Goal: Information Seeking & Learning: Learn about a topic

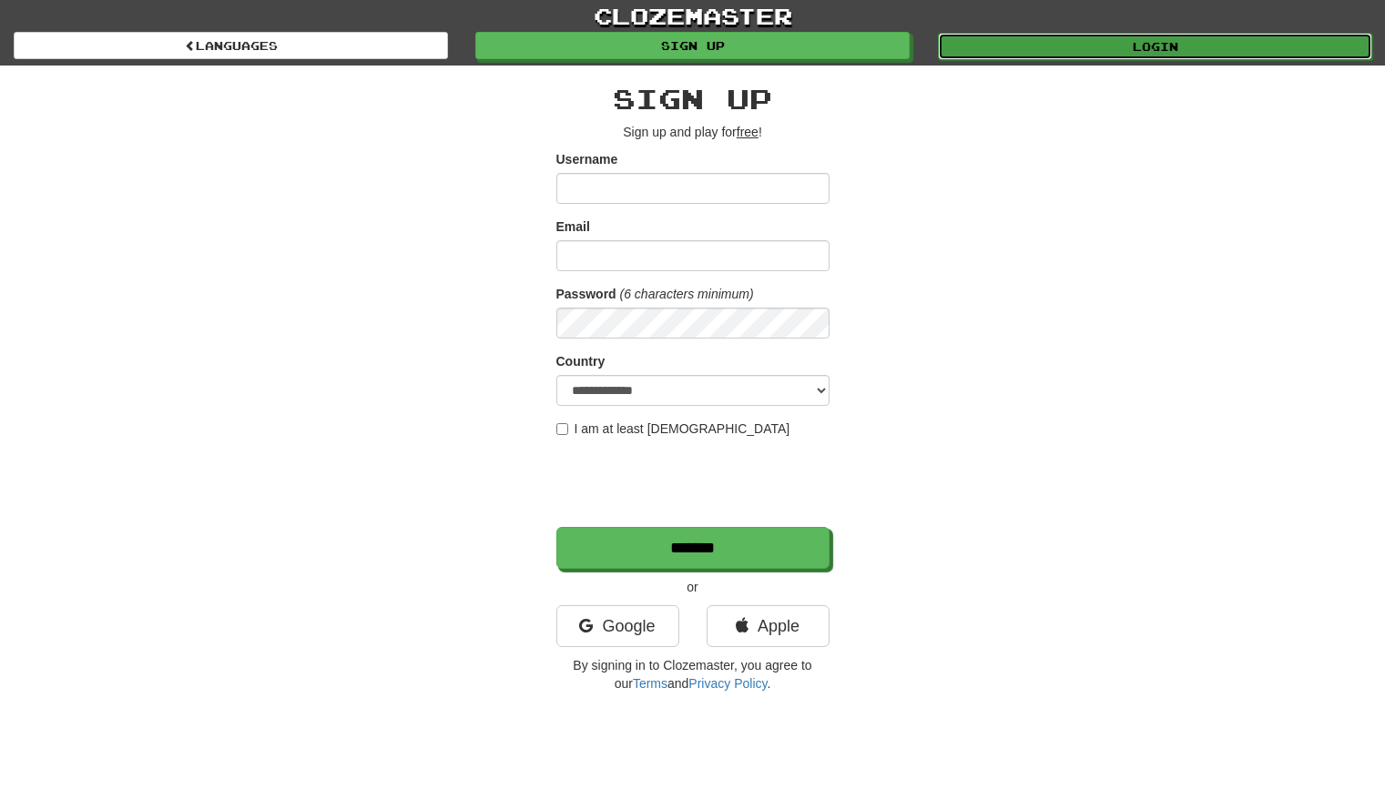
click at [1149, 53] on link "Login" at bounding box center [1155, 46] width 434 height 27
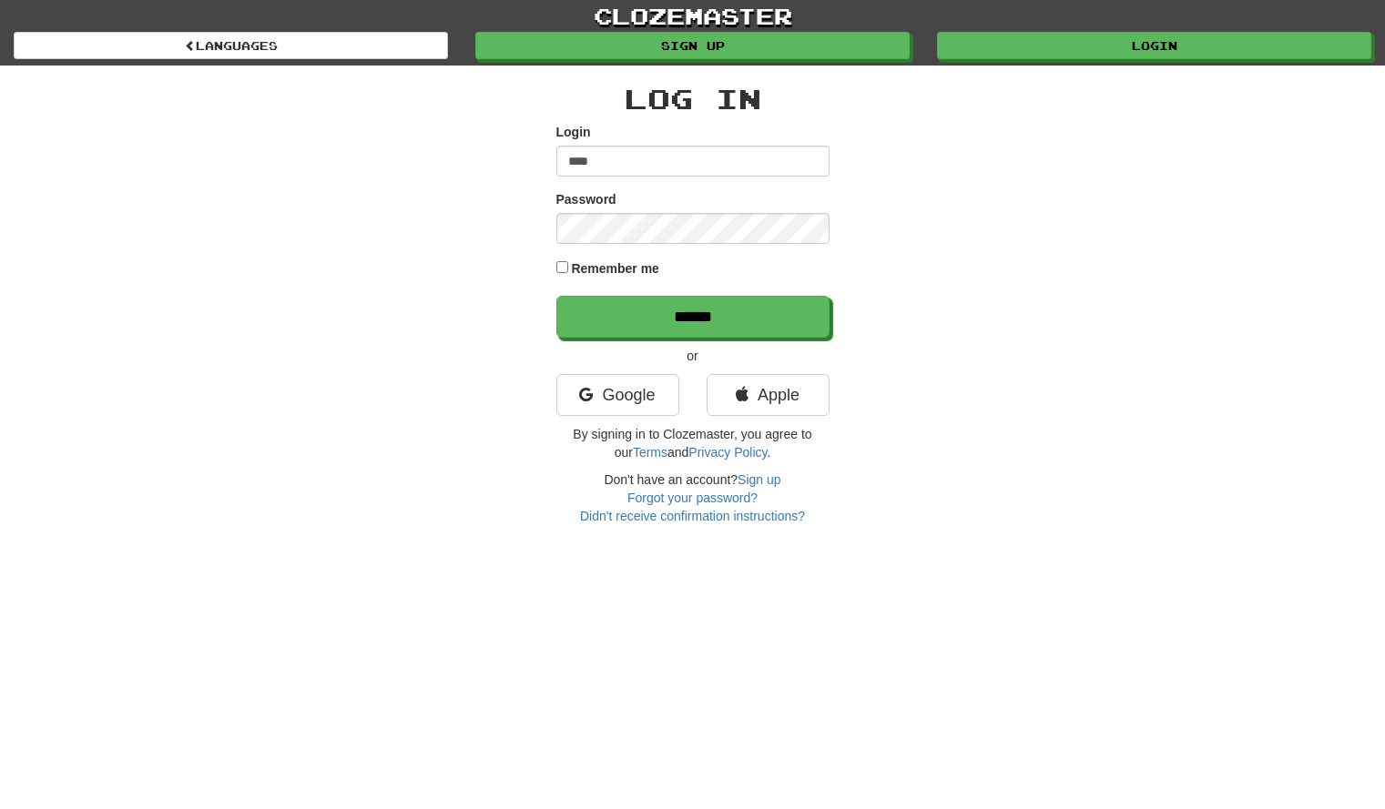
type input "****"
click at [556, 296] on input "******" at bounding box center [692, 317] width 273 height 42
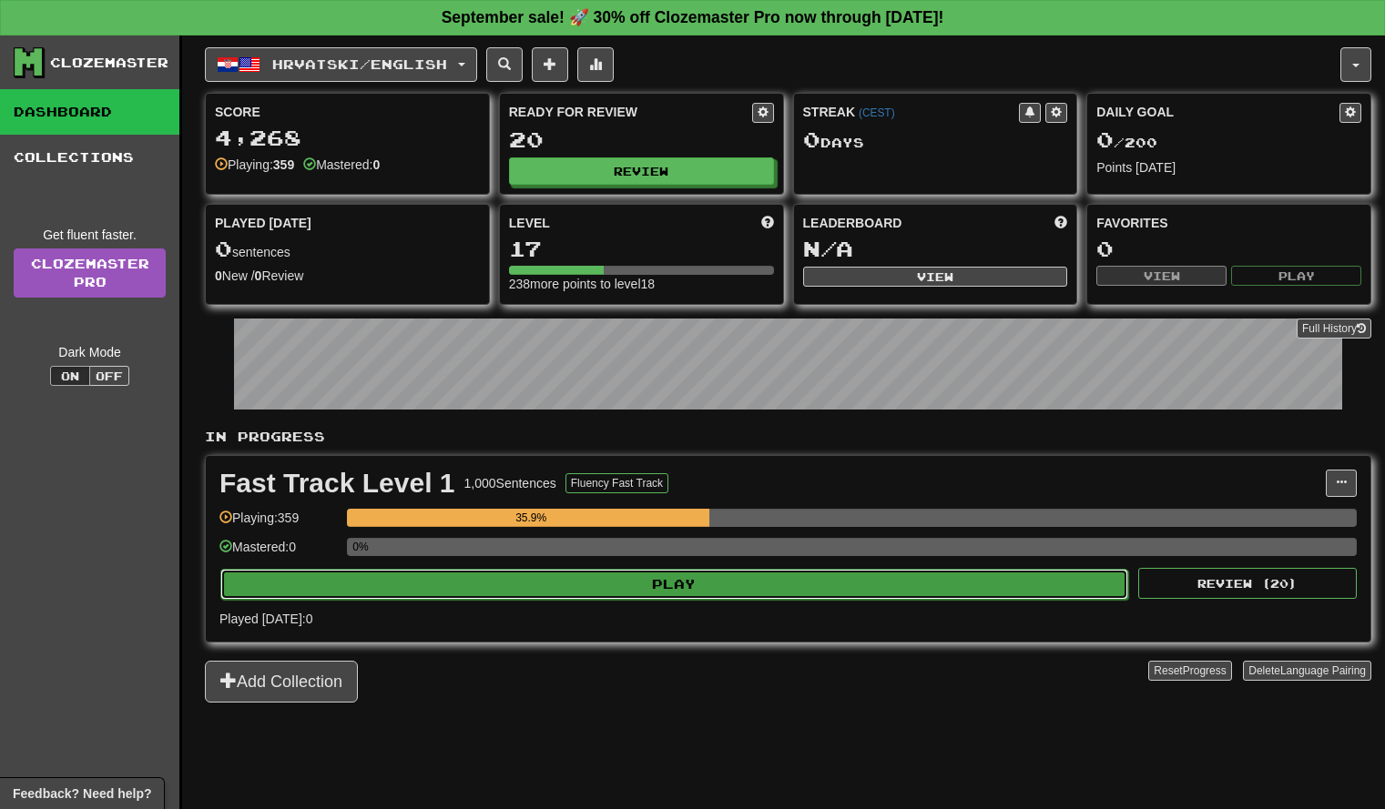
click at [565, 595] on button "Play" at bounding box center [674, 584] width 908 height 31
select select "**"
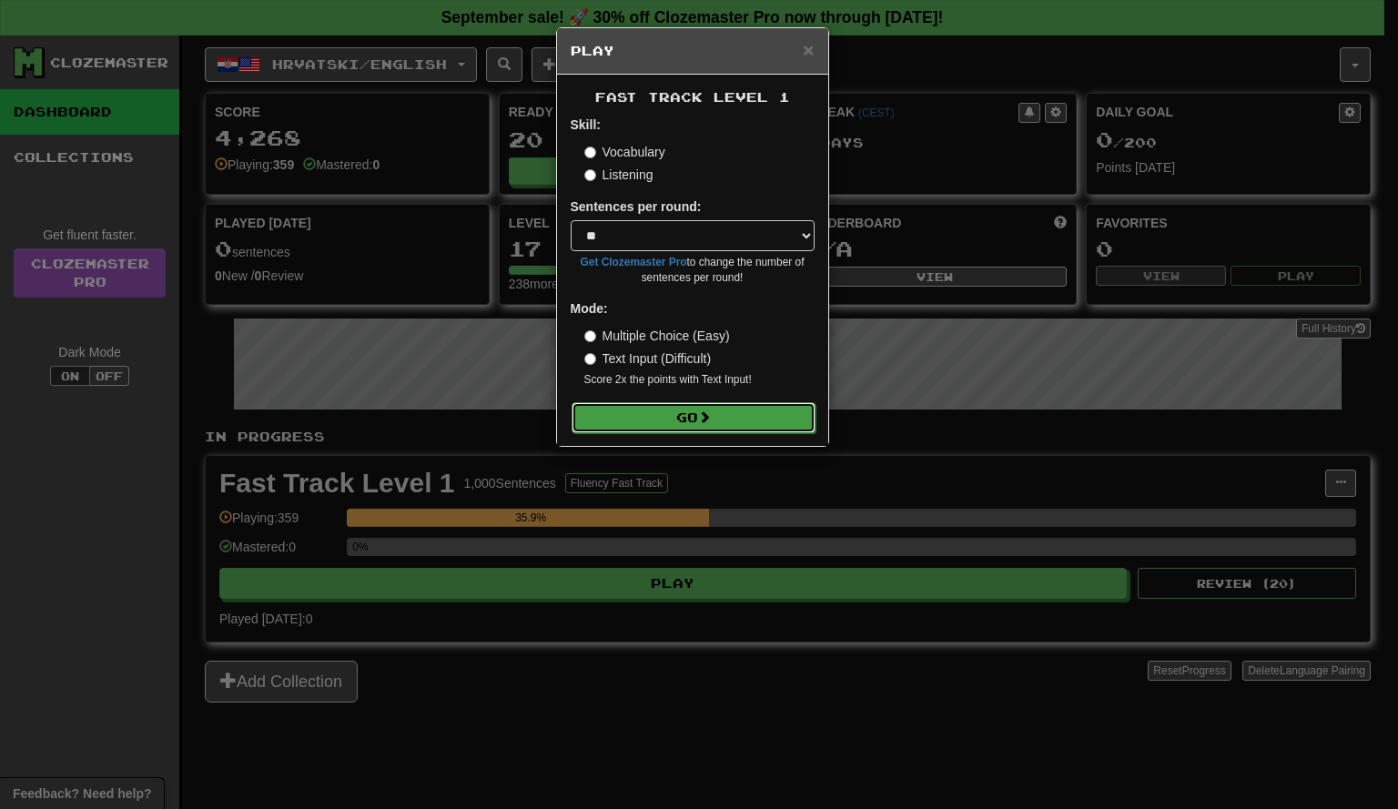
click at [716, 412] on button "Go" at bounding box center [694, 417] width 244 height 31
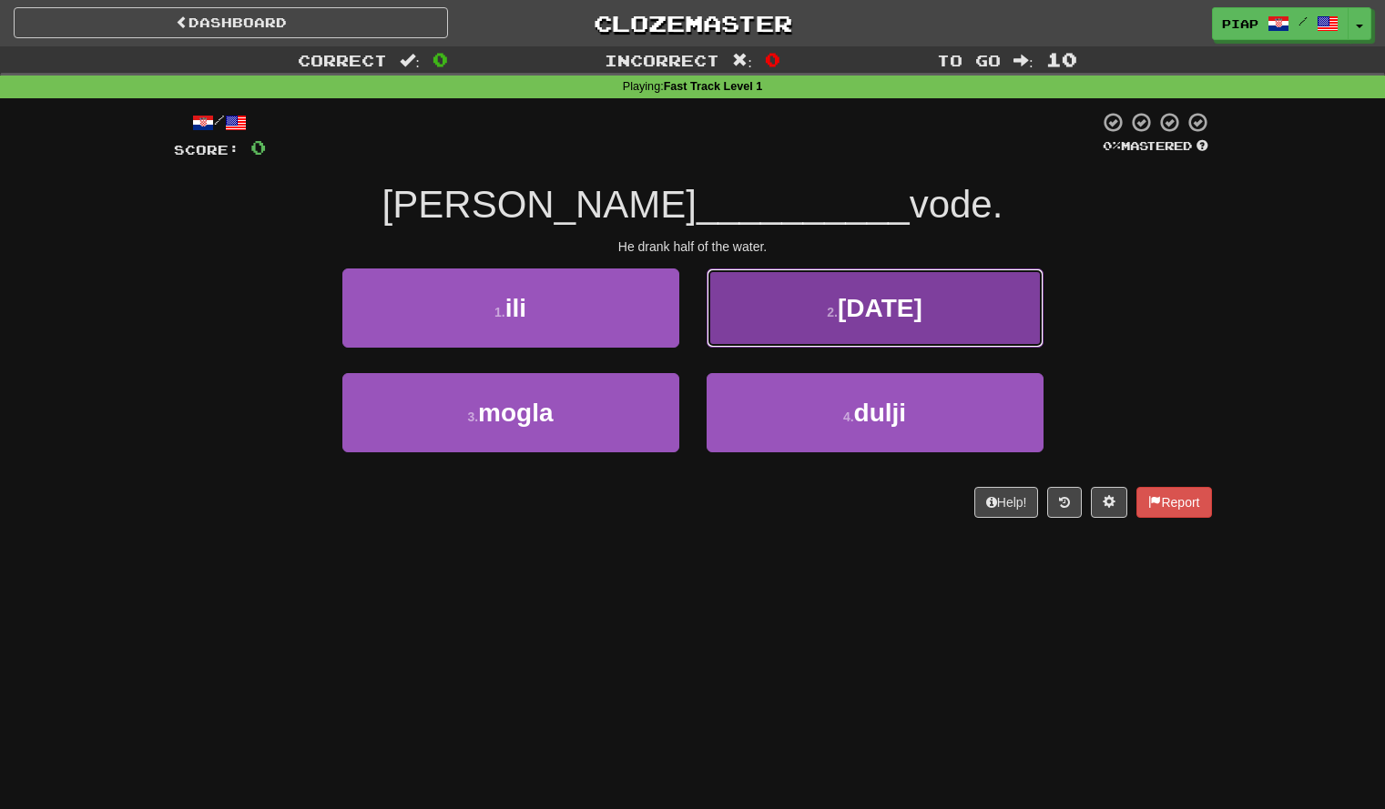
click at [934, 308] on button "2 . [DATE]" at bounding box center [875, 308] width 337 height 79
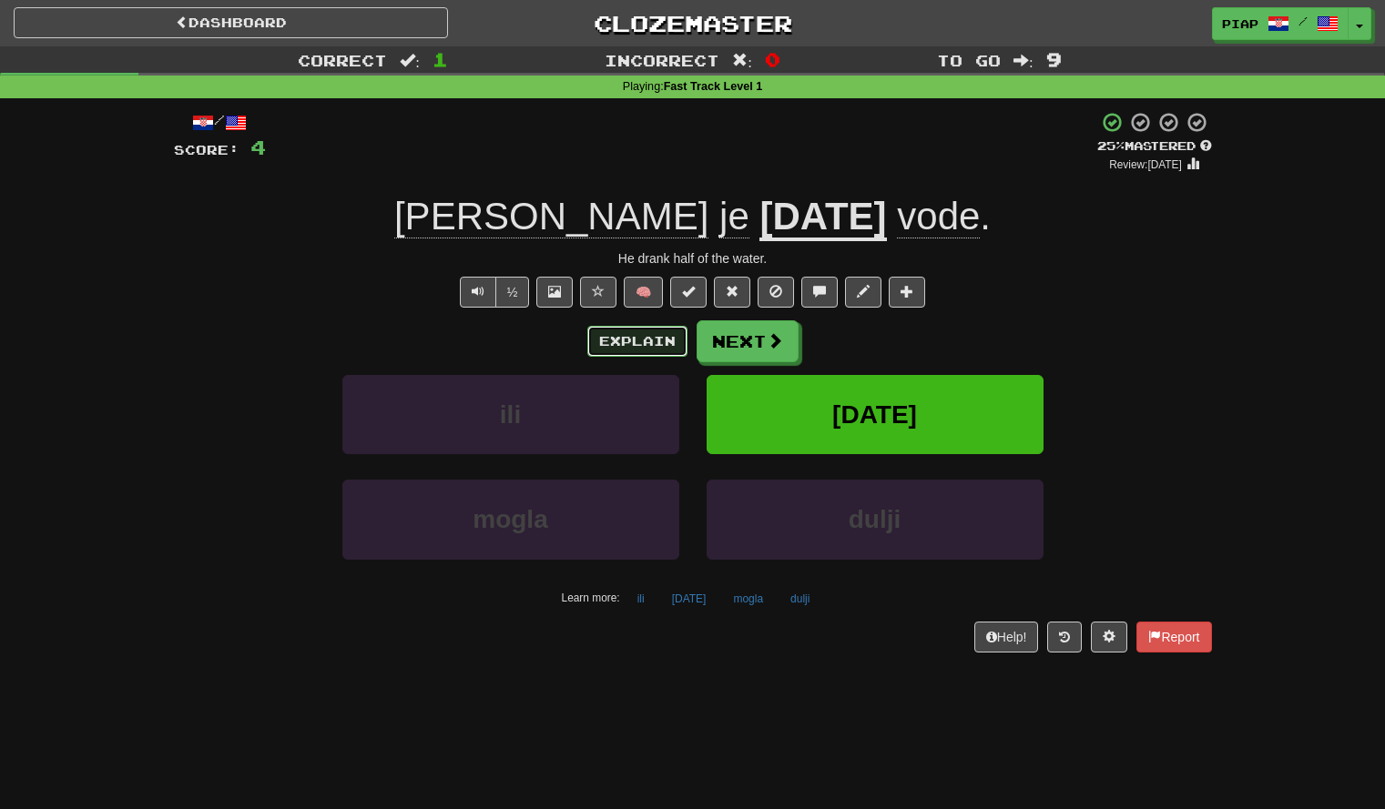
click at [655, 337] on button "Explain" at bounding box center [637, 341] width 100 height 31
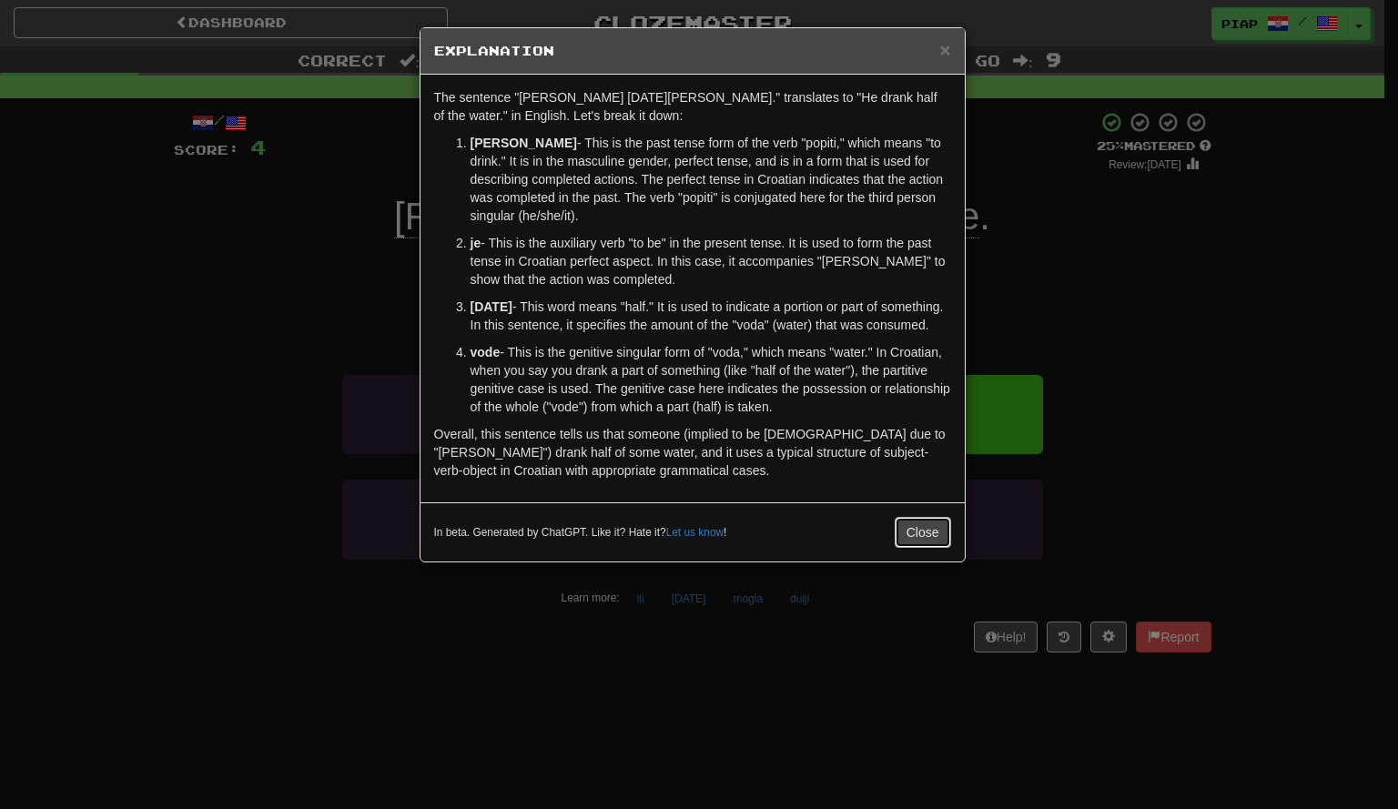
click at [924, 538] on button "Close" at bounding box center [923, 532] width 56 height 31
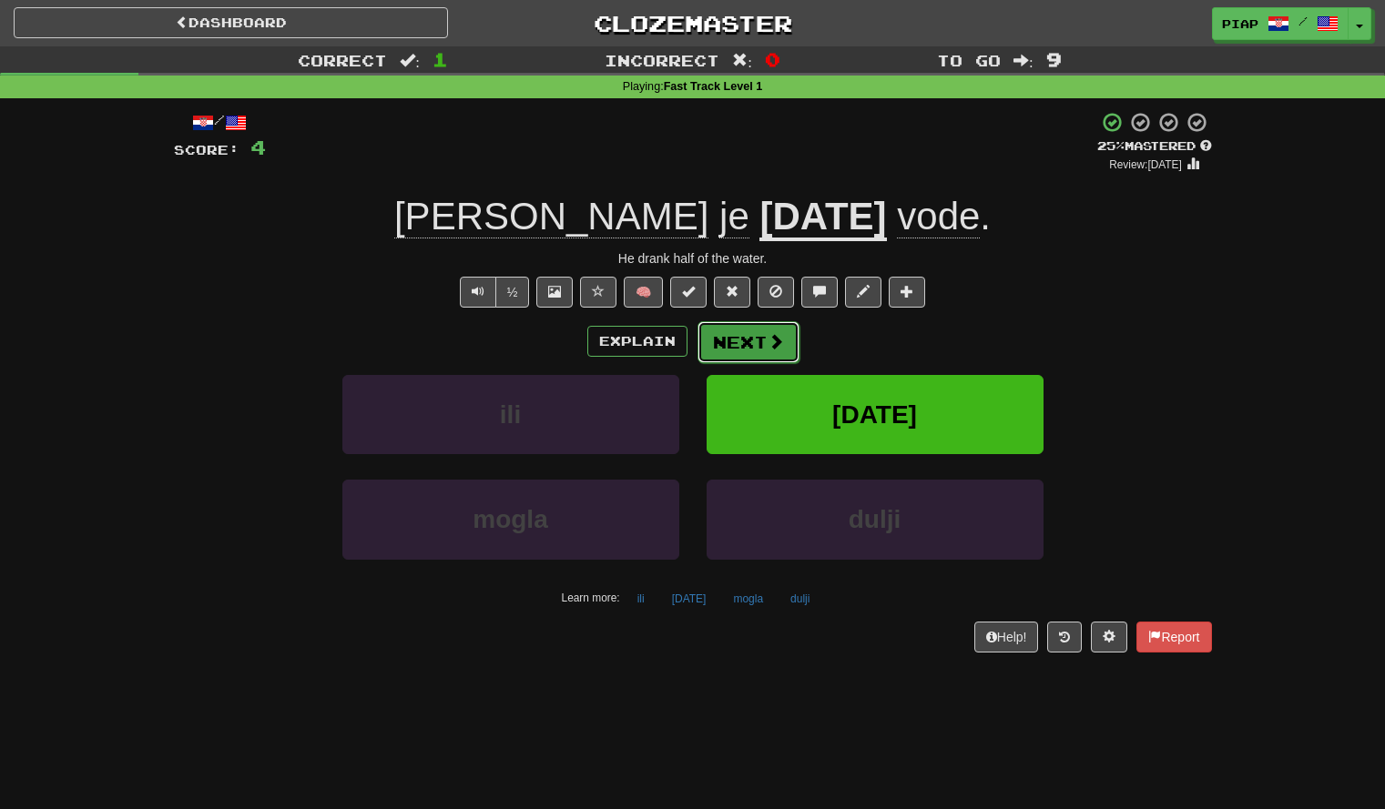
click at [753, 340] on button "Next" at bounding box center [748, 342] width 102 height 42
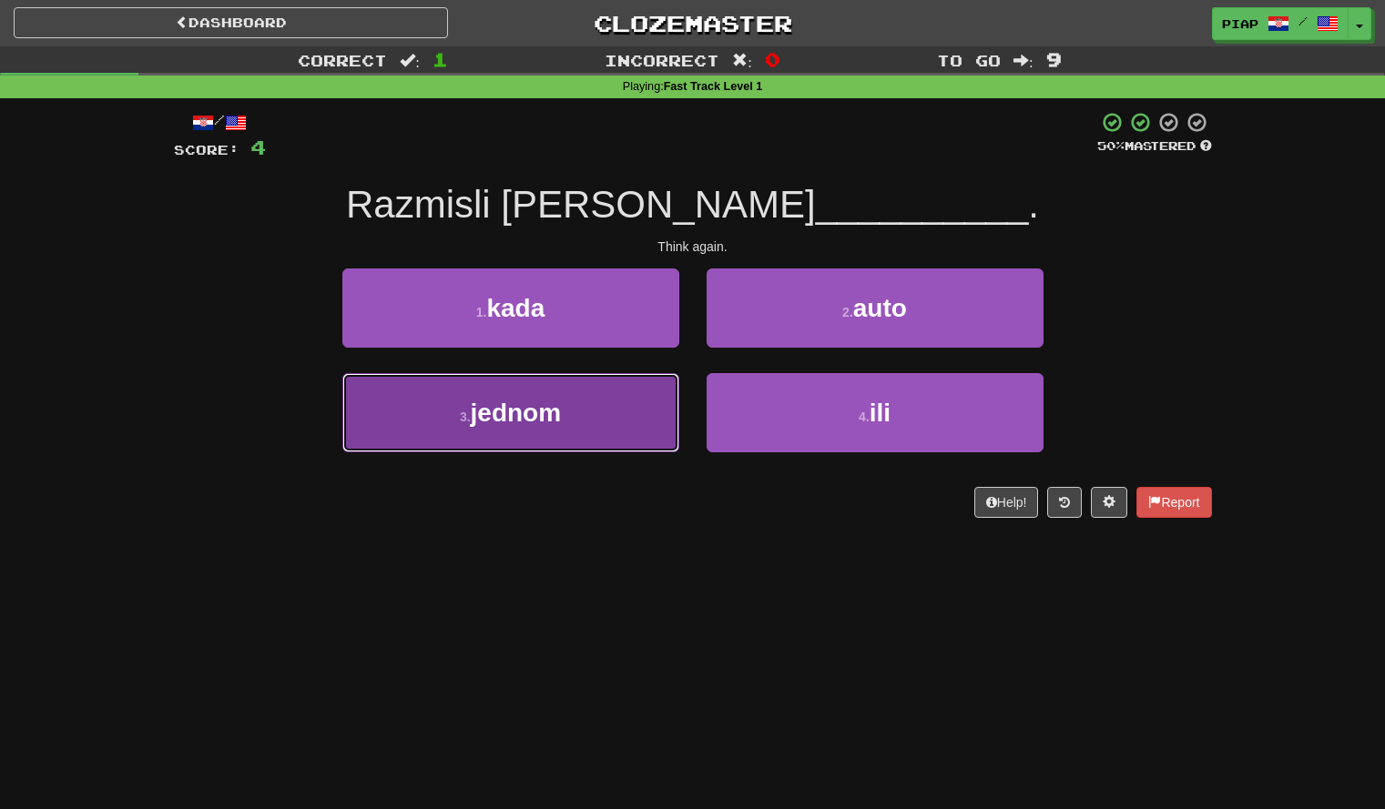
click at [569, 394] on button "3 . jednom" at bounding box center [510, 412] width 337 height 79
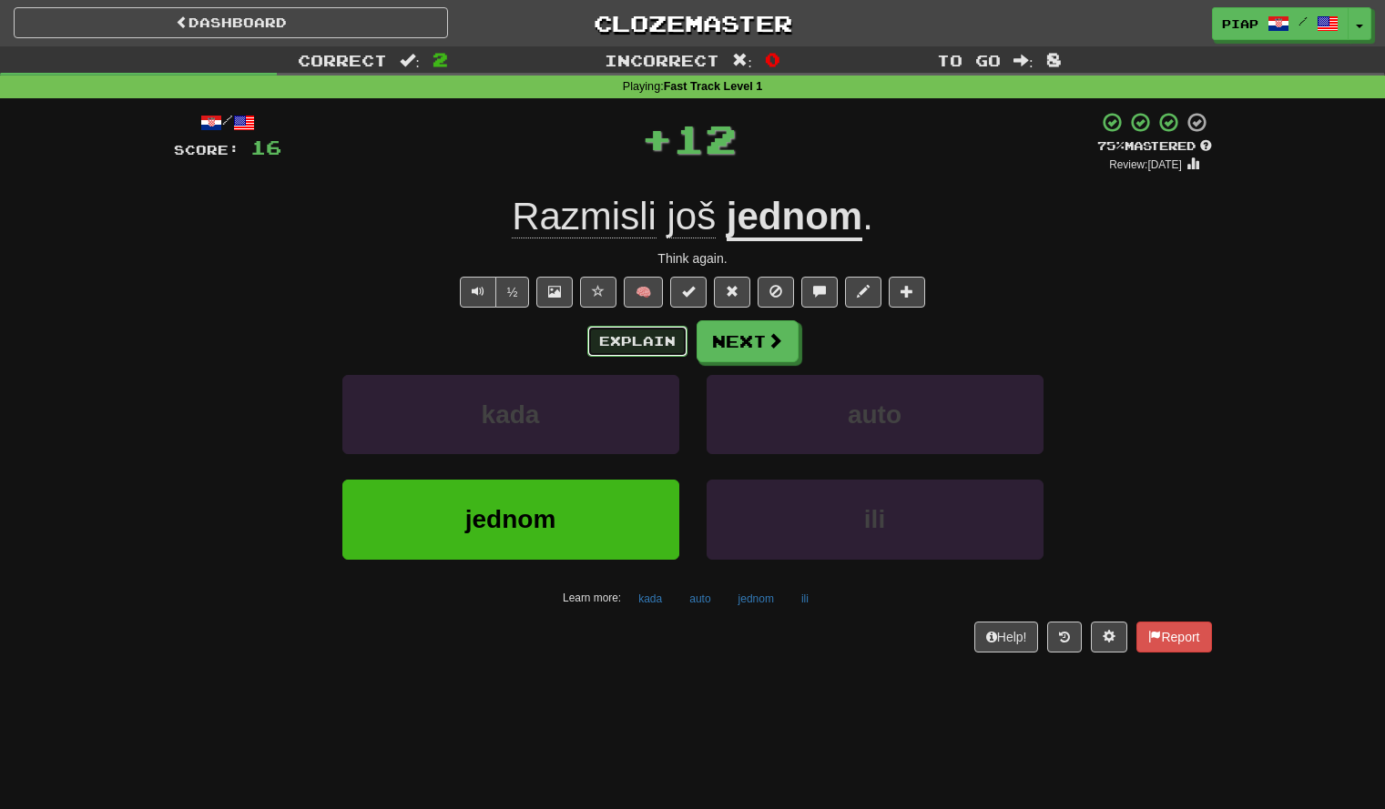
click at [635, 341] on button "Explain" at bounding box center [637, 341] width 100 height 31
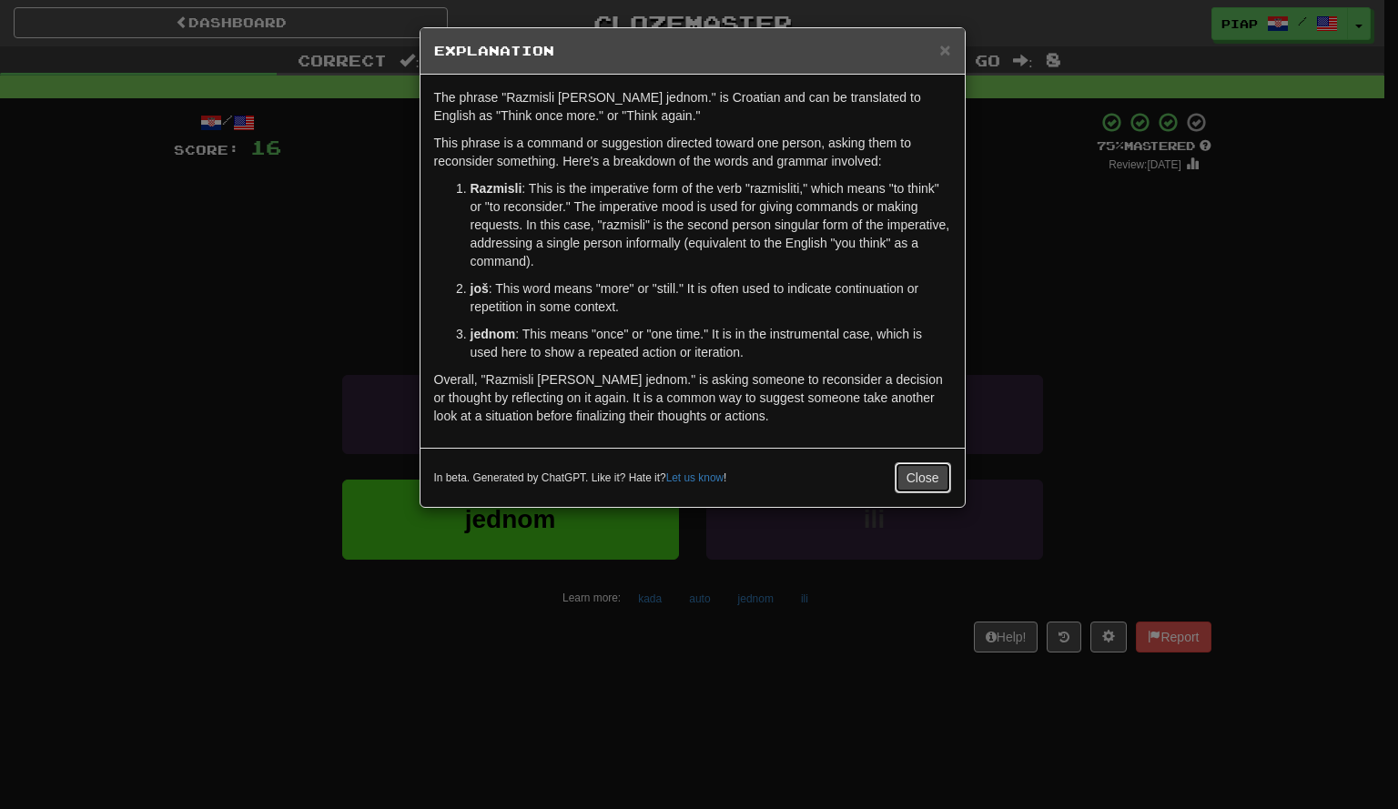
drag, startPoint x: 928, startPoint y: 470, endPoint x: 908, endPoint y: 481, distance: 22.8
click at [908, 481] on button "Close" at bounding box center [923, 478] width 56 height 31
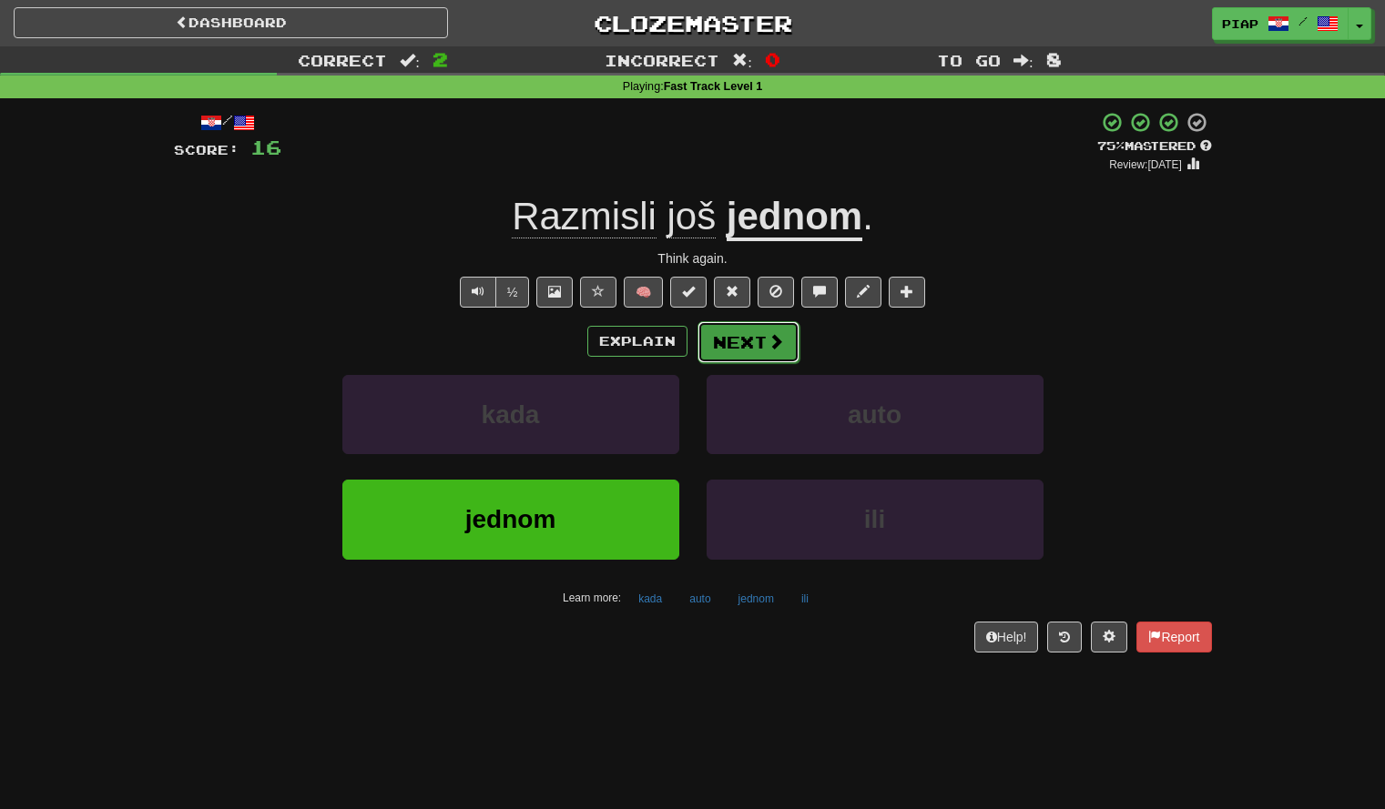
click at [792, 351] on button "Next" at bounding box center [748, 342] width 102 height 42
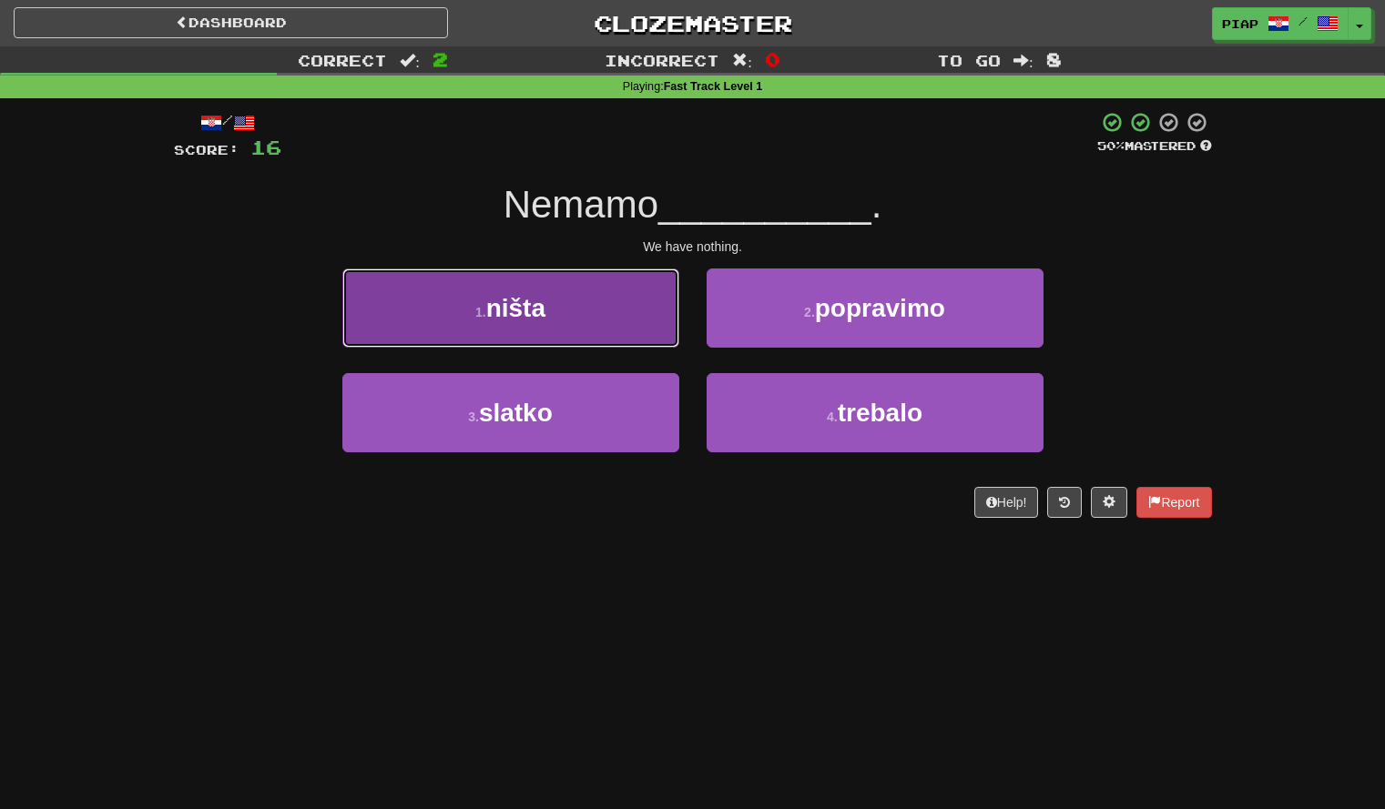
click at [620, 316] on button "1 . ništa" at bounding box center [510, 308] width 337 height 79
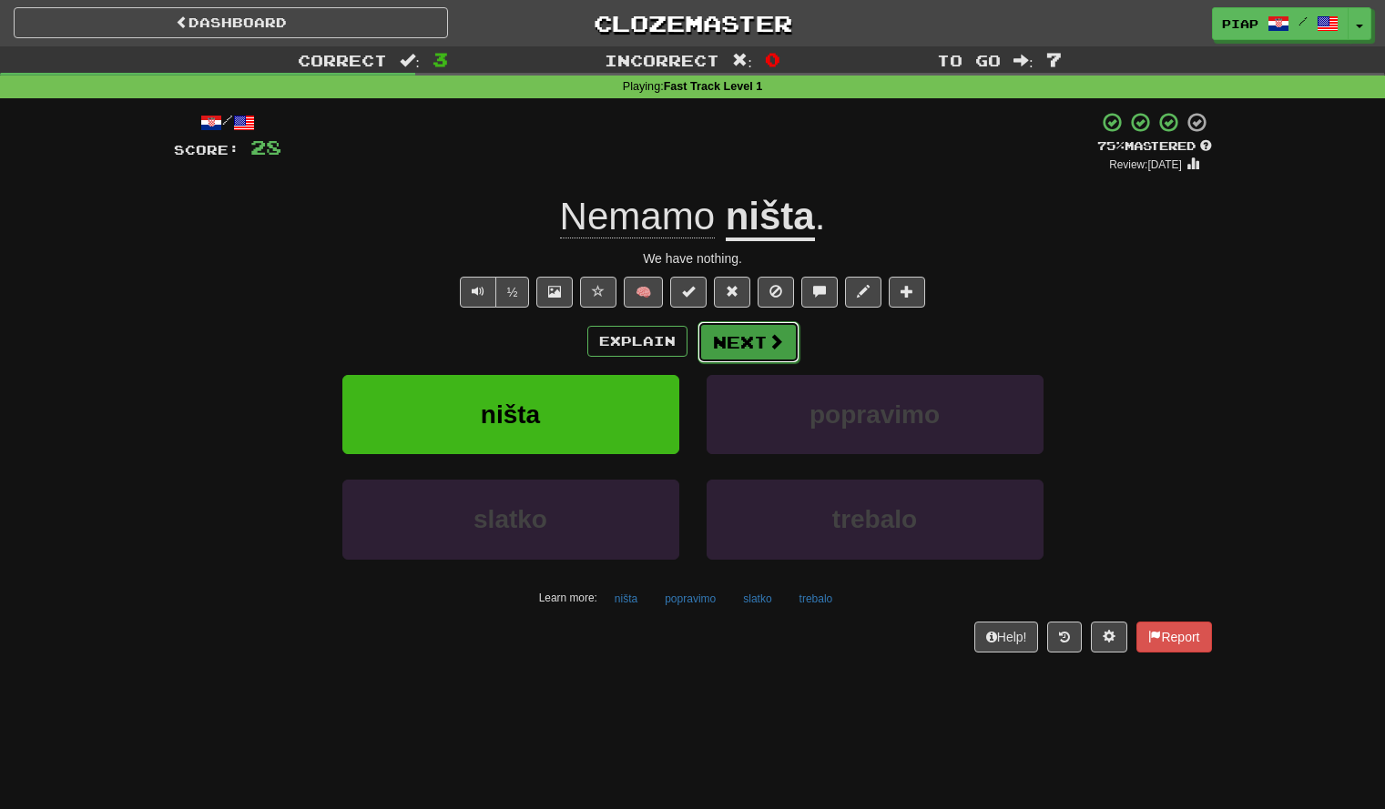
click at [759, 349] on button "Next" at bounding box center [748, 342] width 102 height 42
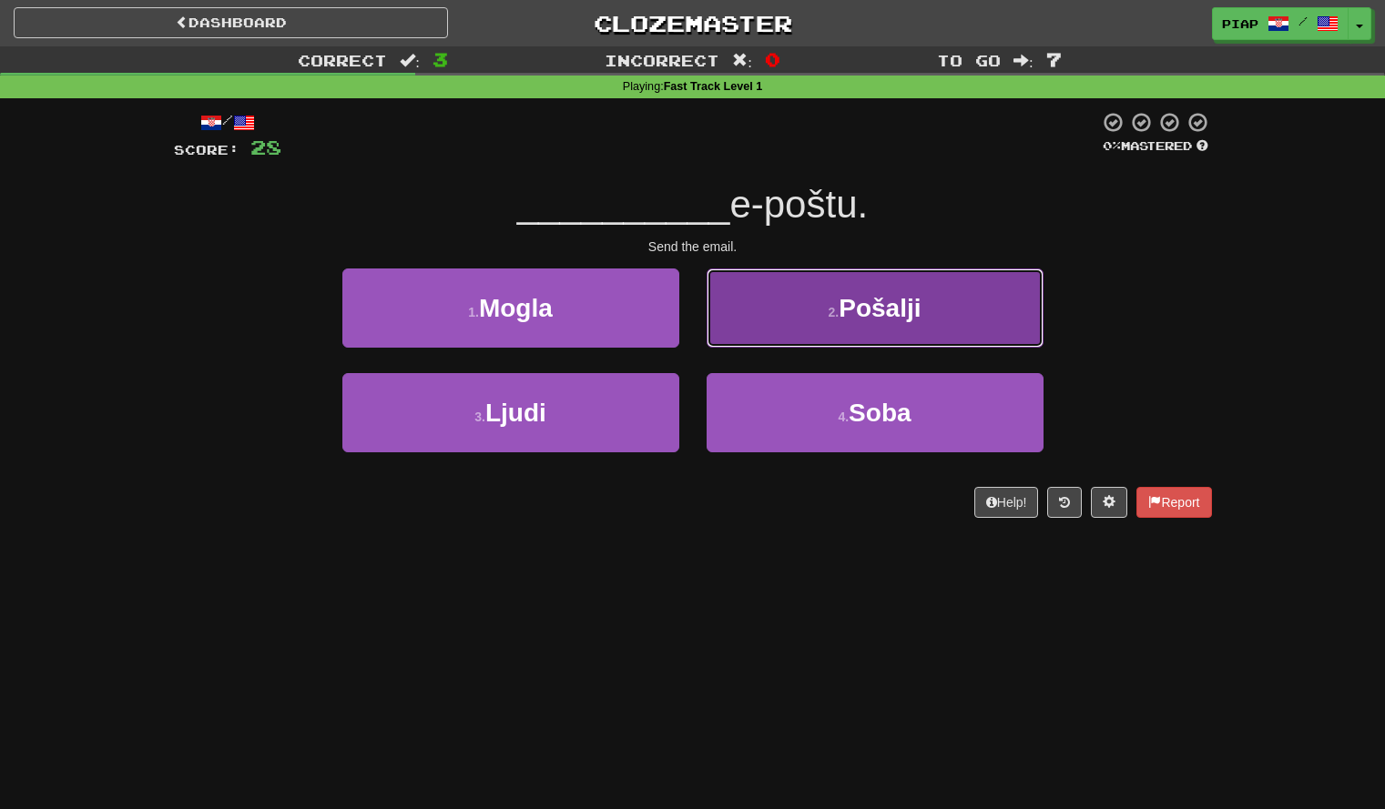
click at [930, 320] on button "2 . Pošalji" at bounding box center [875, 308] width 337 height 79
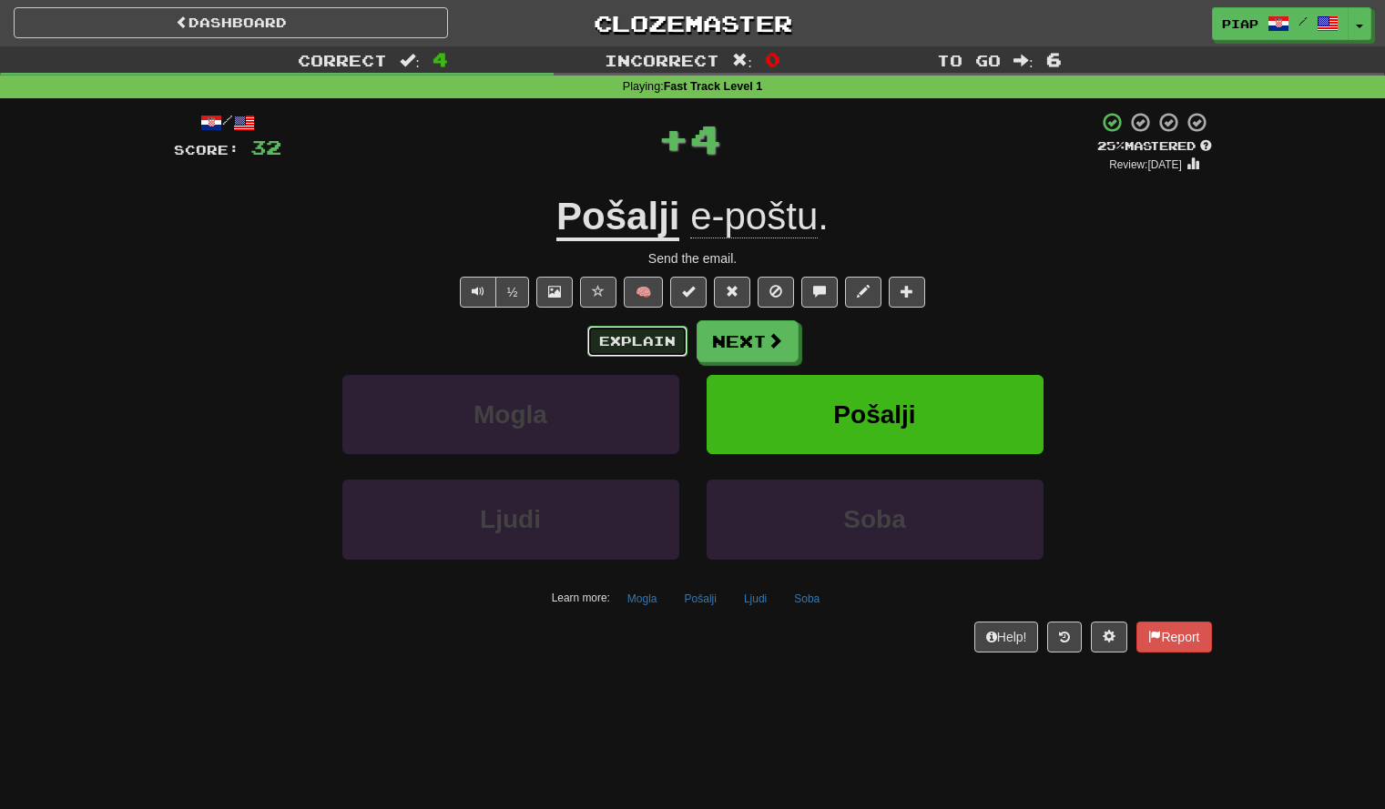
click at [663, 350] on button "Explain" at bounding box center [637, 341] width 100 height 31
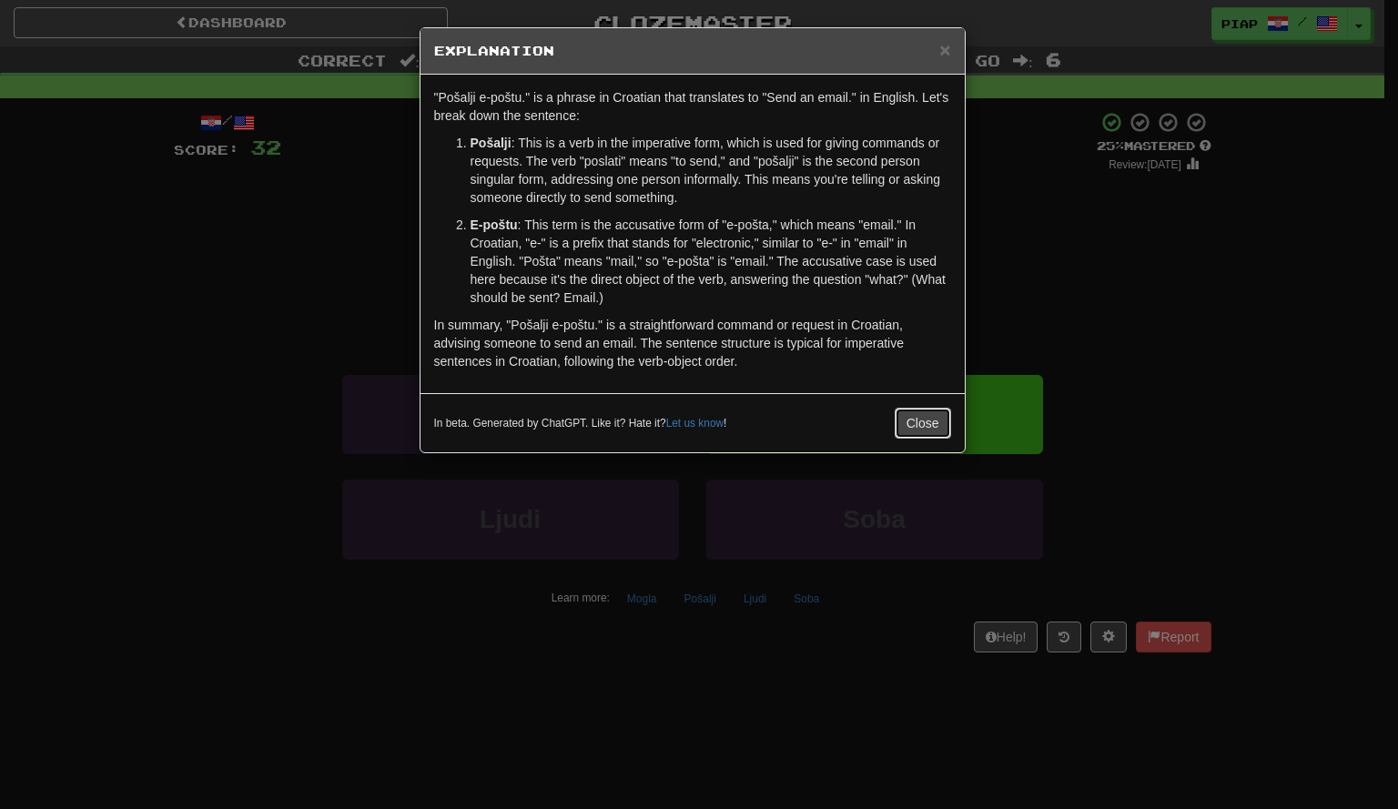
click at [920, 423] on button "Close" at bounding box center [923, 423] width 56 height 31
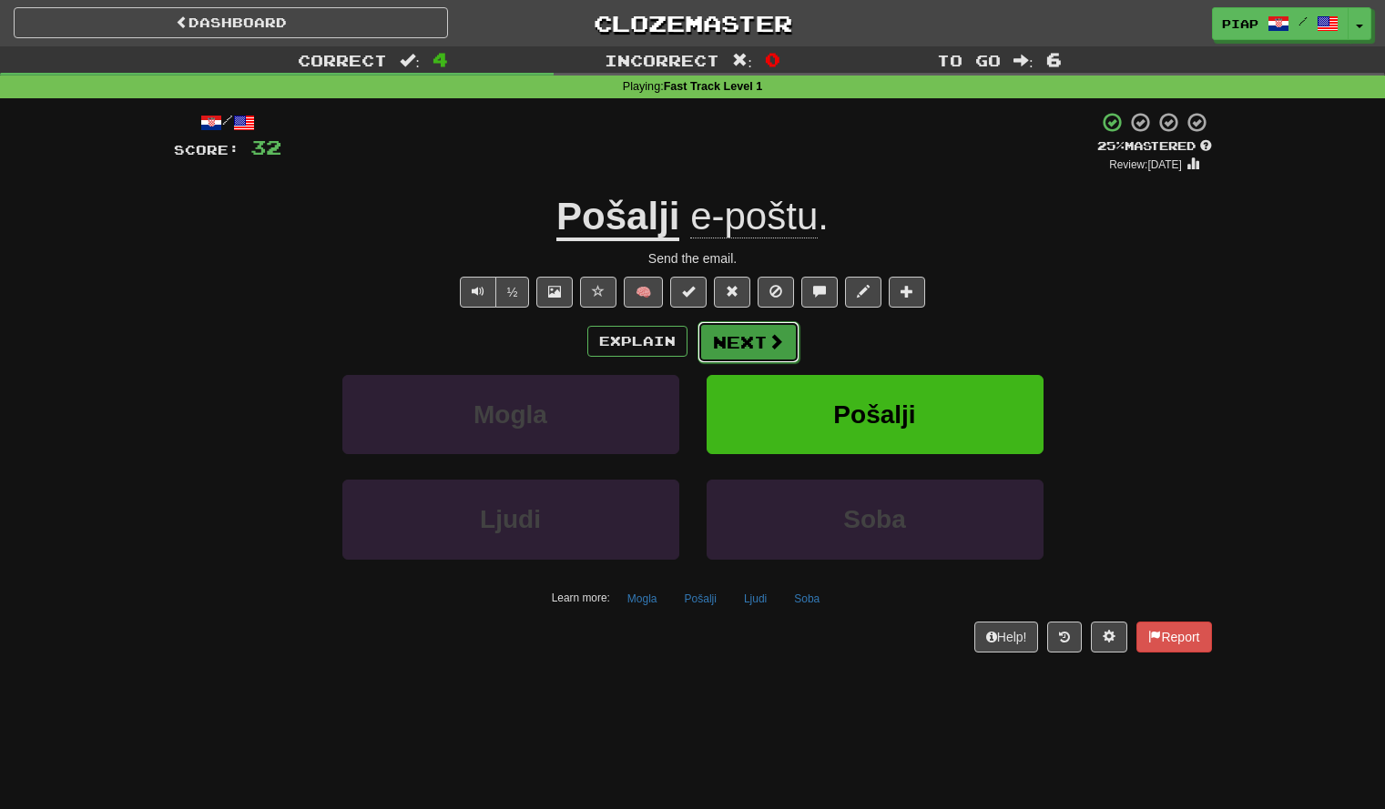
click at [768, 342] on span at bounding box center [776, 341] width 16 height 16
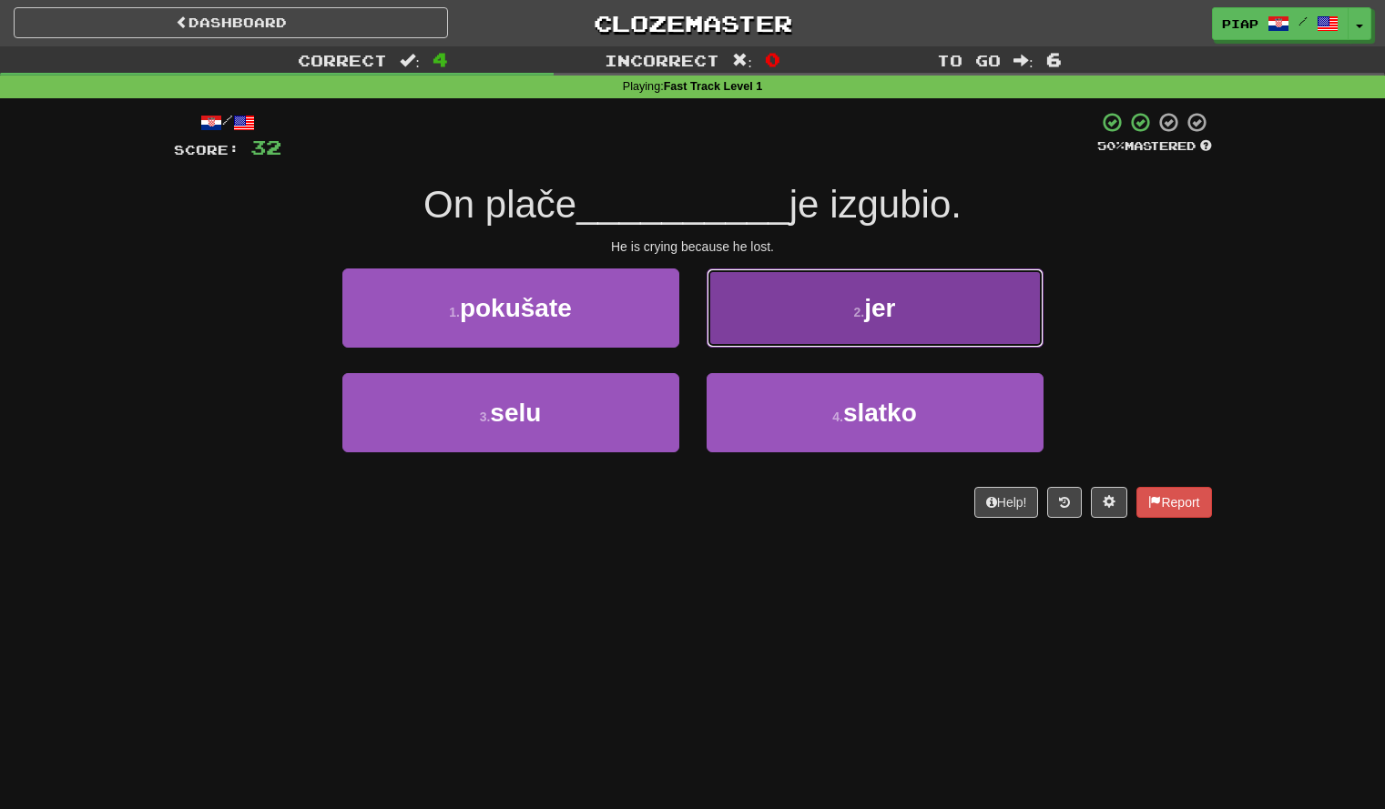
click at [778, 340] on button "2 . jer" at bounding box center [875, 308] width 337 height 79
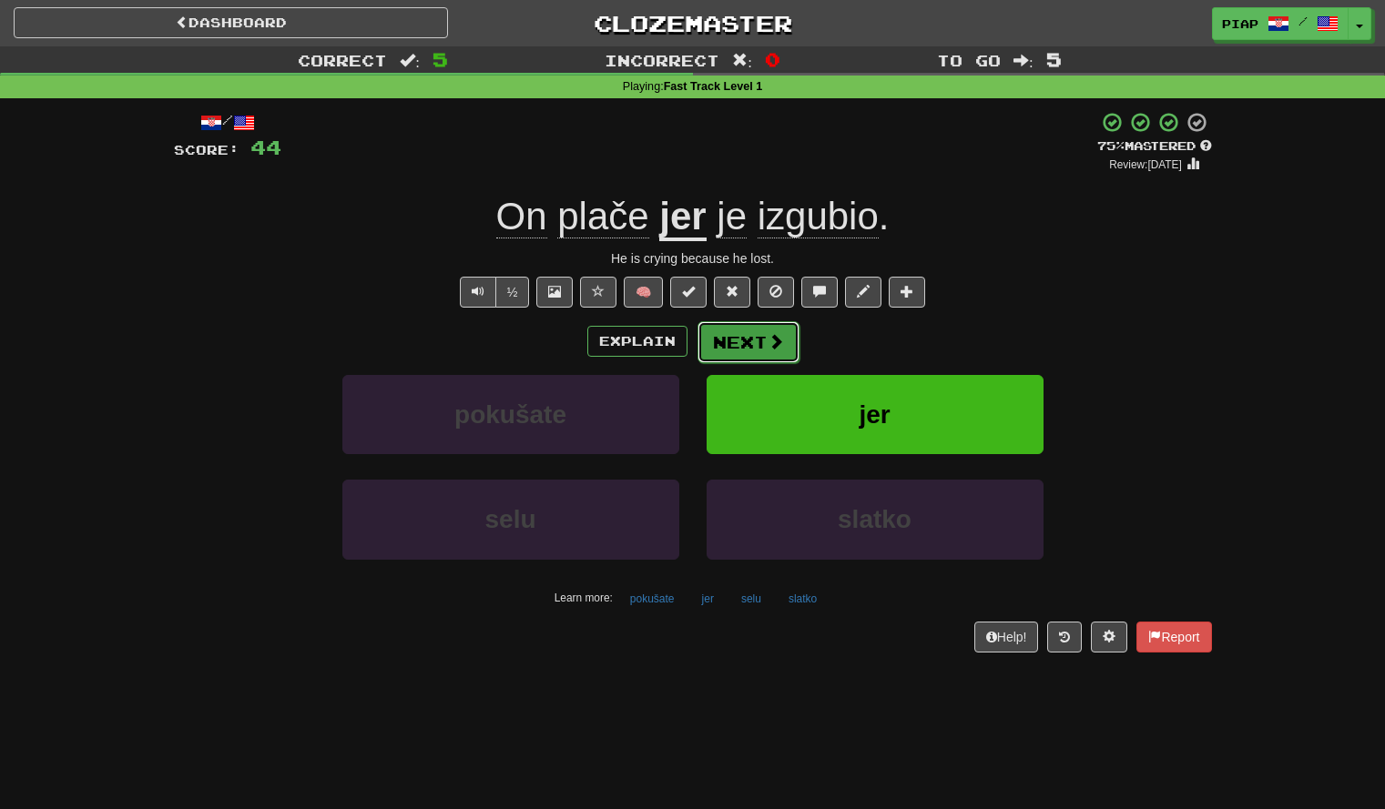
click at [769, 338] on span at bounding box center [776, 341] width 16 height 16
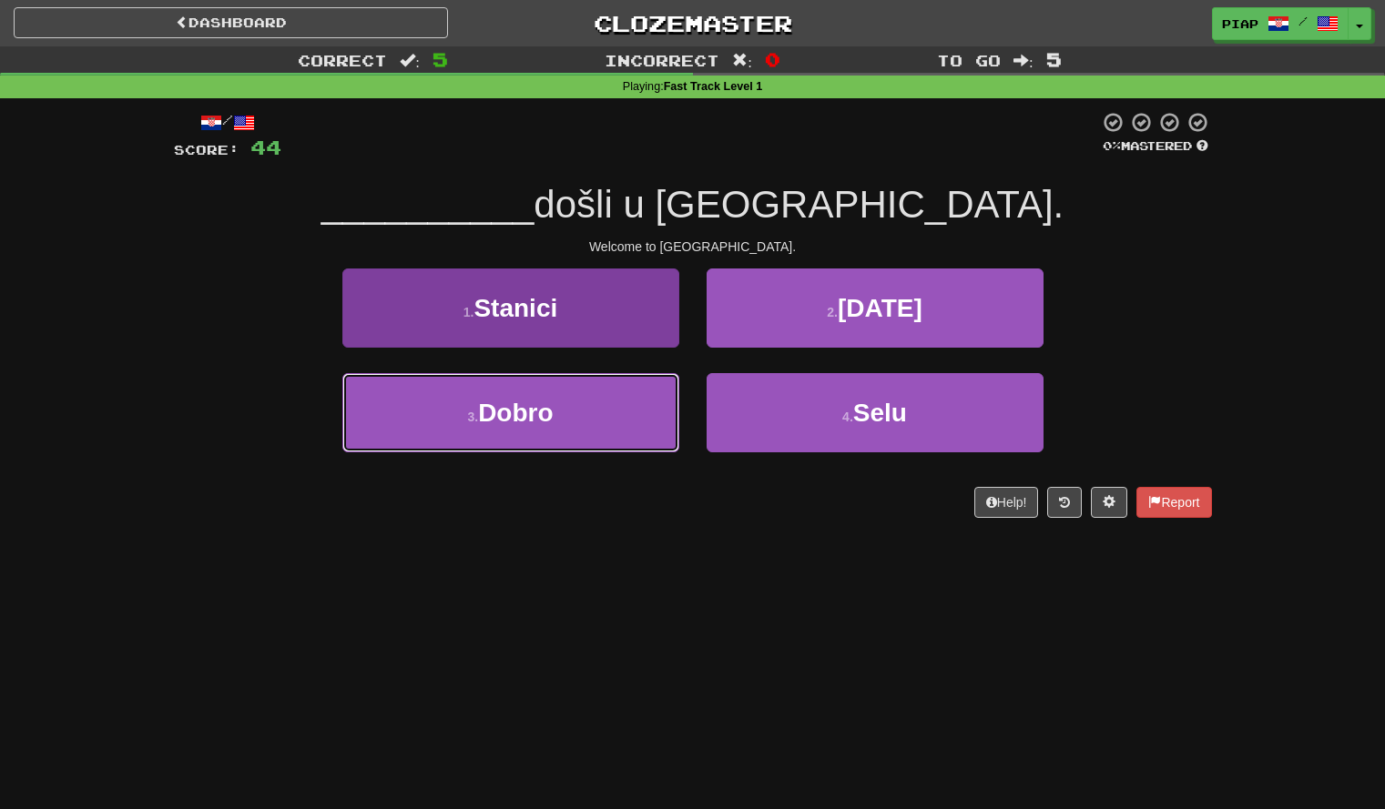
drag, startPoint x: 626, startPoint y: 437, endPoint x: 555, endPoint y: 425, distance: 72.0
click at [555, 425] on button "3 . Dobro" at bounding box center [510, 412] width 337 height 79
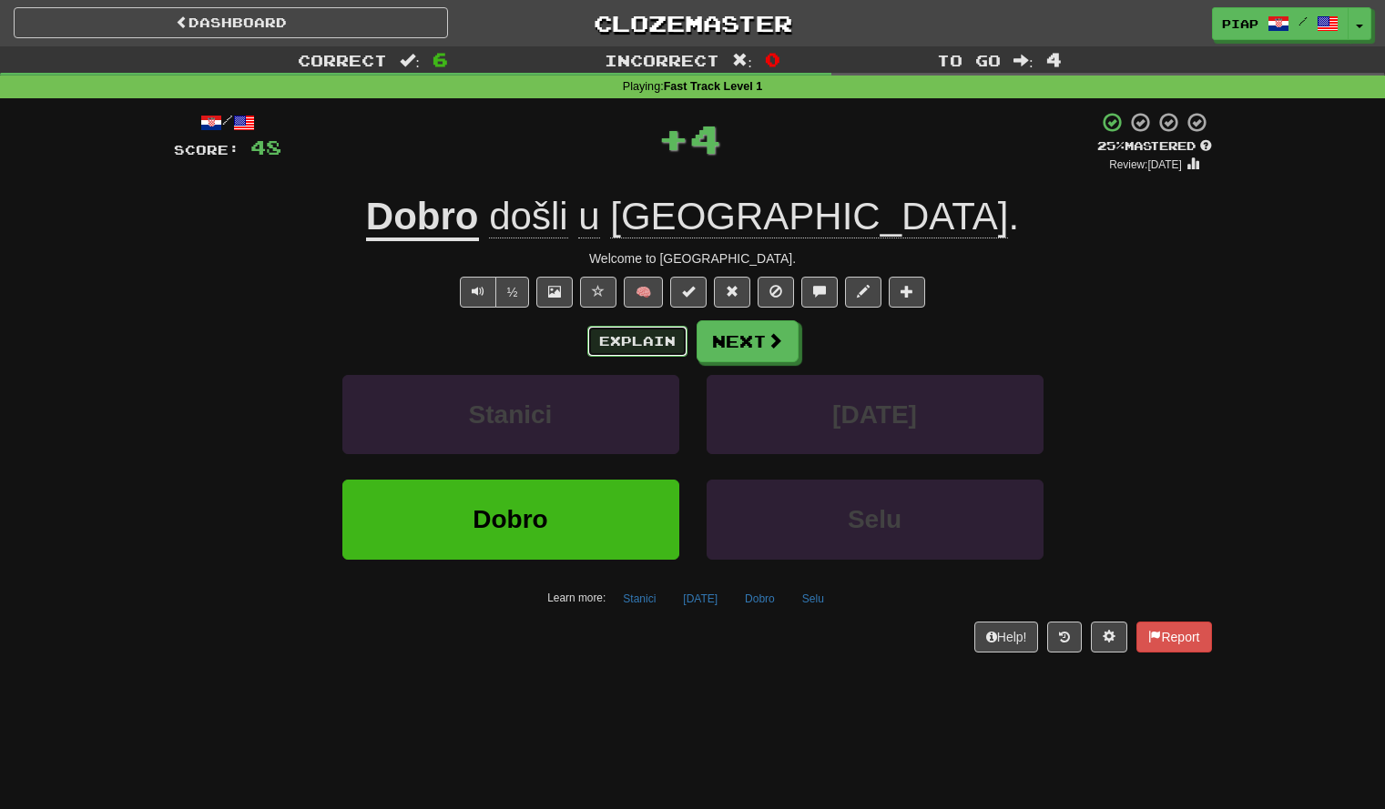
click at [633, 347] on button "Explain" at bounding box center [637, 341] width 100 height 31
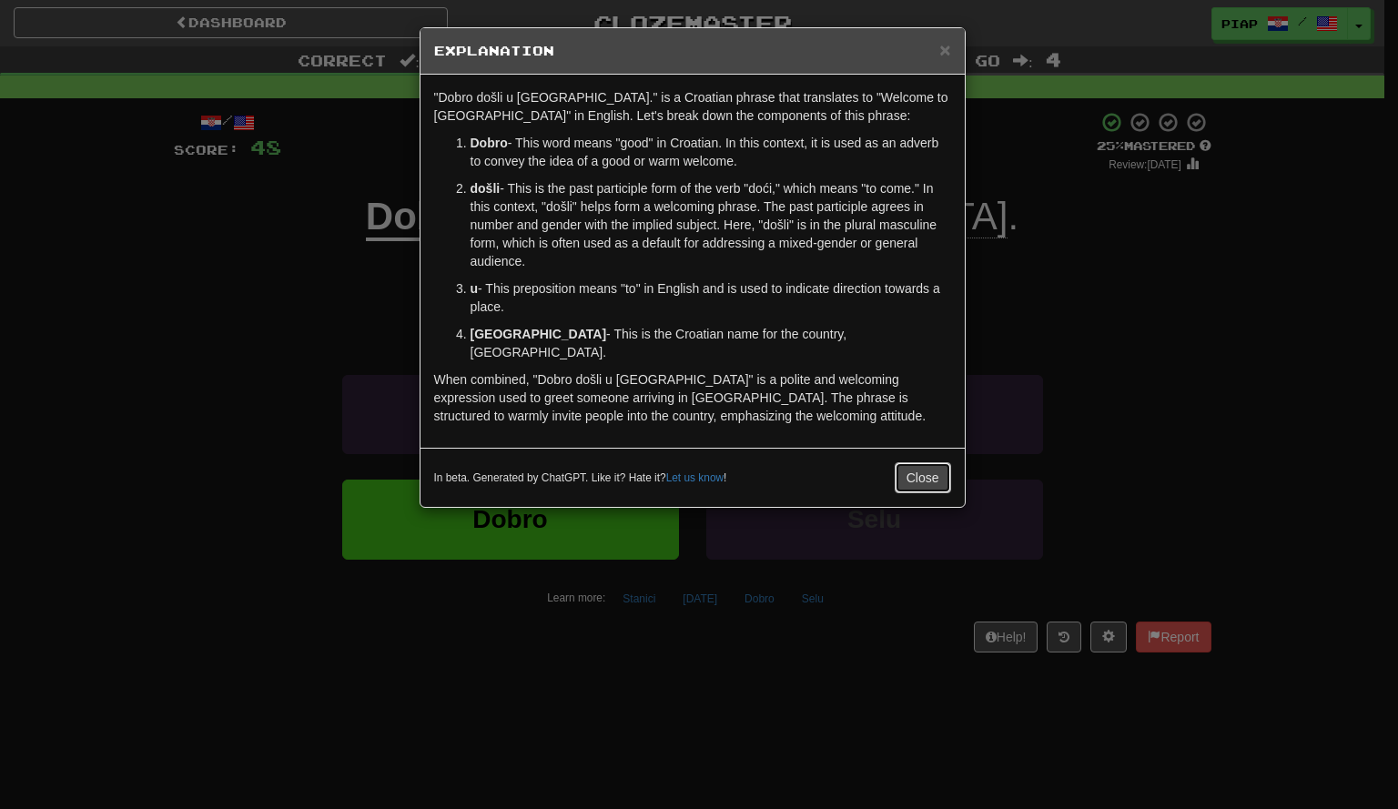
click at [907, 473] on button "Close" at bounding box center [923, 478] width 56 height 31
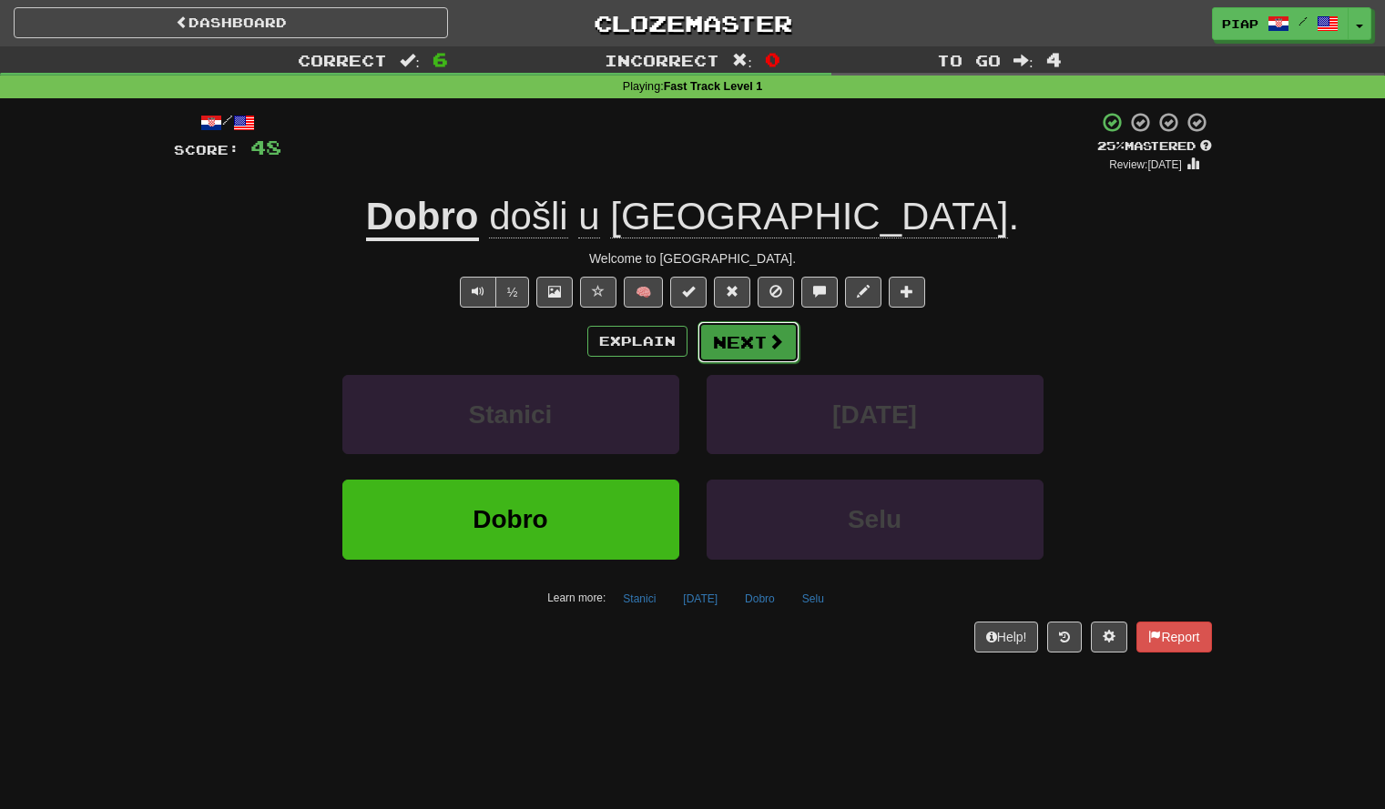
click at [765, 357] on button "Next" at bounding box center [748, 342] width 102 height 42
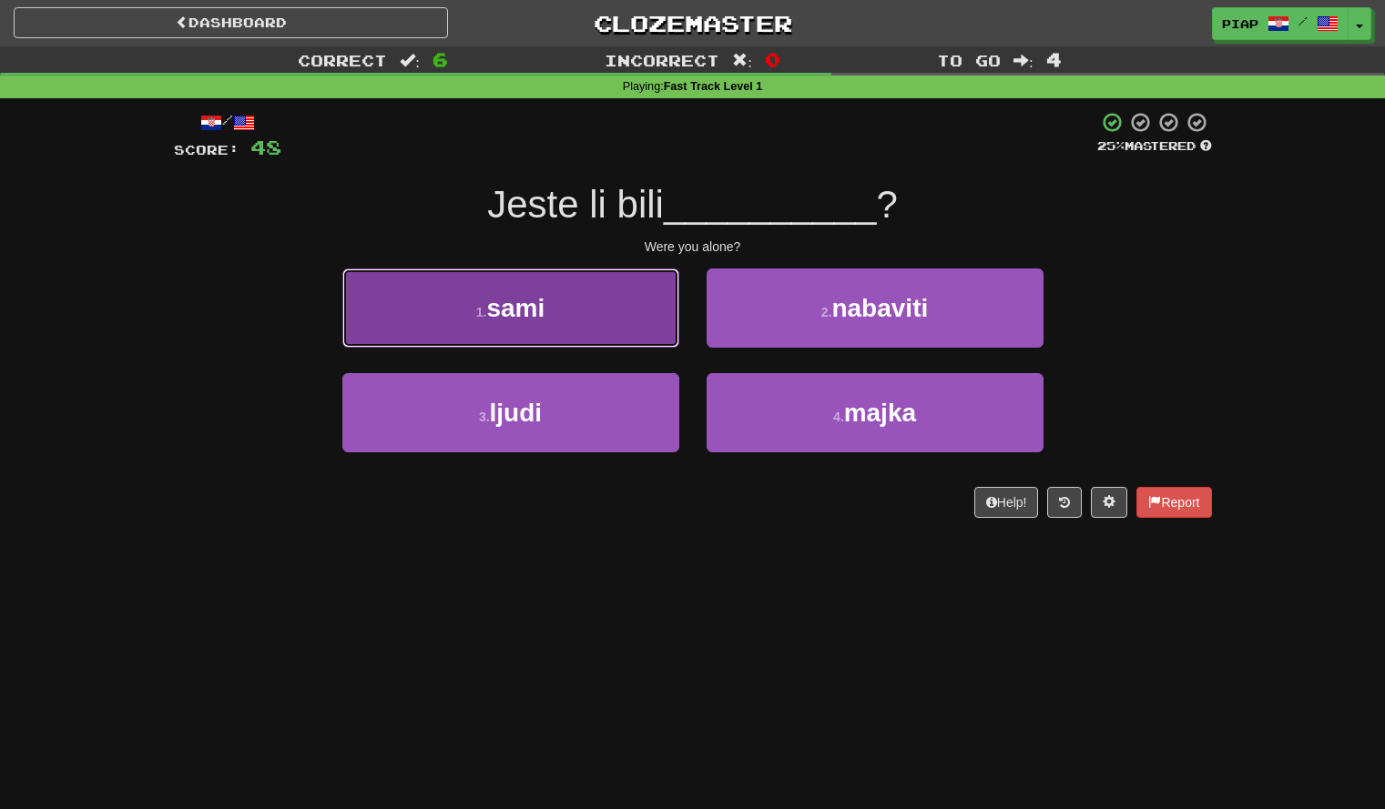
click at [636, 341] on button "1 . sami" at bounding box center [510, 308] width 337 height 79
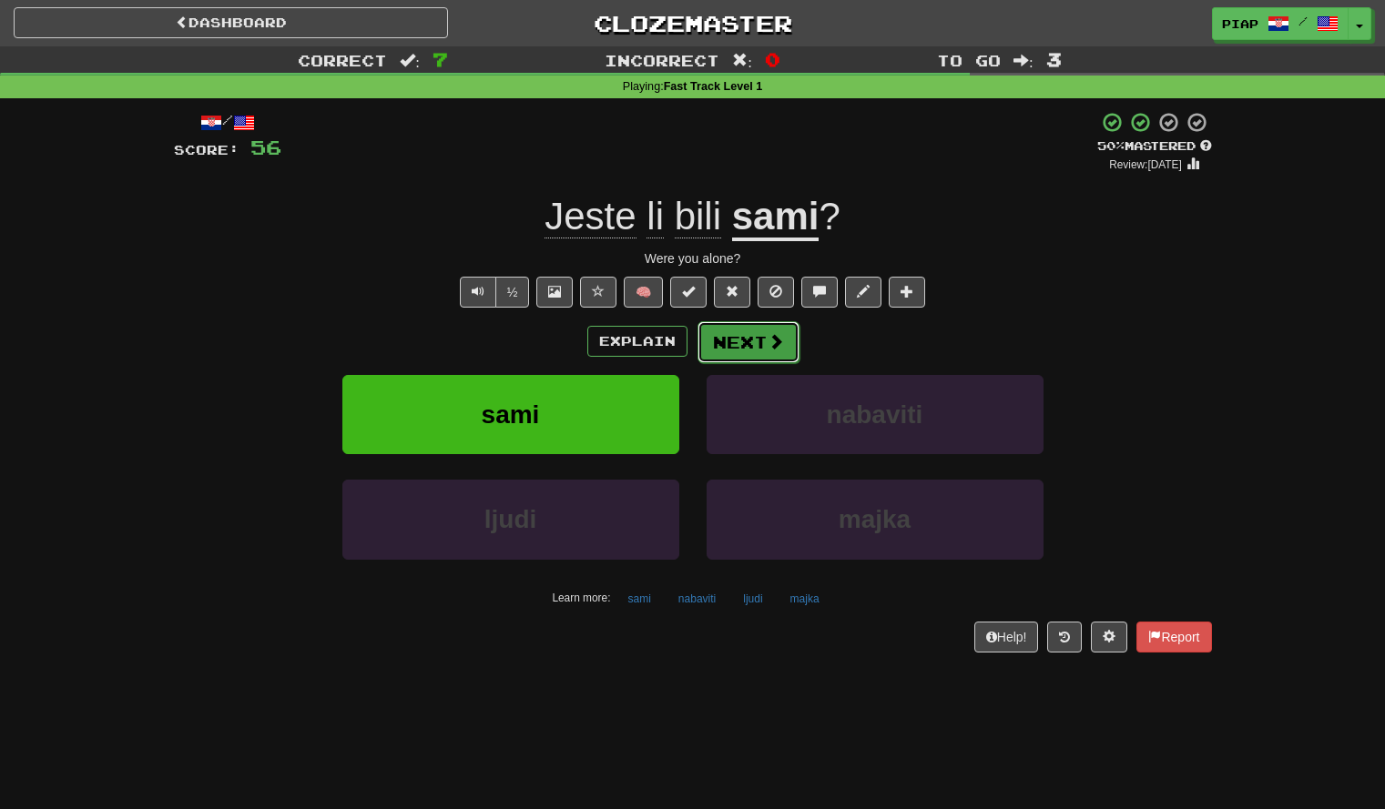
click at [727, 350] on button "Next" at bounding box center [748, 342] width 102 height 42
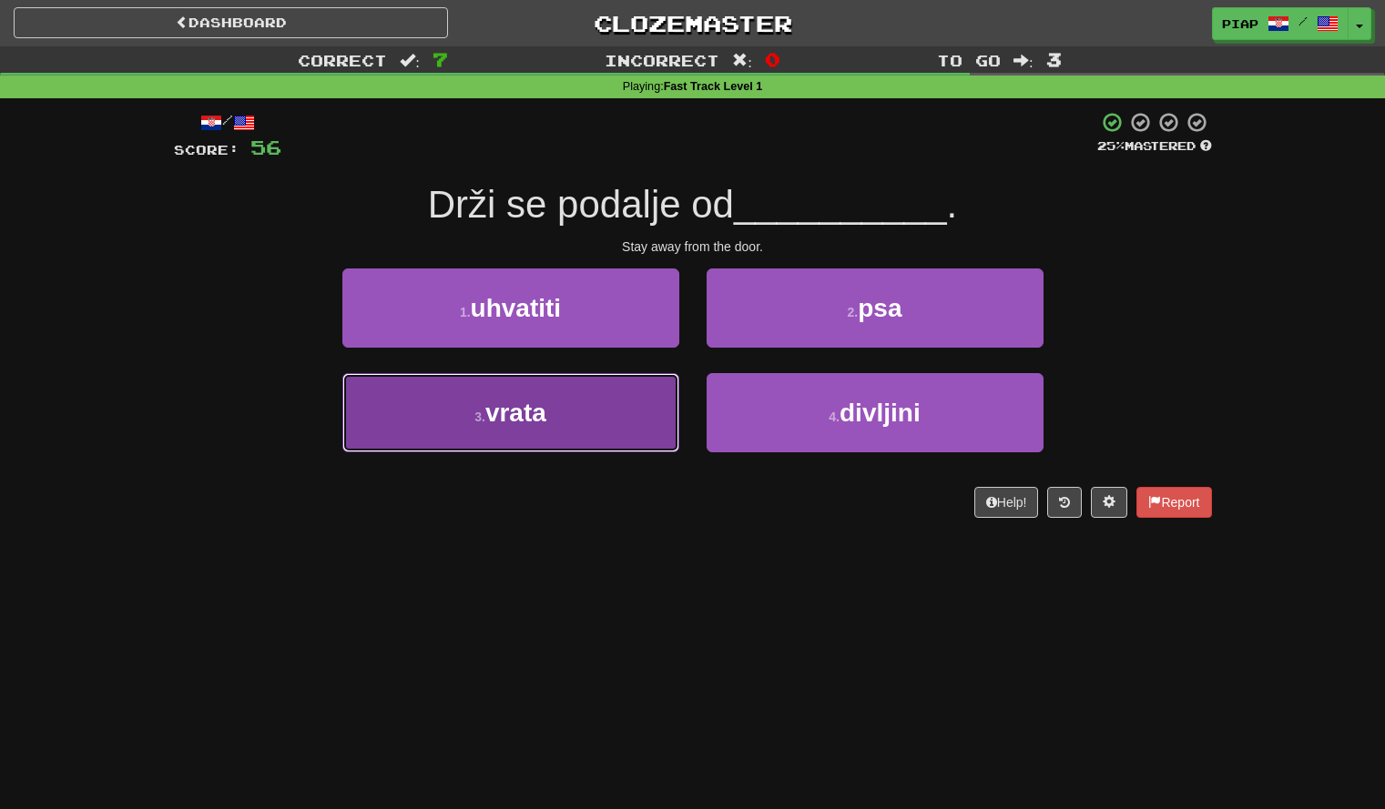
click at [624, 440] on button "3 . vrata" at bounding box center [510, 412] width 337 height 79
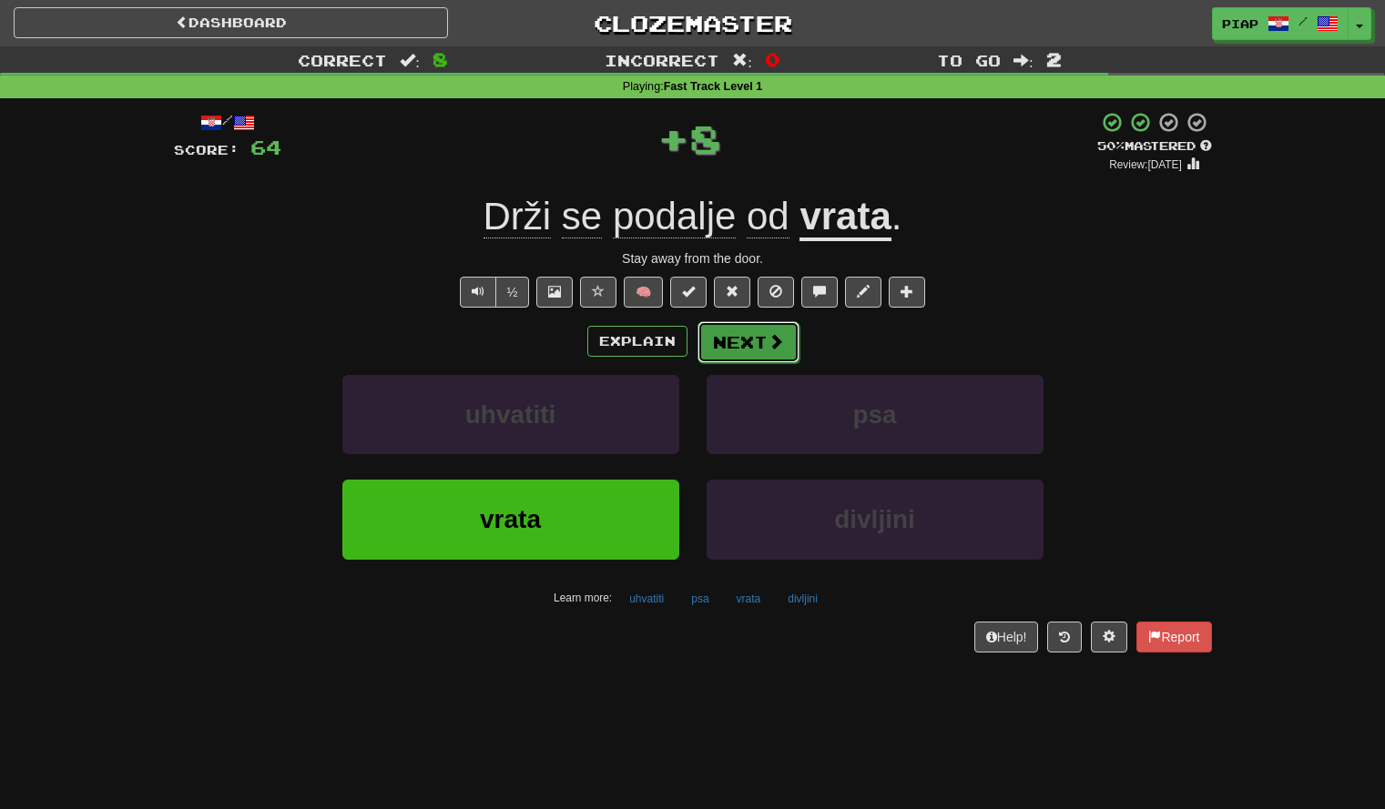
click at [747, 353] on button "Next" at bounding box center [748, 342] width 102 height 42
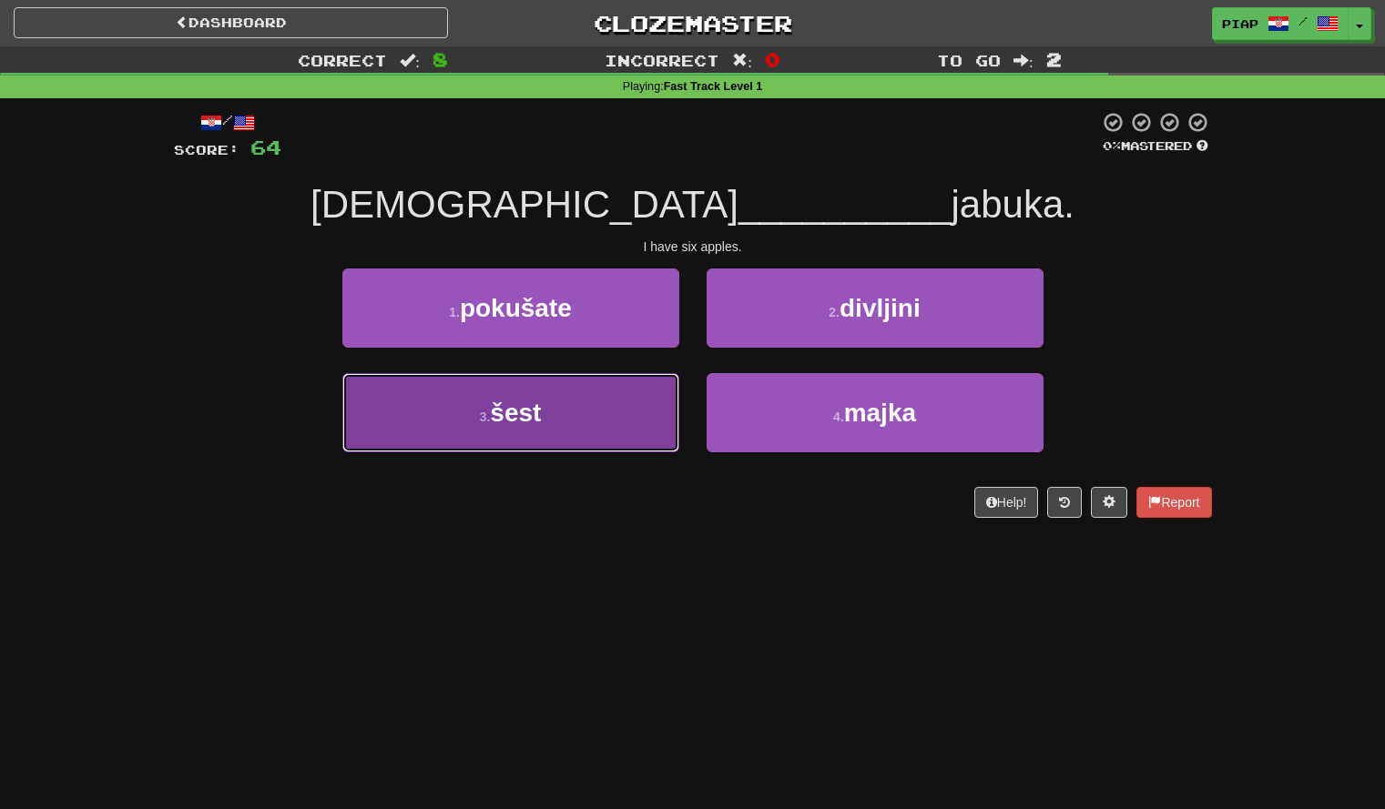
click at [634, 439] on button "3 . šest" at bounding box center [510, 412] width 337 height 79
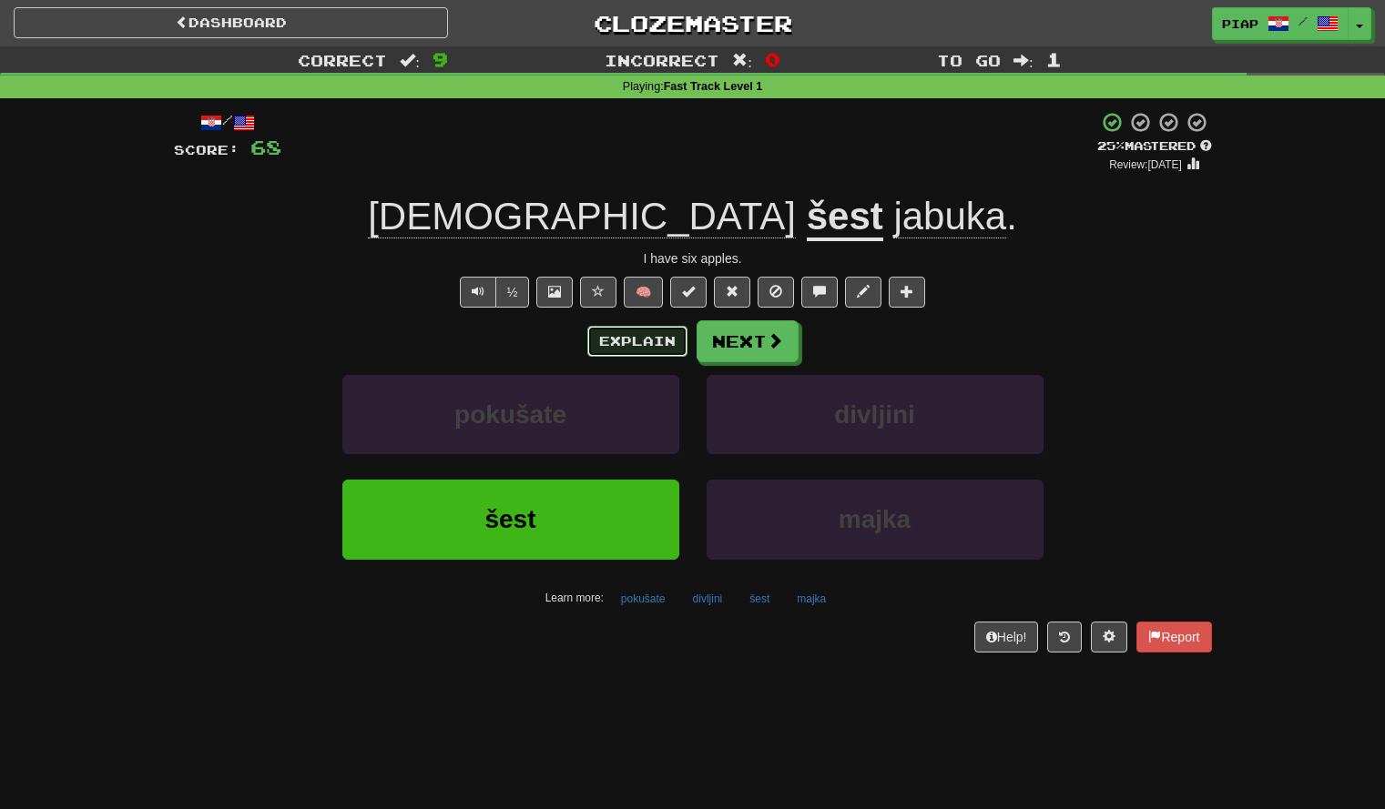
click at [646, 338] on button "Explain" at bounding box center [637, 341] width 100 height 31
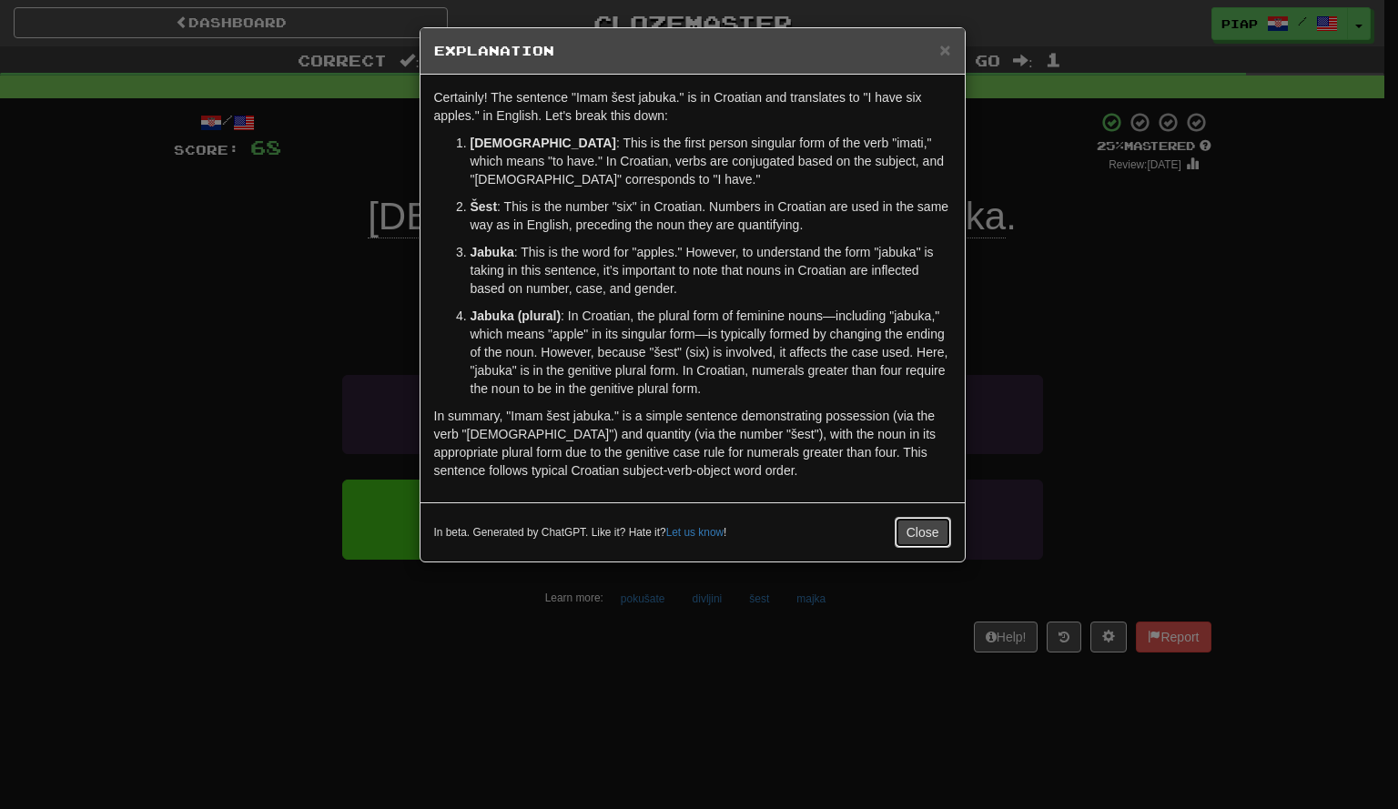
click at [911, 531] on button "Close" at bounding box center [923, 532] width 56 height 31
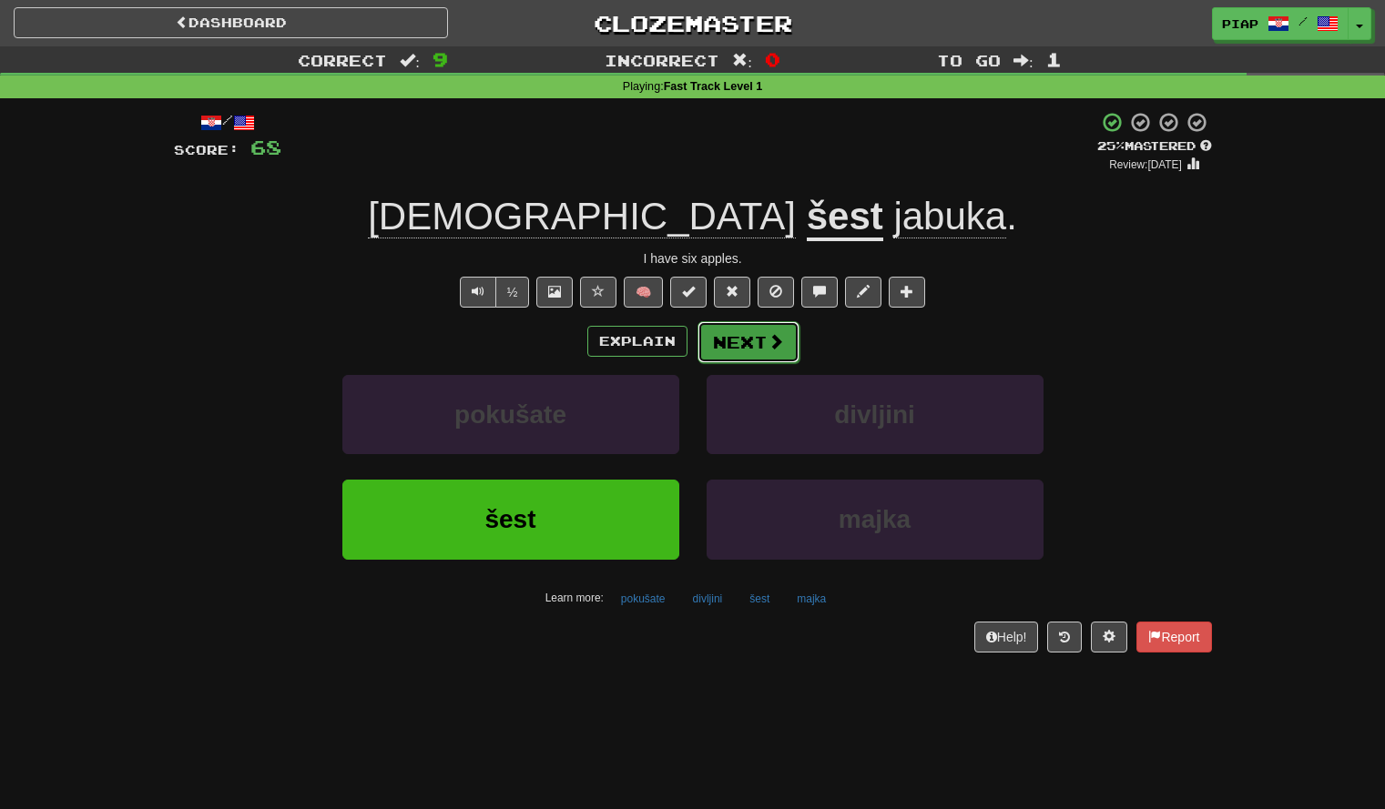
click at [773, 345] on span at bounding box center [776, 341] width 16 height 16
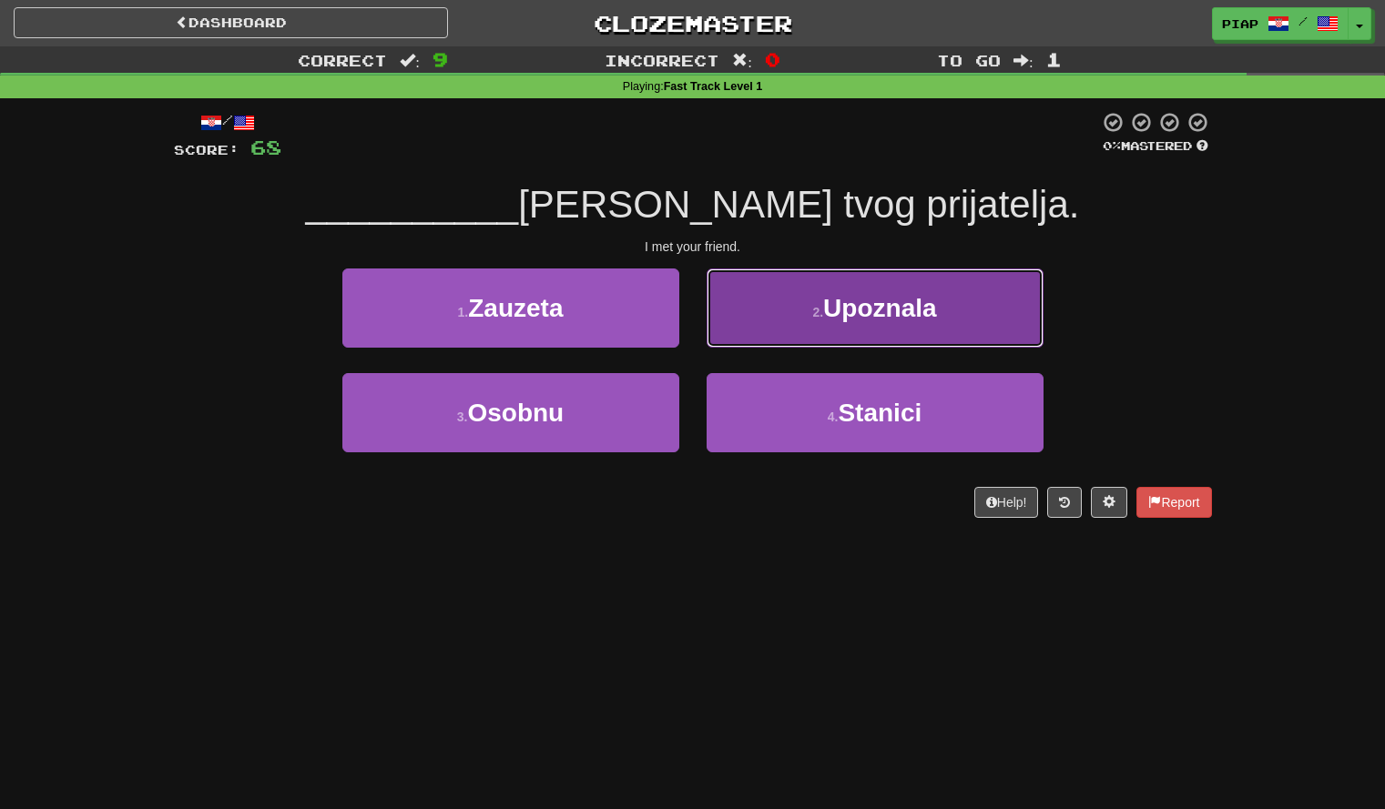
click at [846, 347] on button "2 . Upoznala" at bounding box center [875, 308] width 337 height 79
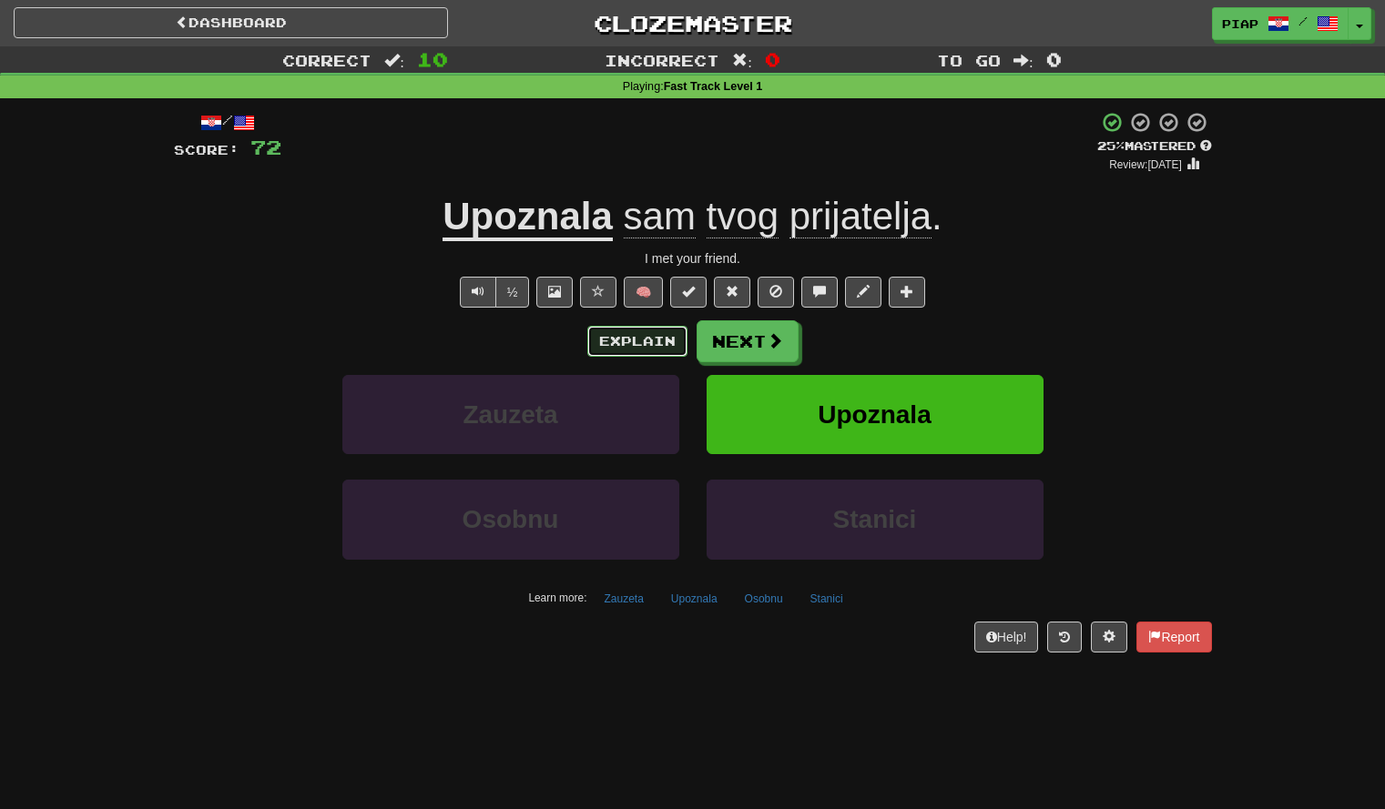
click at [669, 338] on button "Explain" at bounding box center [637, 341] width 100 height 31
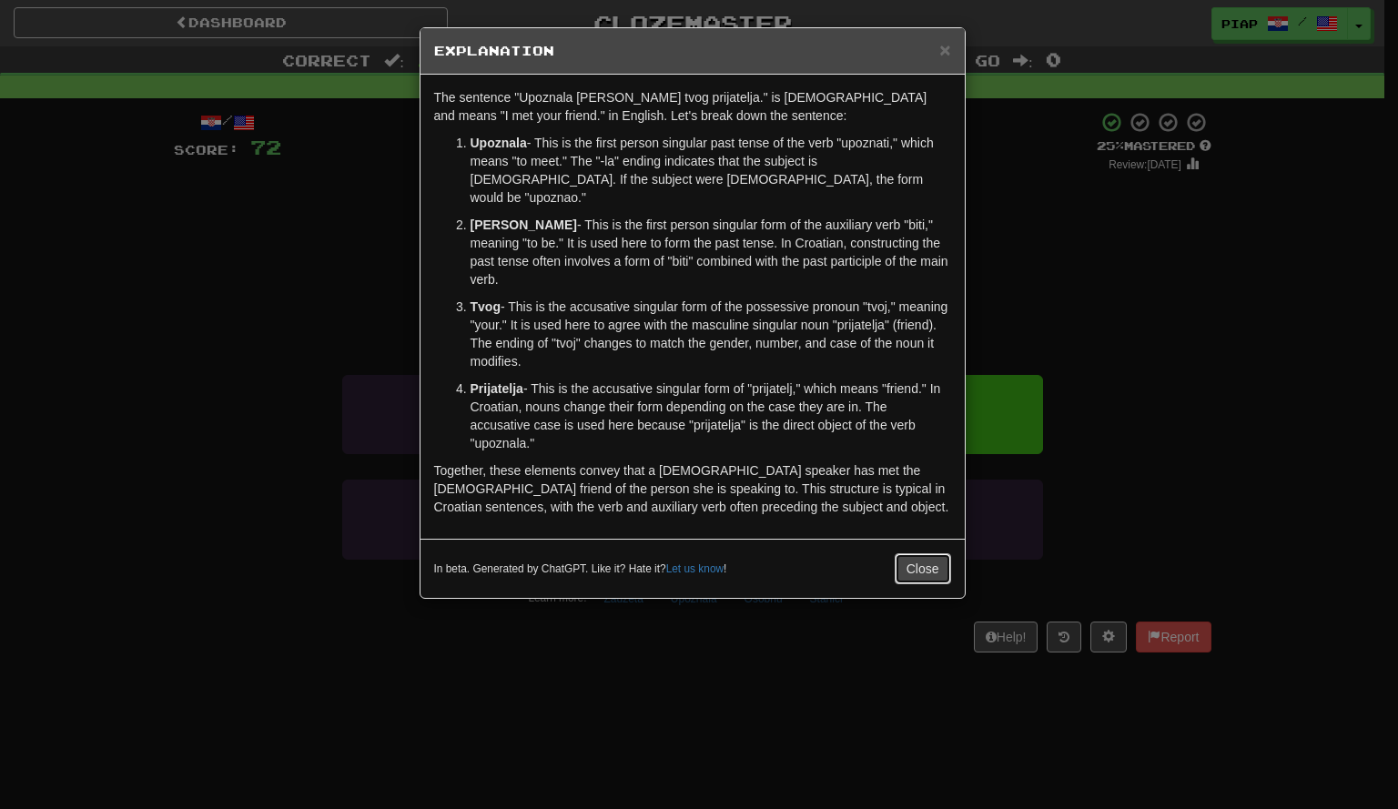
click at [930, 554] on button "Close" at bounding box center [923, 569] width 56 height 31
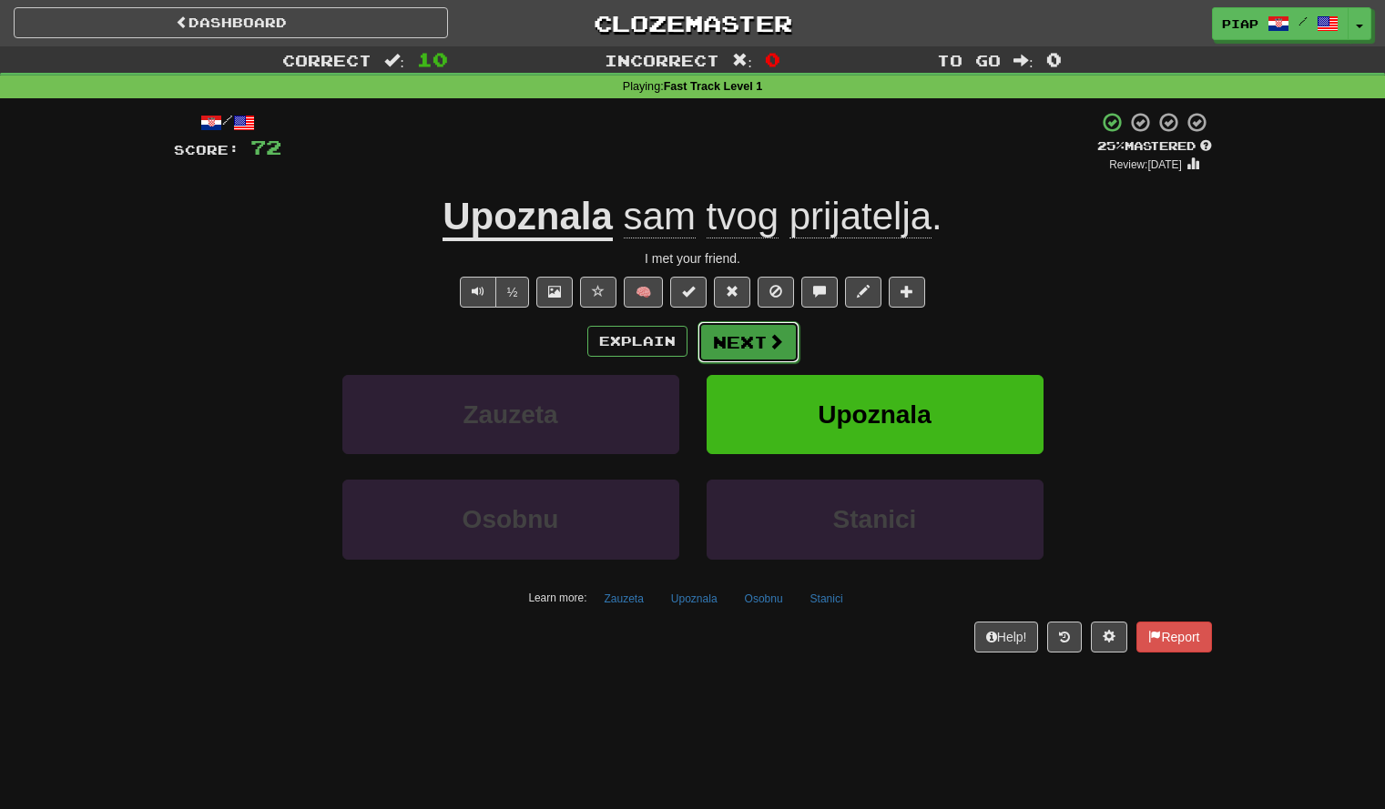
click at [779, 341] on span at bounding box center [776, 341] width 16 height 16
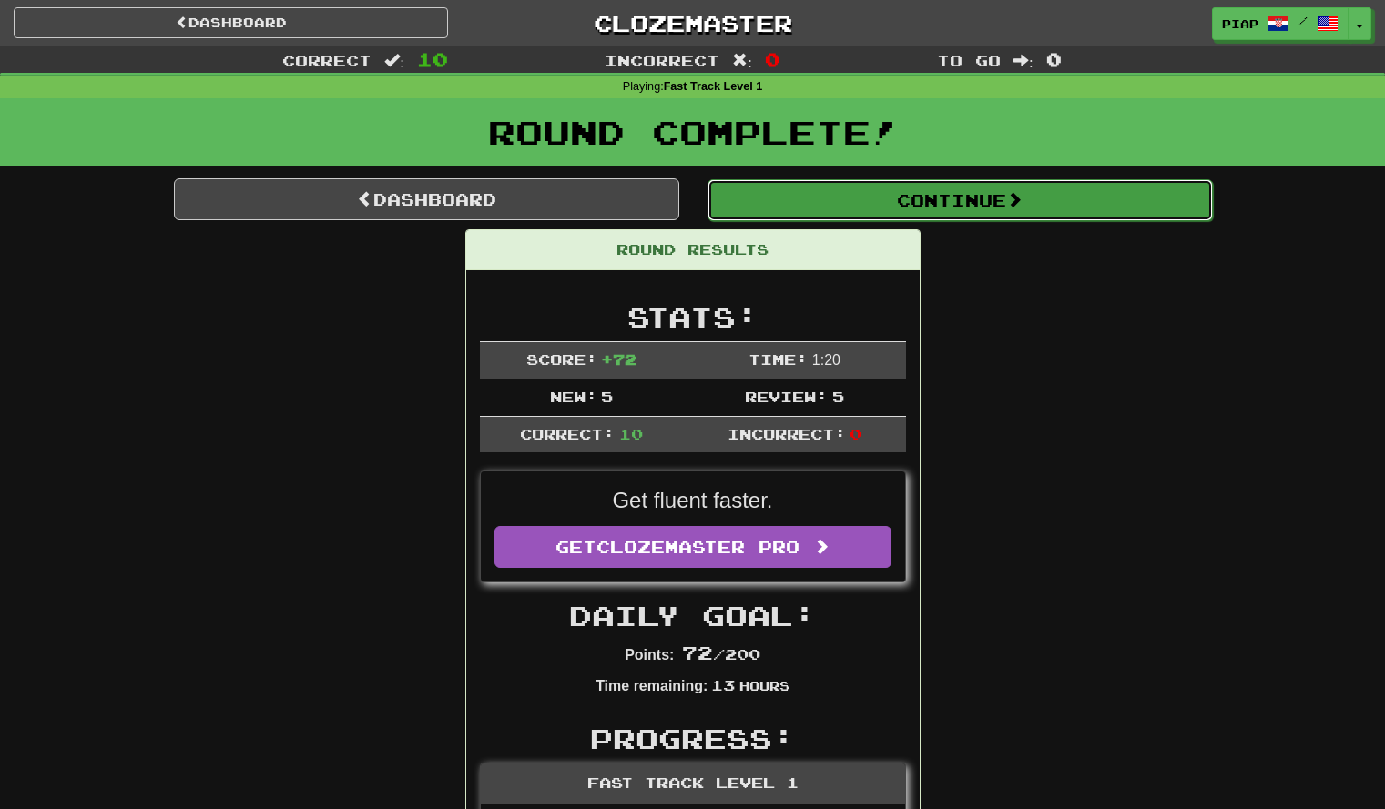
click at [986, 194] on button "Continue" at bounding box center [959, 200] width 505 height 42
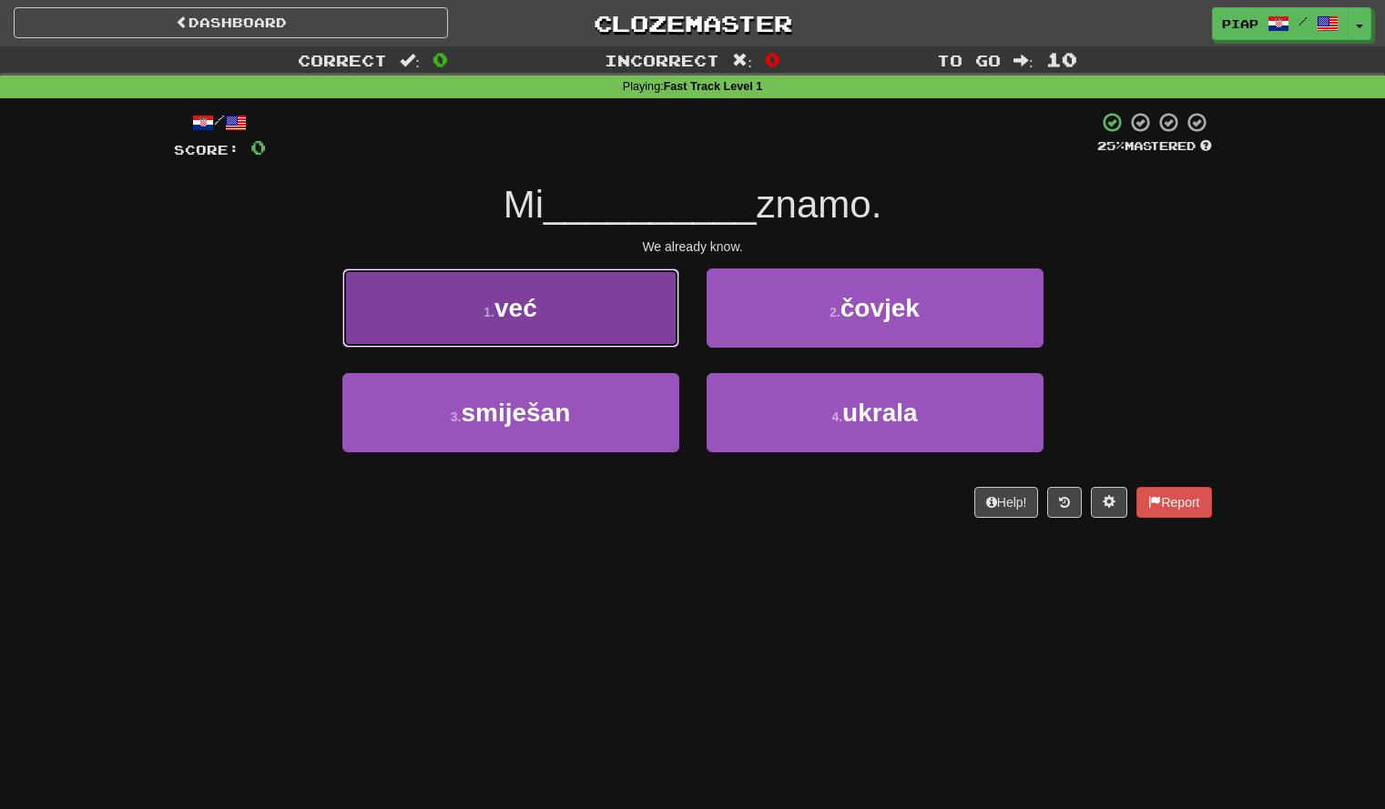
click at [565, 288] on button "1 . već" at bounding box center [510, 308] width 337 height 79
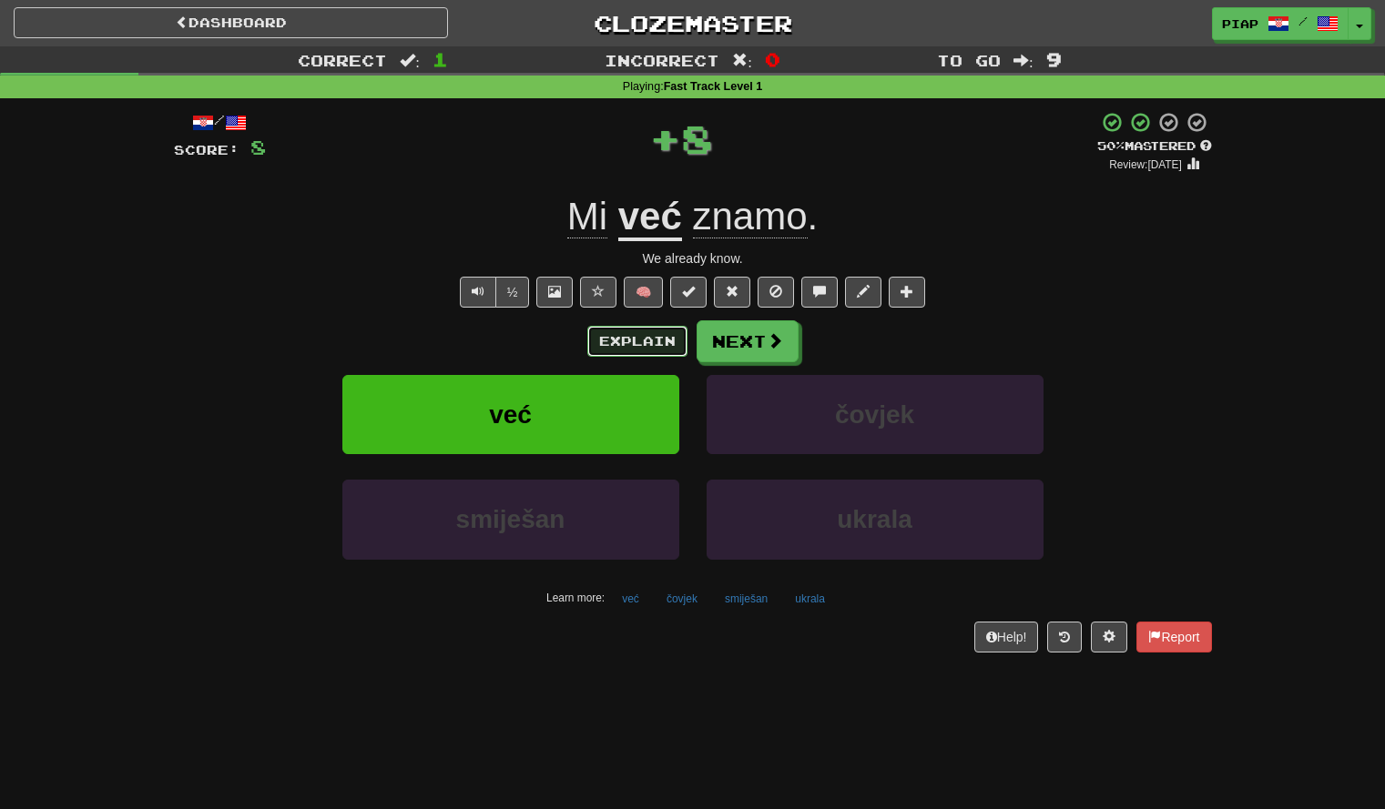
click at [657, 351] on button "Explain" at bounding box center [637, 341] width 100 height 31
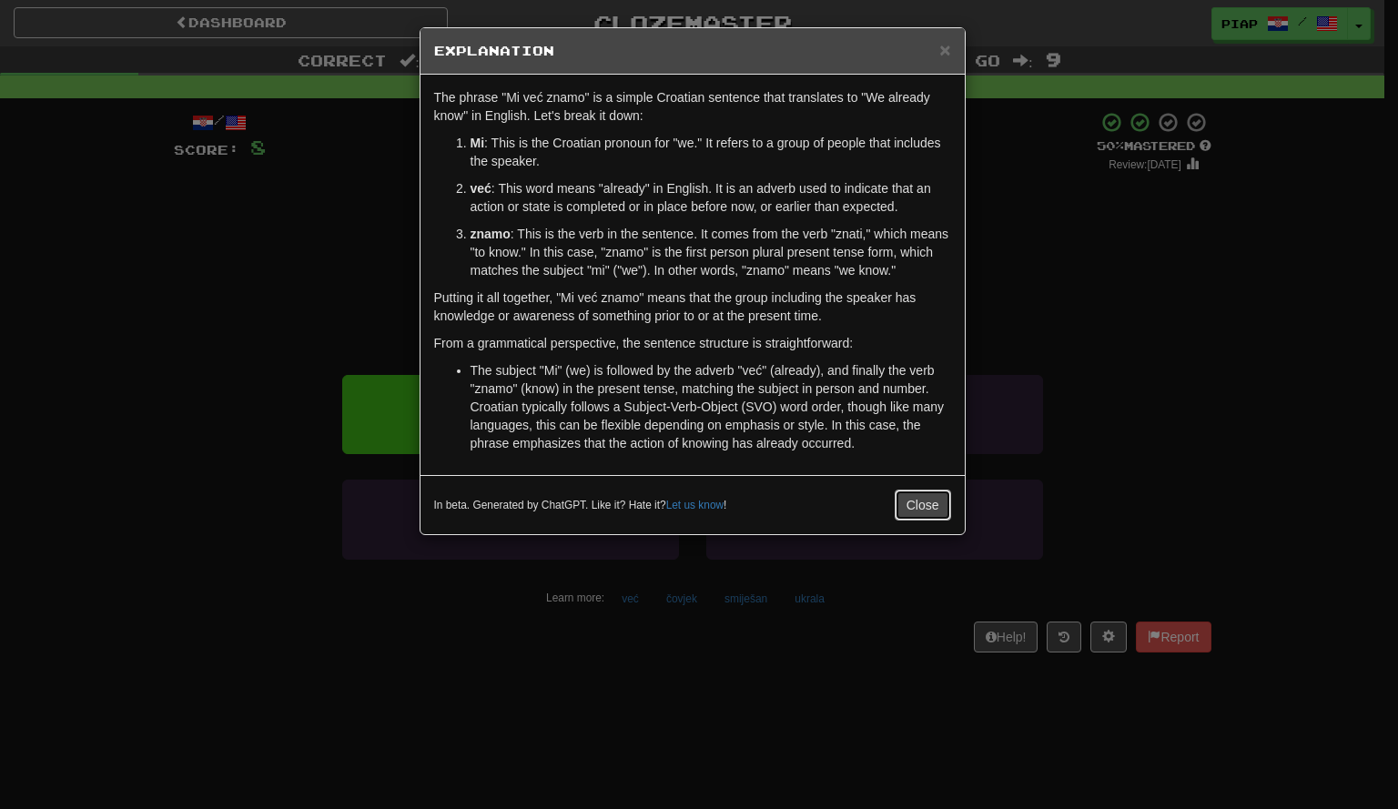
click at [934, 496] on button "Close" at bounding box center [923, 505] width 56 height 31
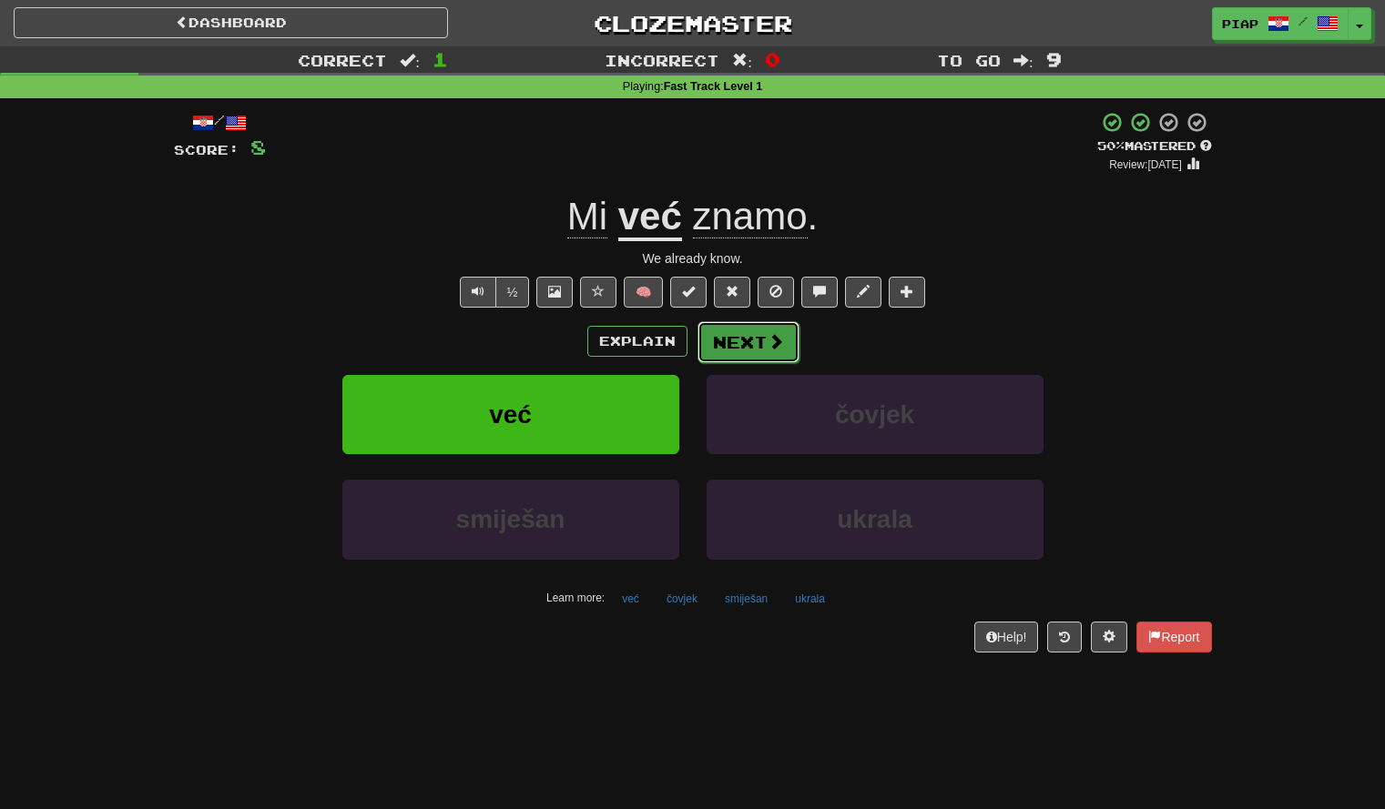
click at [756, 325] on button "Next" at bounding box center [748, 342] width 102 height 42
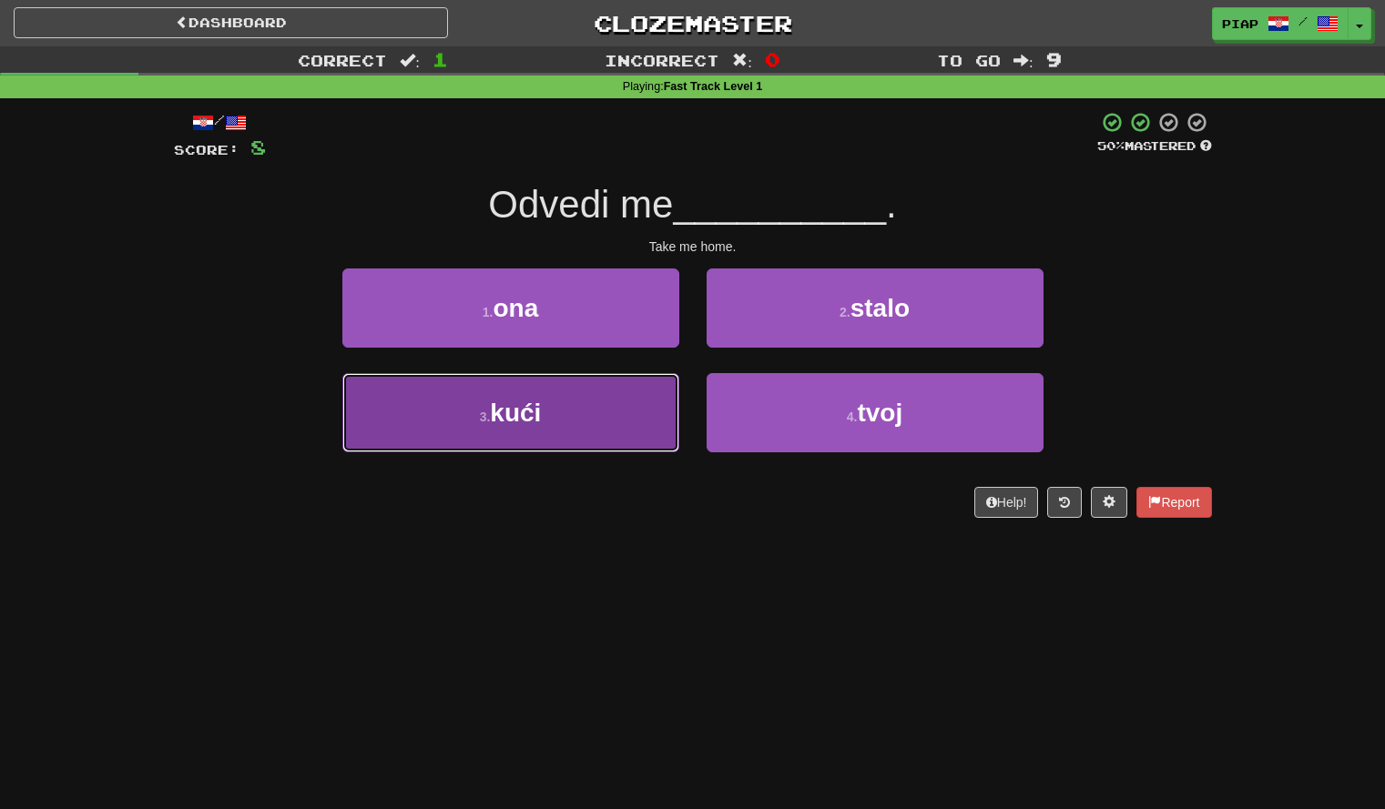
click at [615, 406] on button "3 . kući" at bounding box center [510, 412] width 337 height 79
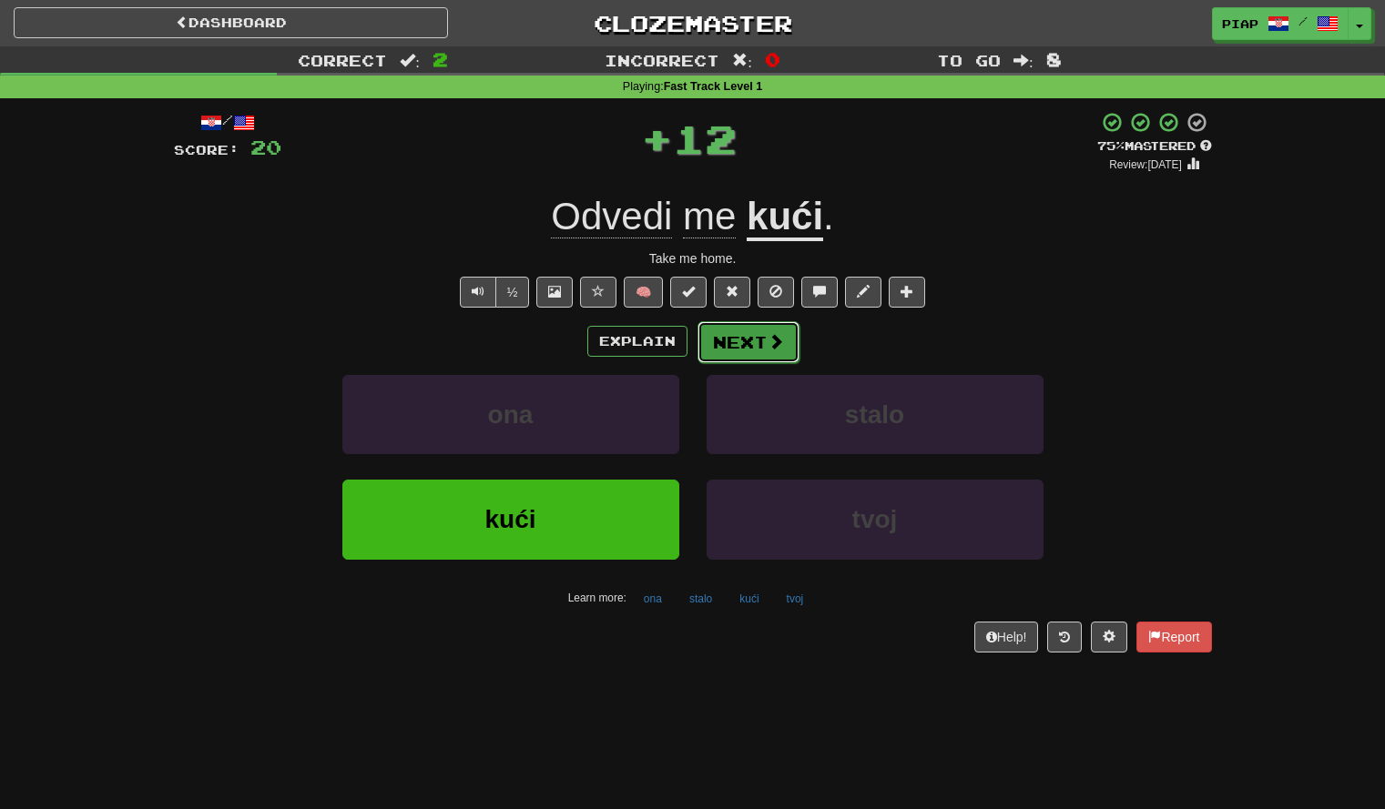
click at [757, 330] on button "Next" at bounding box center [748, 342] width 102 height 42
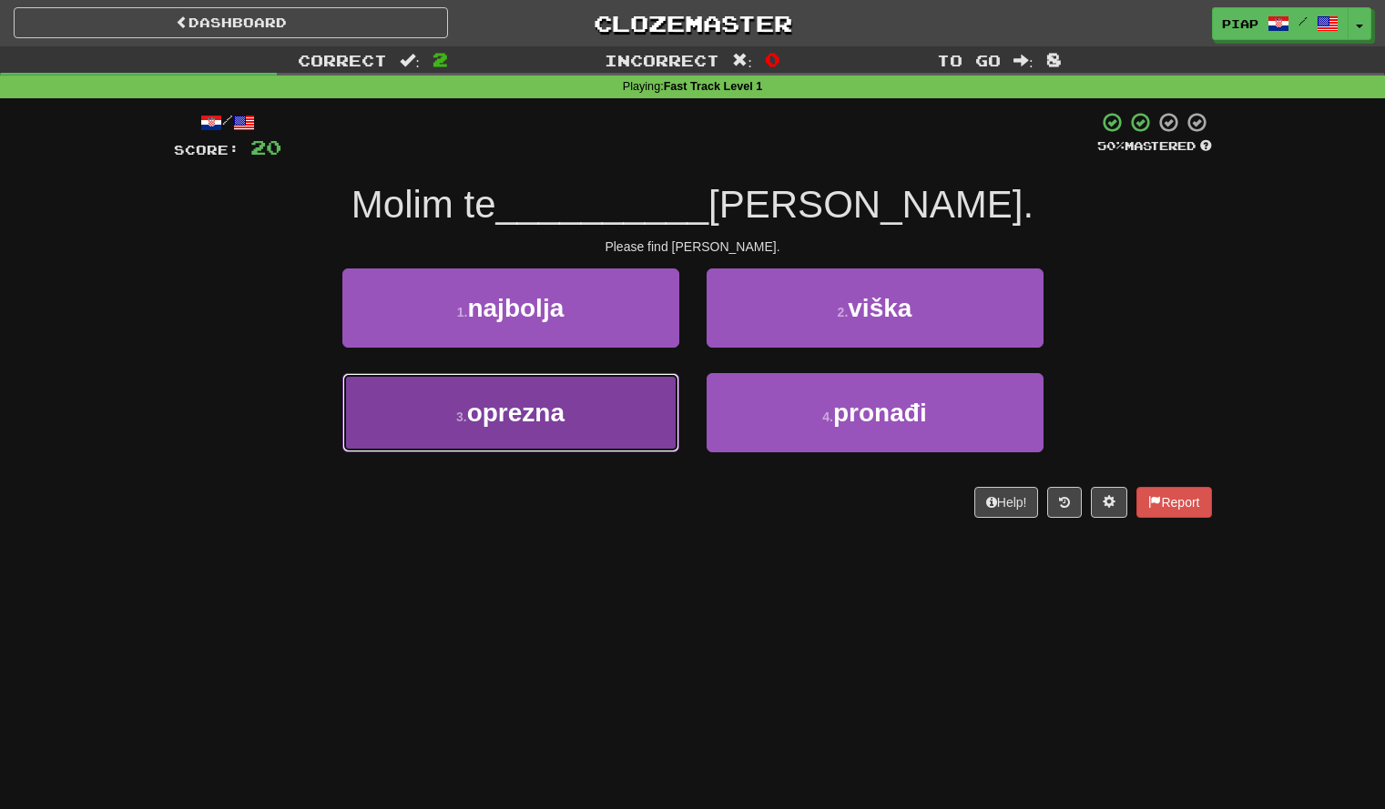
click at [659, 451] on button "3 . oprezna" at bounding box center [510, 412] width 337 height 79
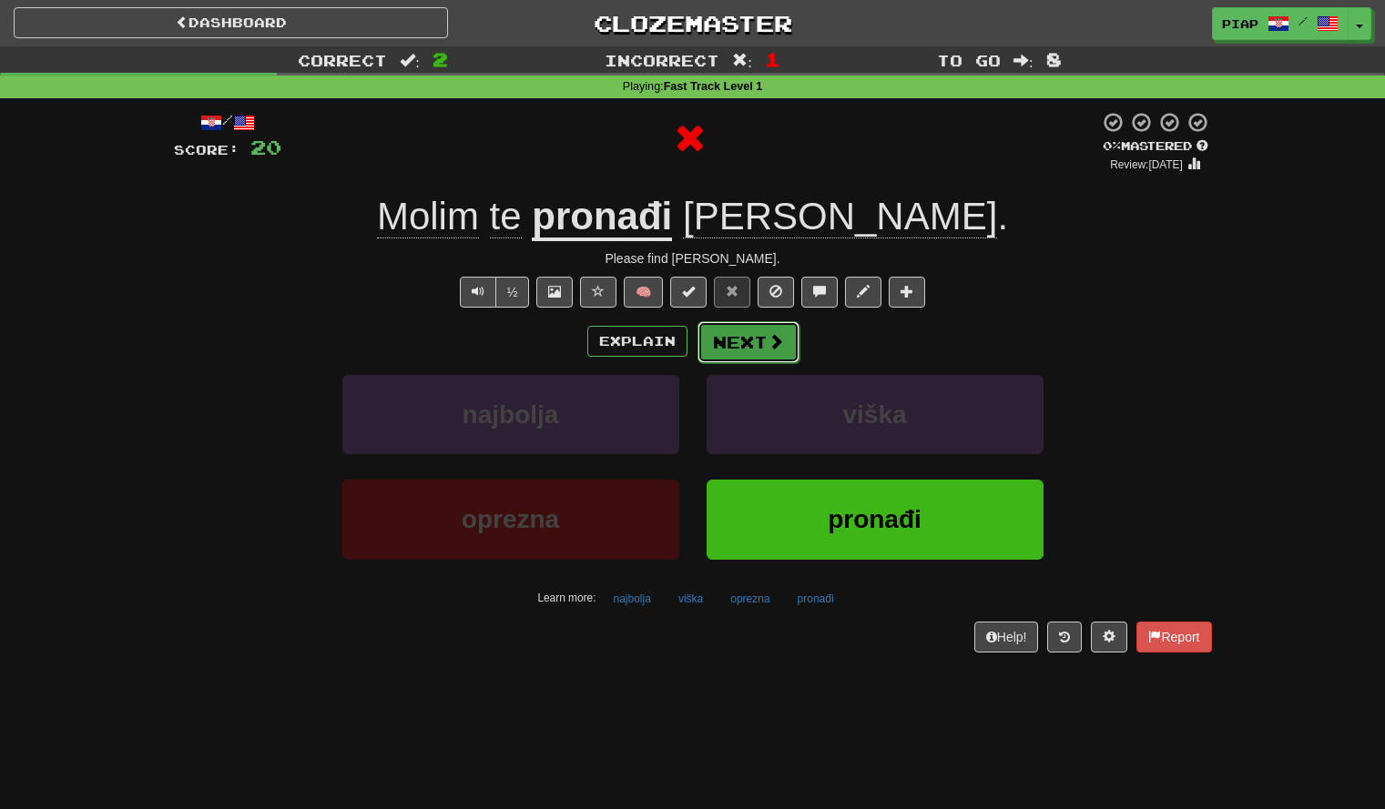
click at [770, 349] on span at bounding box center [776, 341] width 16 height 16
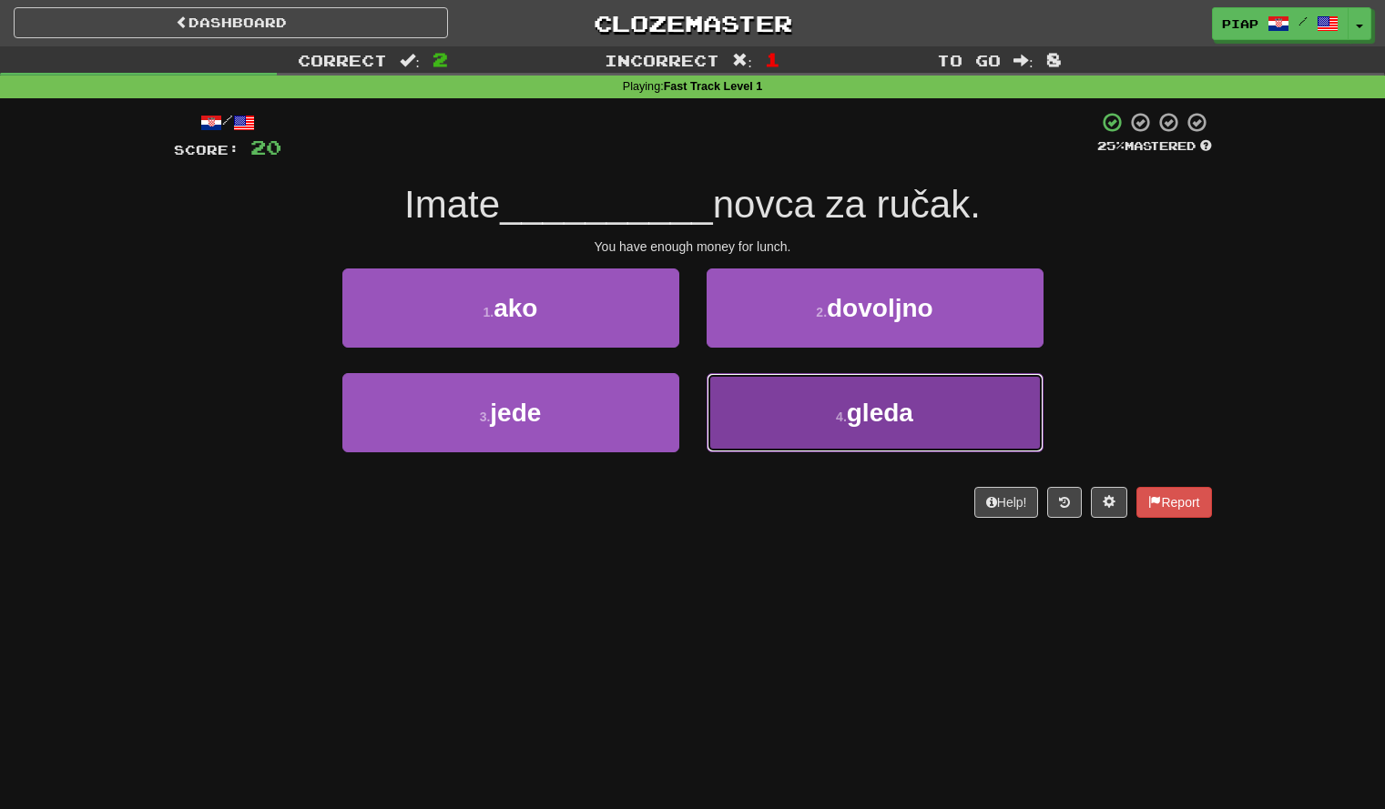
click at [941, 412] on button "4 . gleda" at bounding box center [875, 412] width 337 height 79
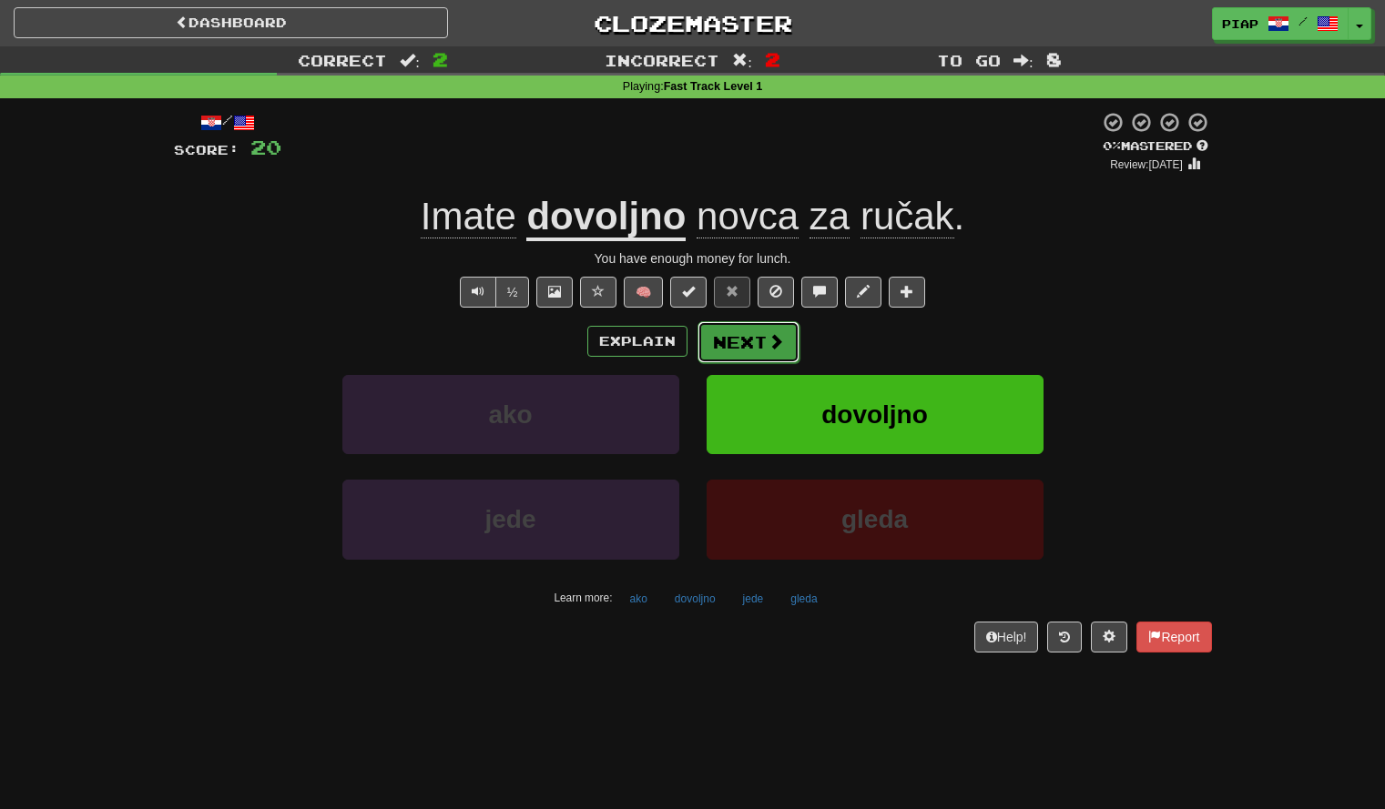
click at [762, 355] on button "Next" at bounding box center [748, 342] width 102 height 42
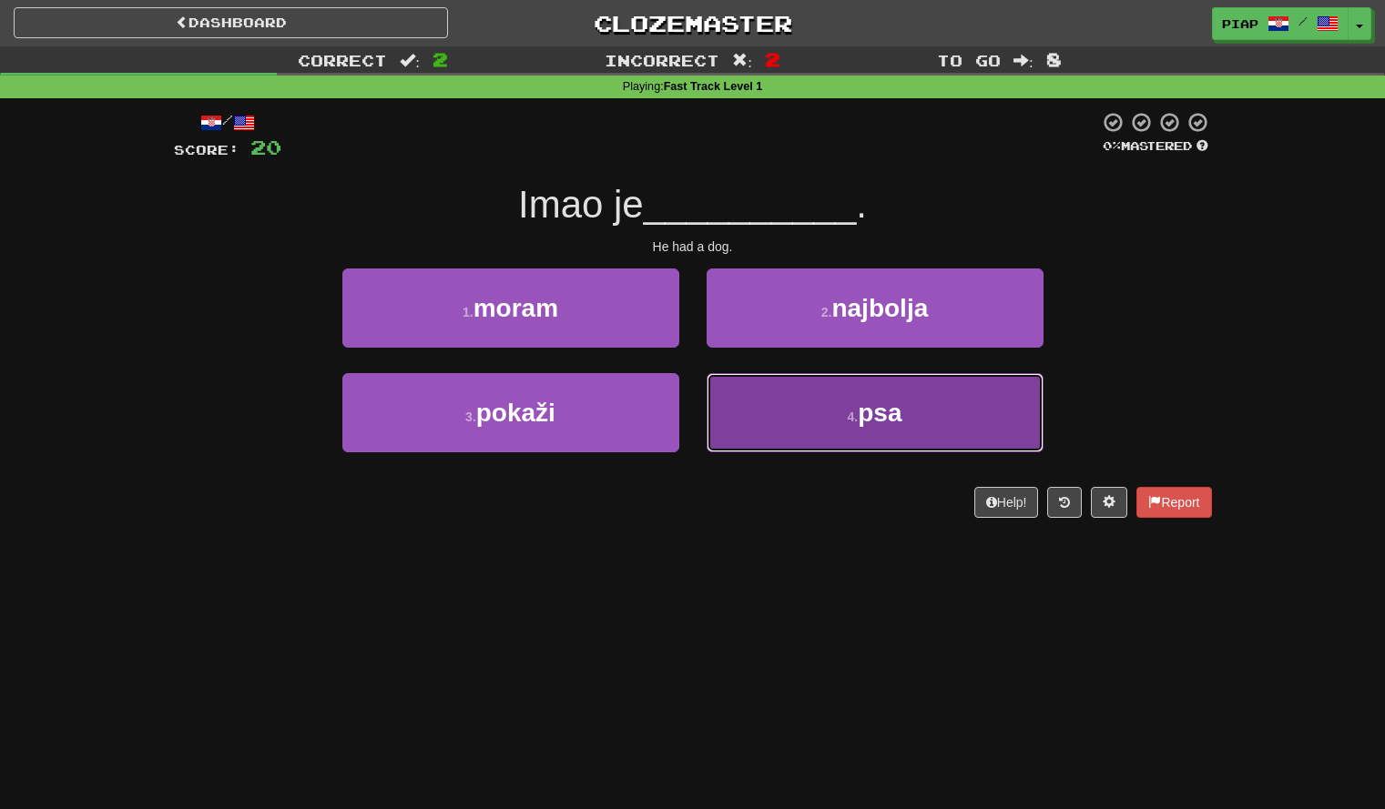
click at [794, 442] on button "4 . psa" at bounding box center [875, 412] width 337 height 79
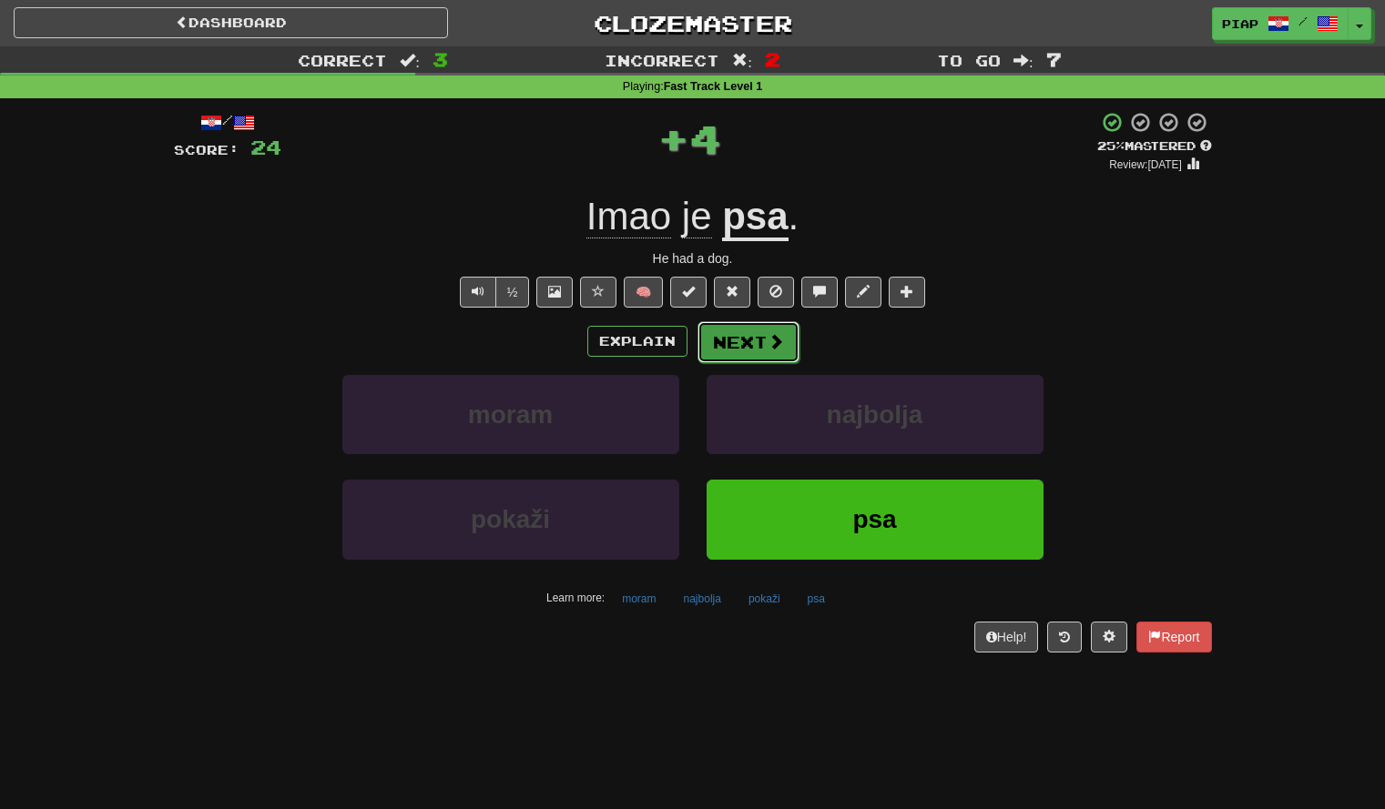
click at [762, 347] on button "Next" at bounding box center [748, 342] width 102 height 42
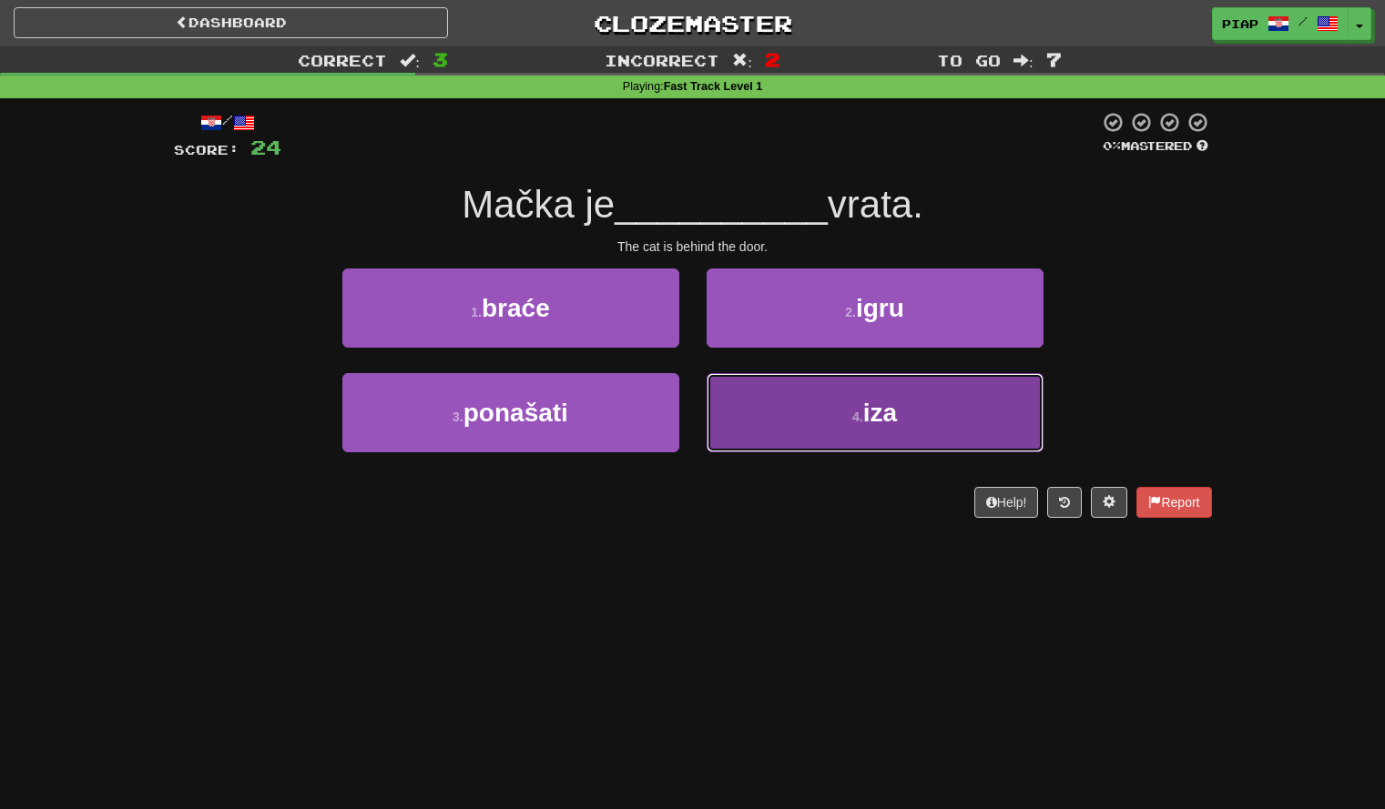
click at [772, 425] on button "4 . iza" at bounding box center [875, 412] width 337 height 79
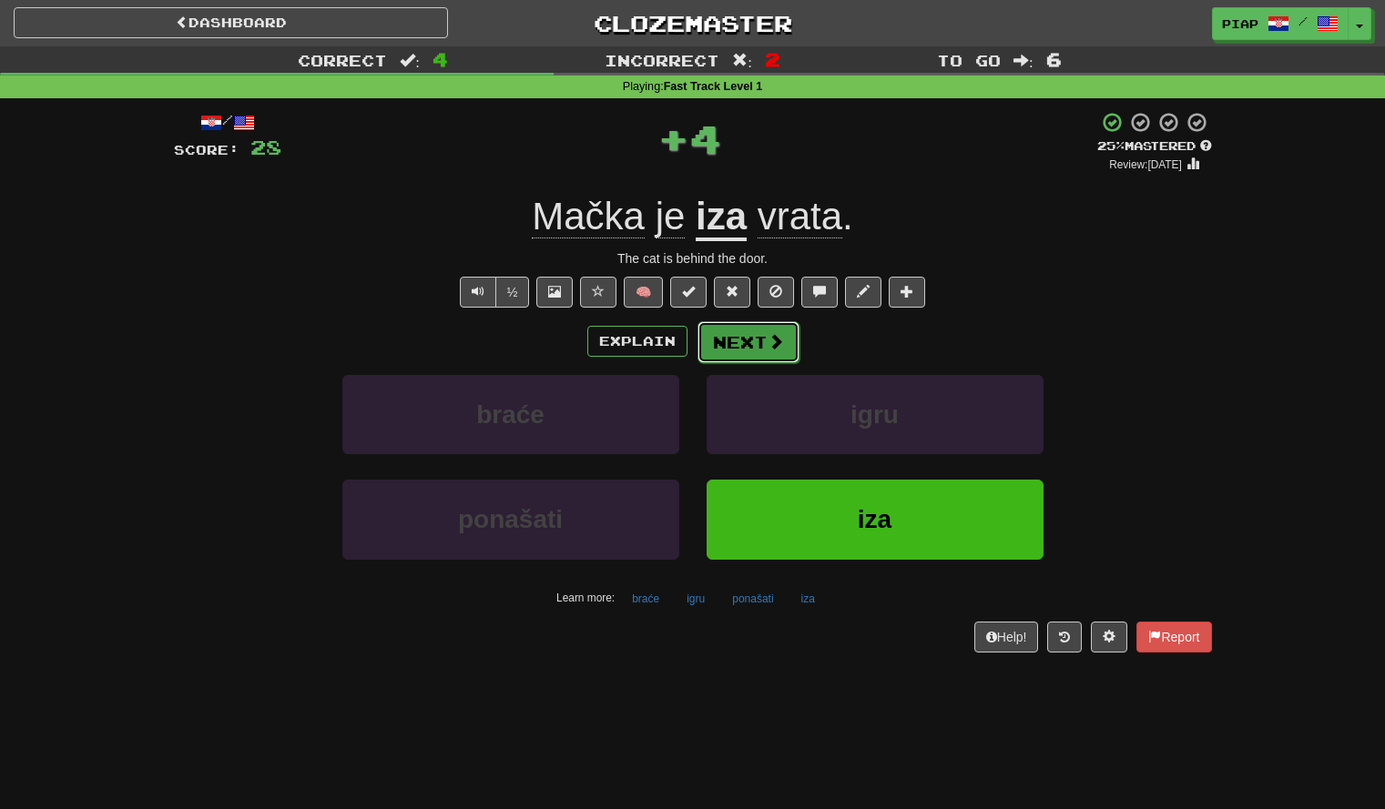
click at [764, 332] on button "Next" at bounding box center [748, 342] width 102 height 42
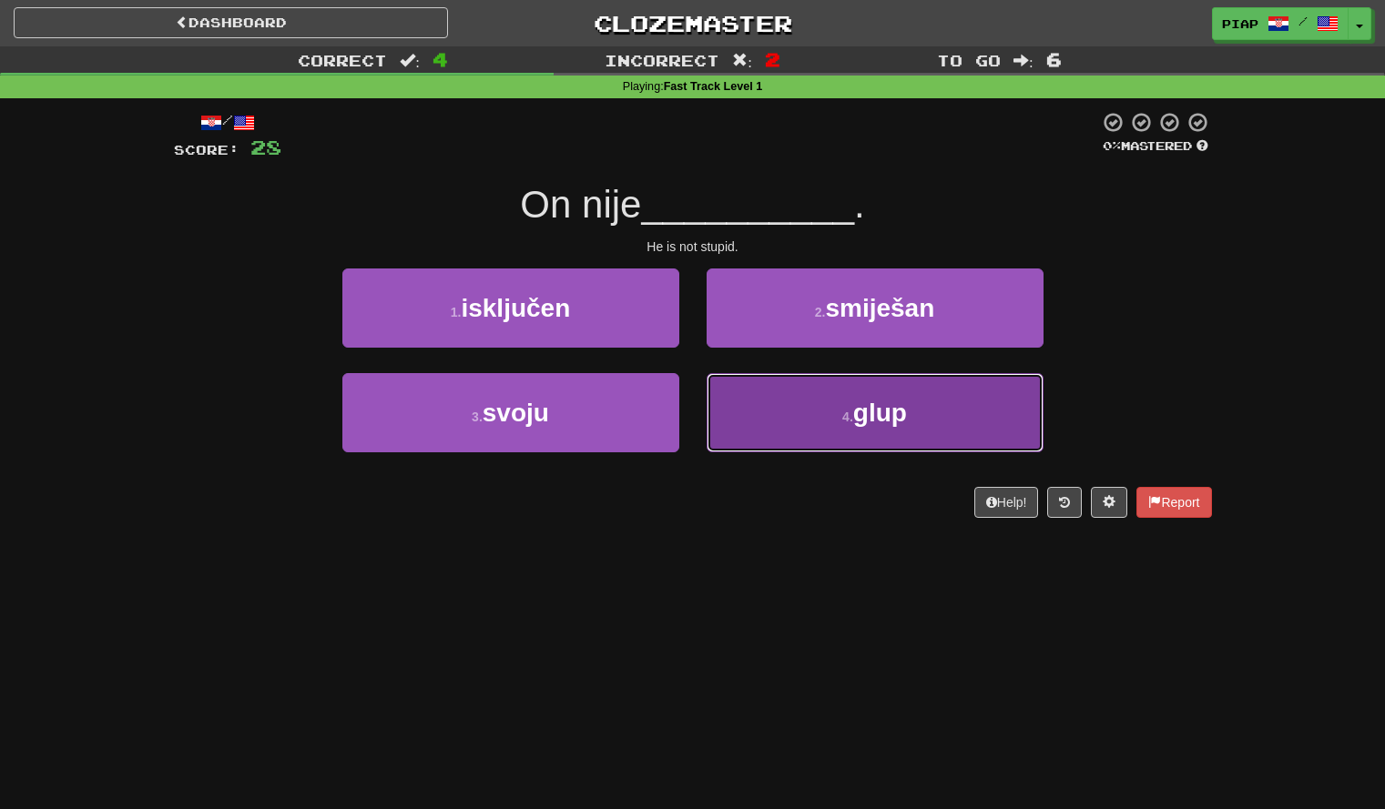
click at [803, 396] on button "4 . glup" at bounding box center [875, 412] width 337 height 79
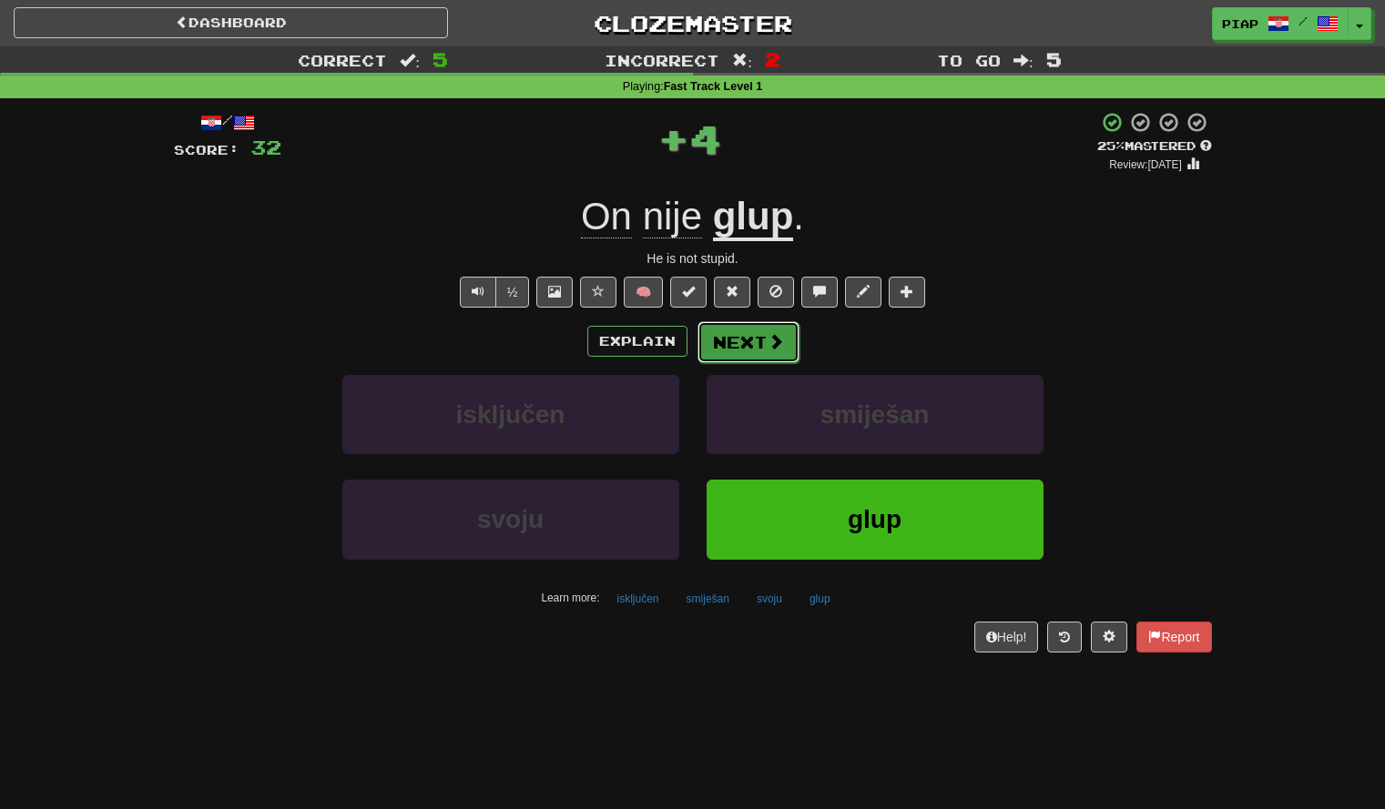
click at [768, 347] on span at bounding box center [776, 341] width 16 height 16
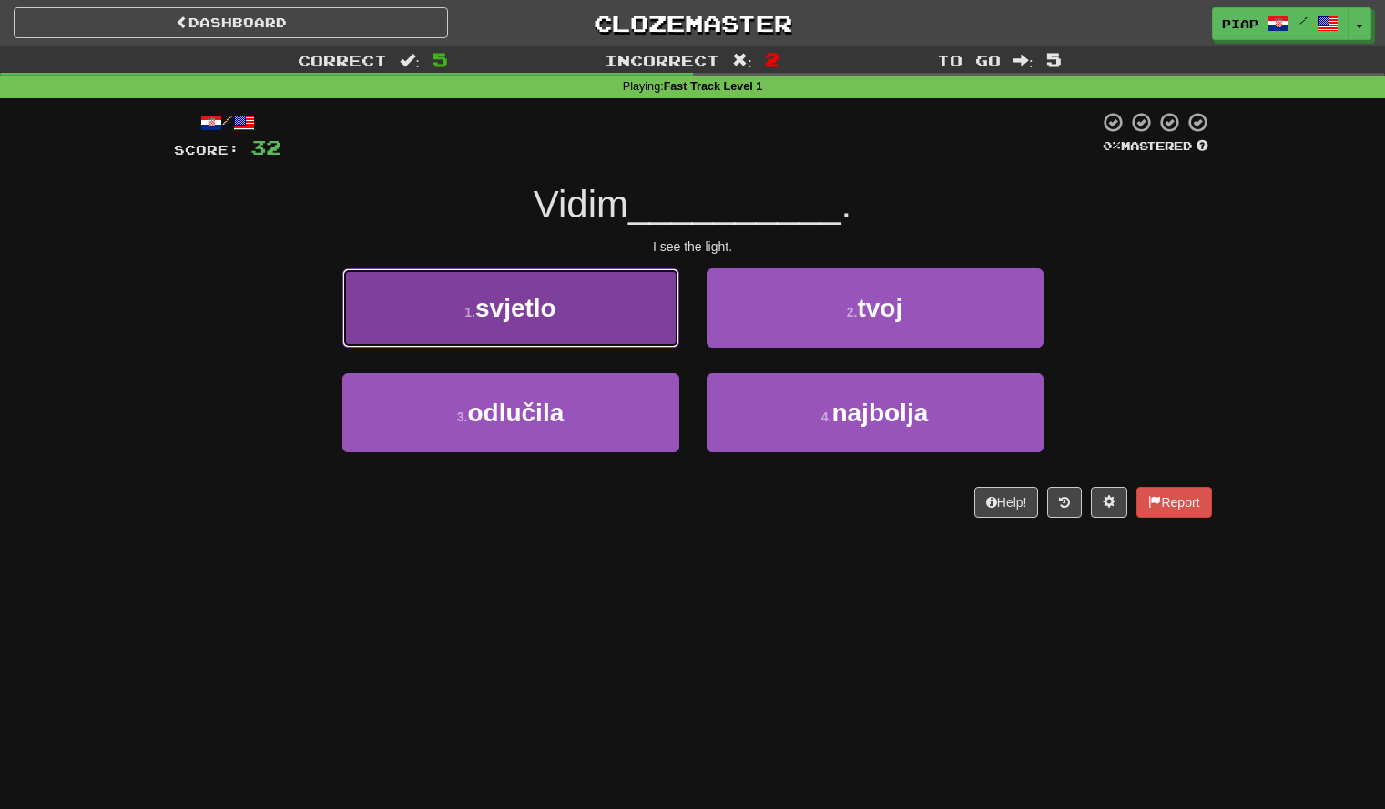
click at [646, 304] on button "1 . svjetlo" at bounding box center [510, 308] width 337 height 79
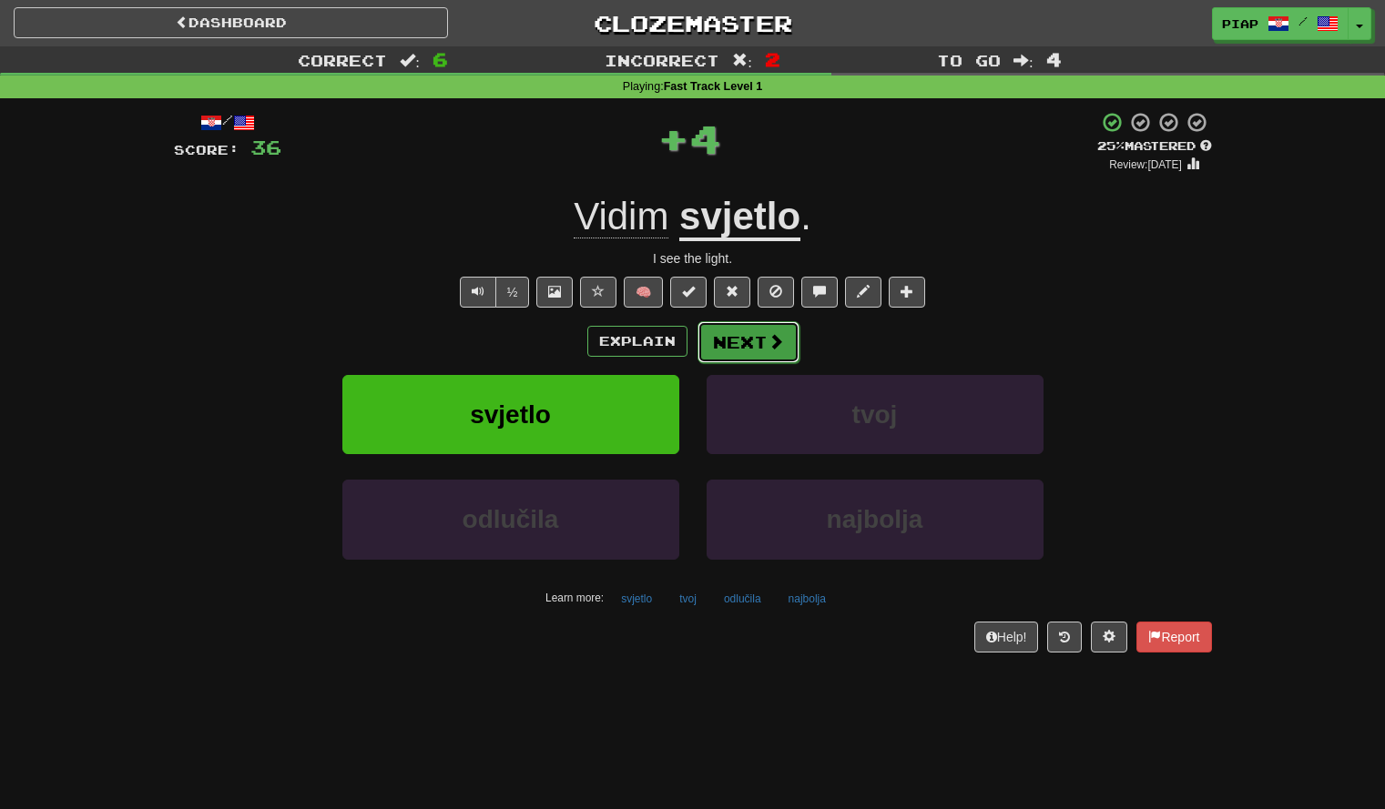
click at [737, 357] on button "Next" at bounding box center [748, 342] width 102 height 42
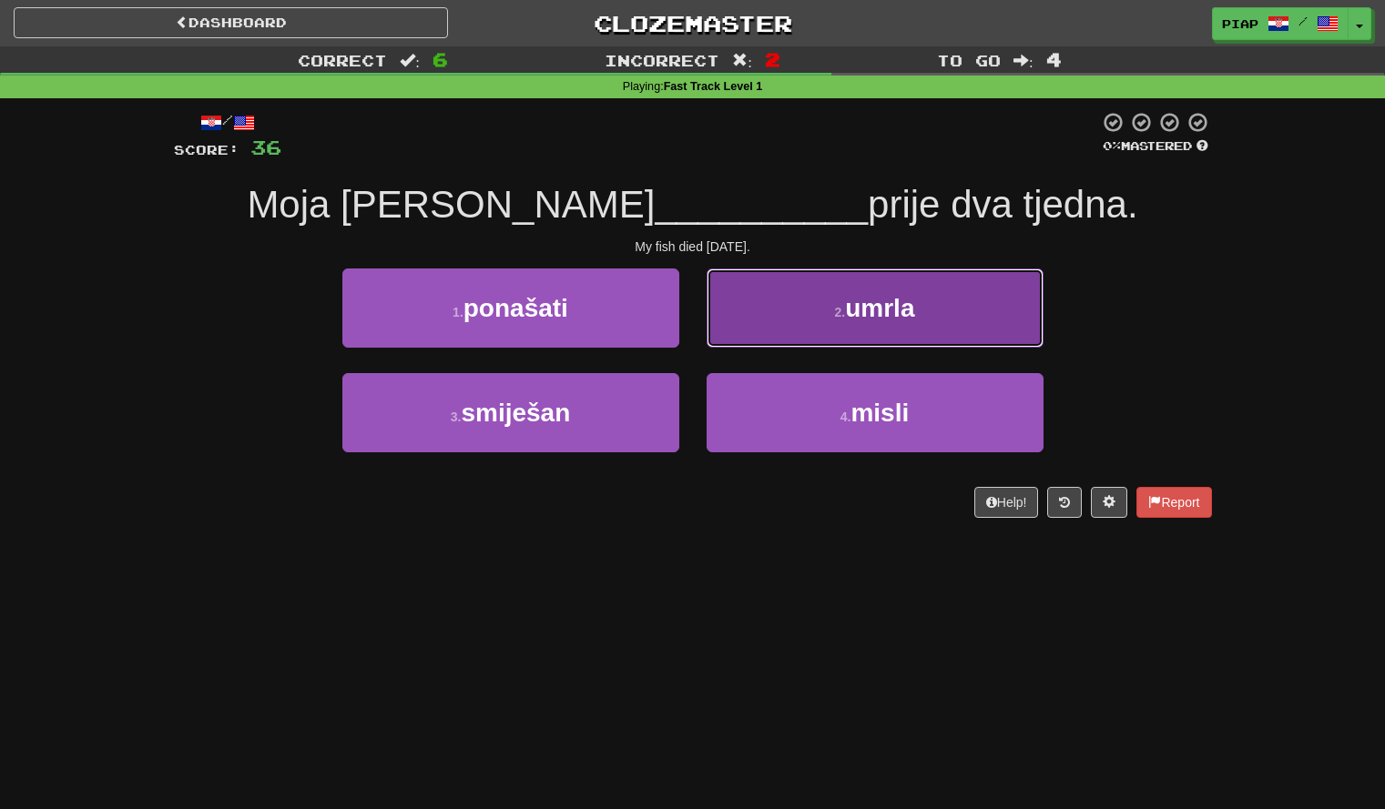
click at [814, 342] on button "2 . umrla" at bounding box center [875, 308] width 337 height 79
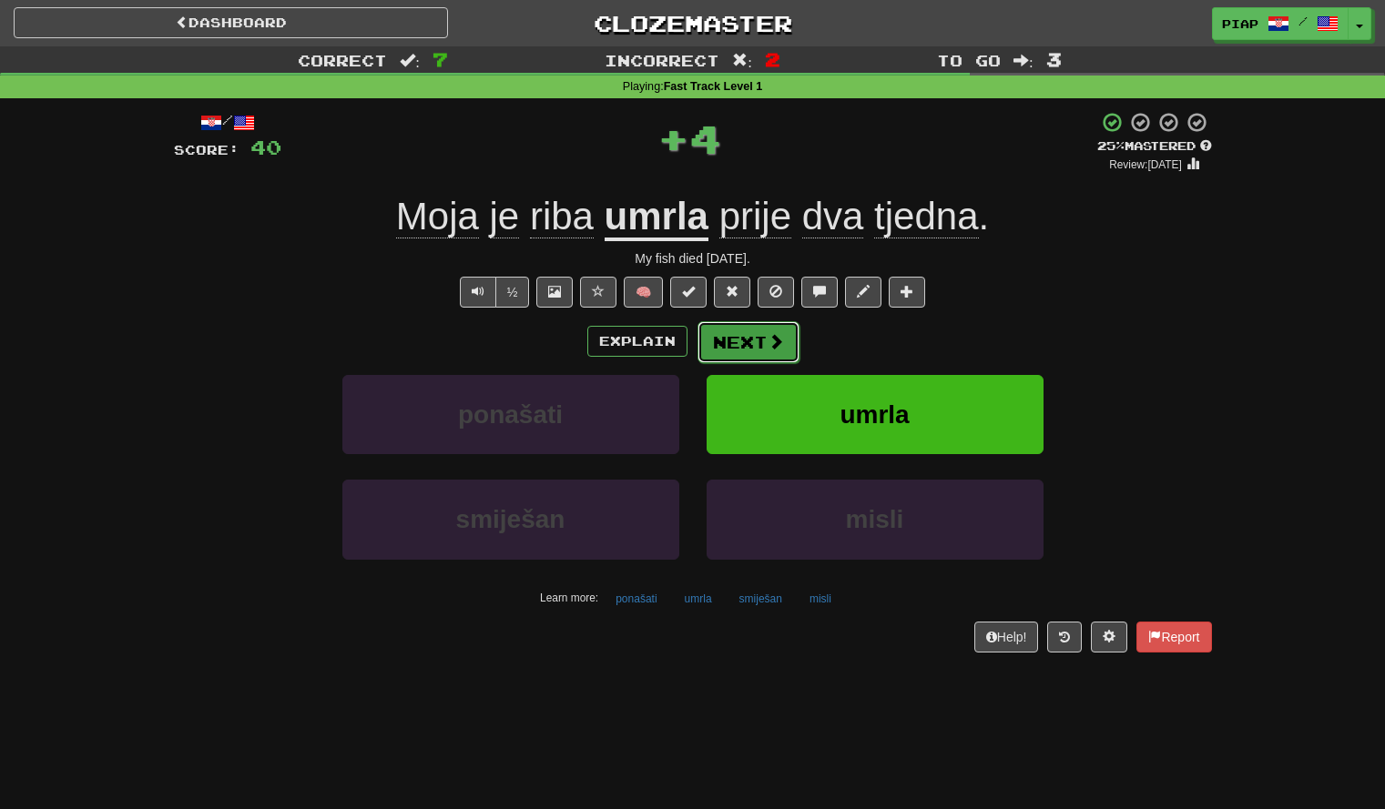
click at [756, 351] on button "Next" at bounding box center [748, 342] width 102 height 42
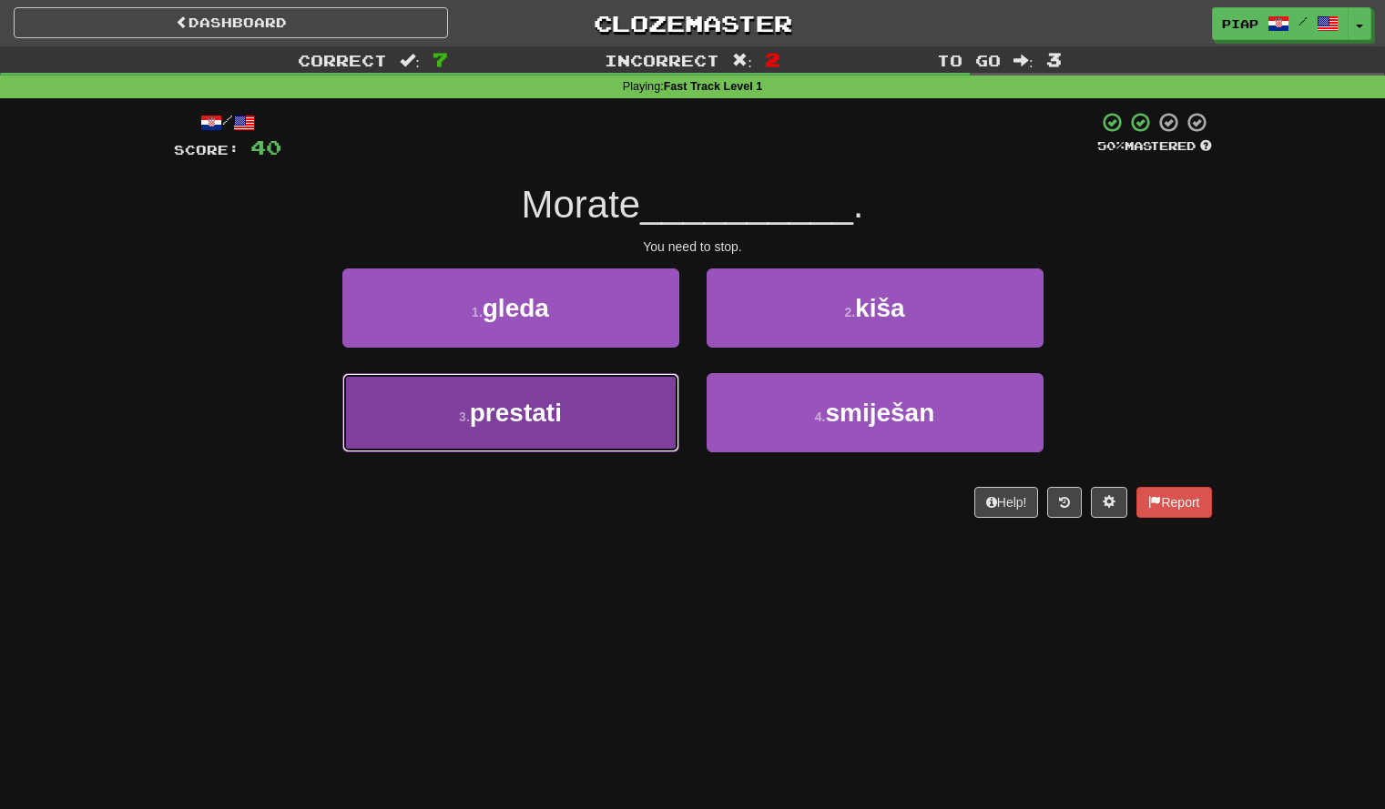
click at [631, 423] on button "3 . prestati" at bounding box center [510, 412] width 337 height 79
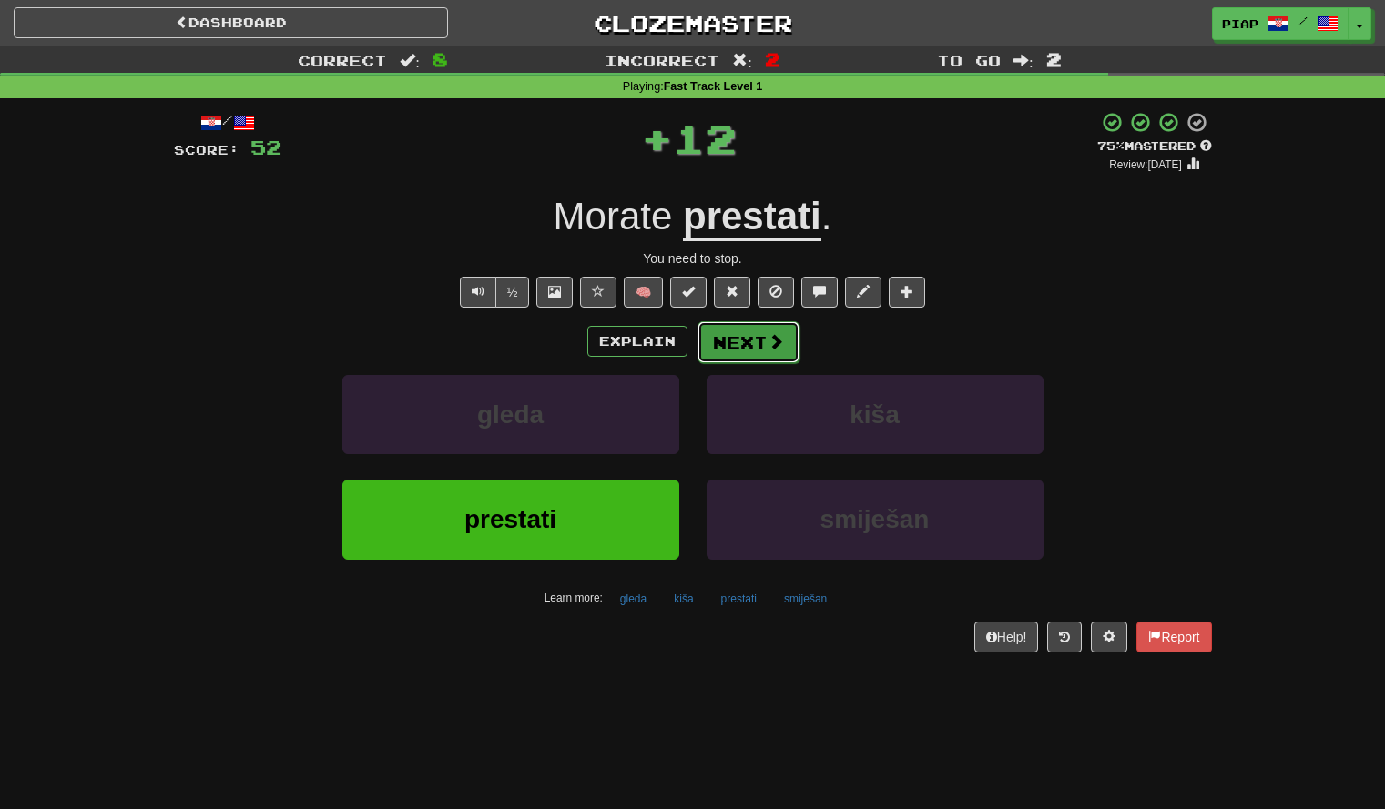
click at [743, 350] on button "Next" at bounding box center [748, 342] width 102 height 42
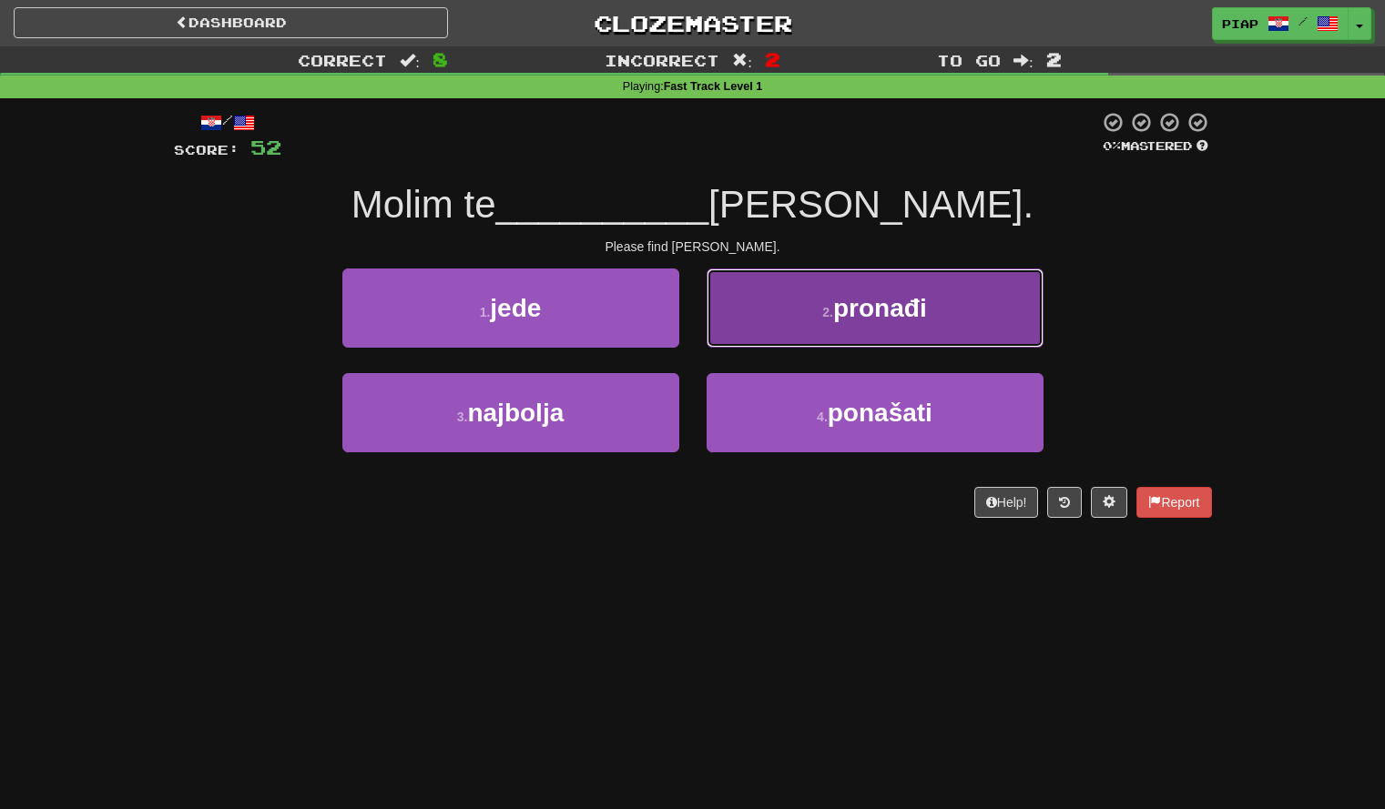
click at [794, 320] on button "2 . pronađi" at bounding box center [875, 308] width 337 height 79
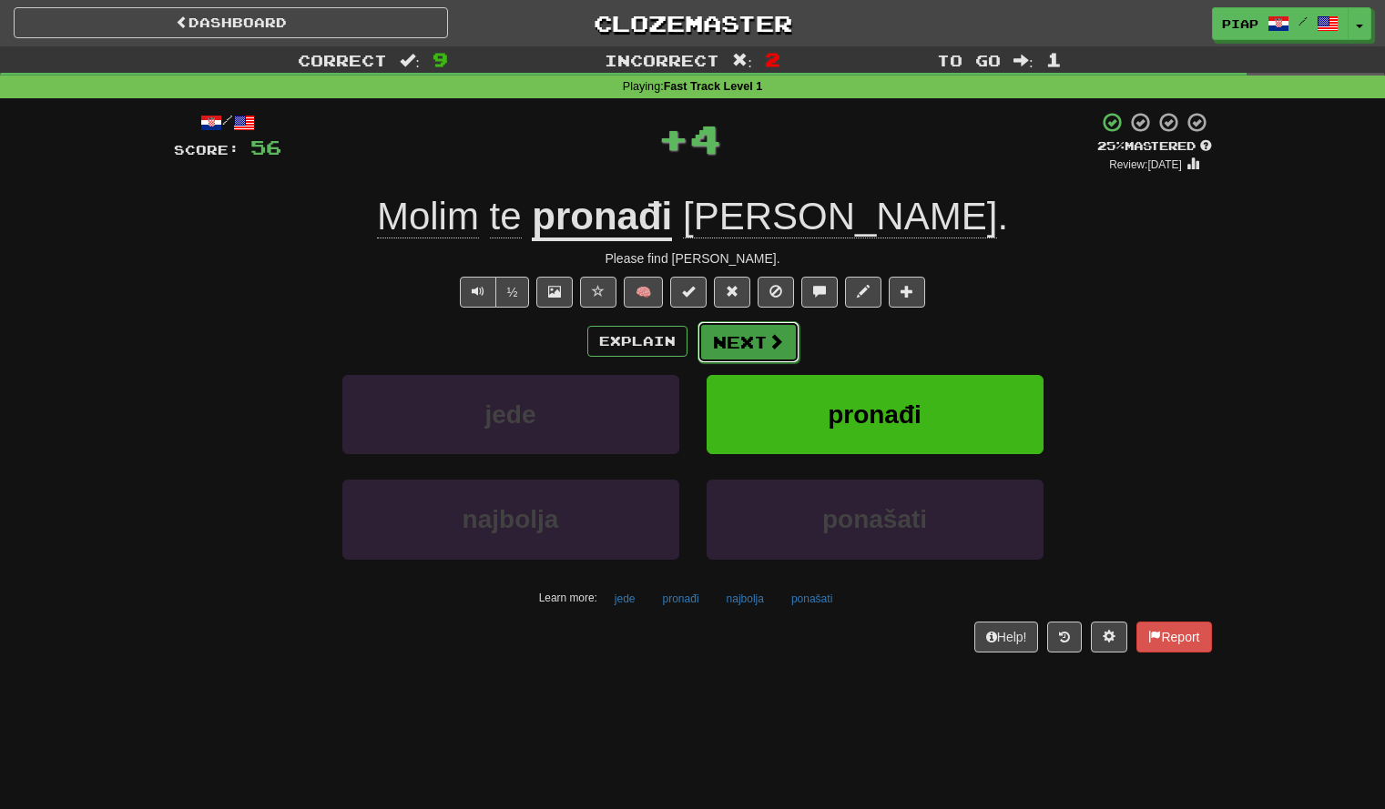
click at [787, 338] on button "Next" at bounding box center [748, 342] width 102 height 42
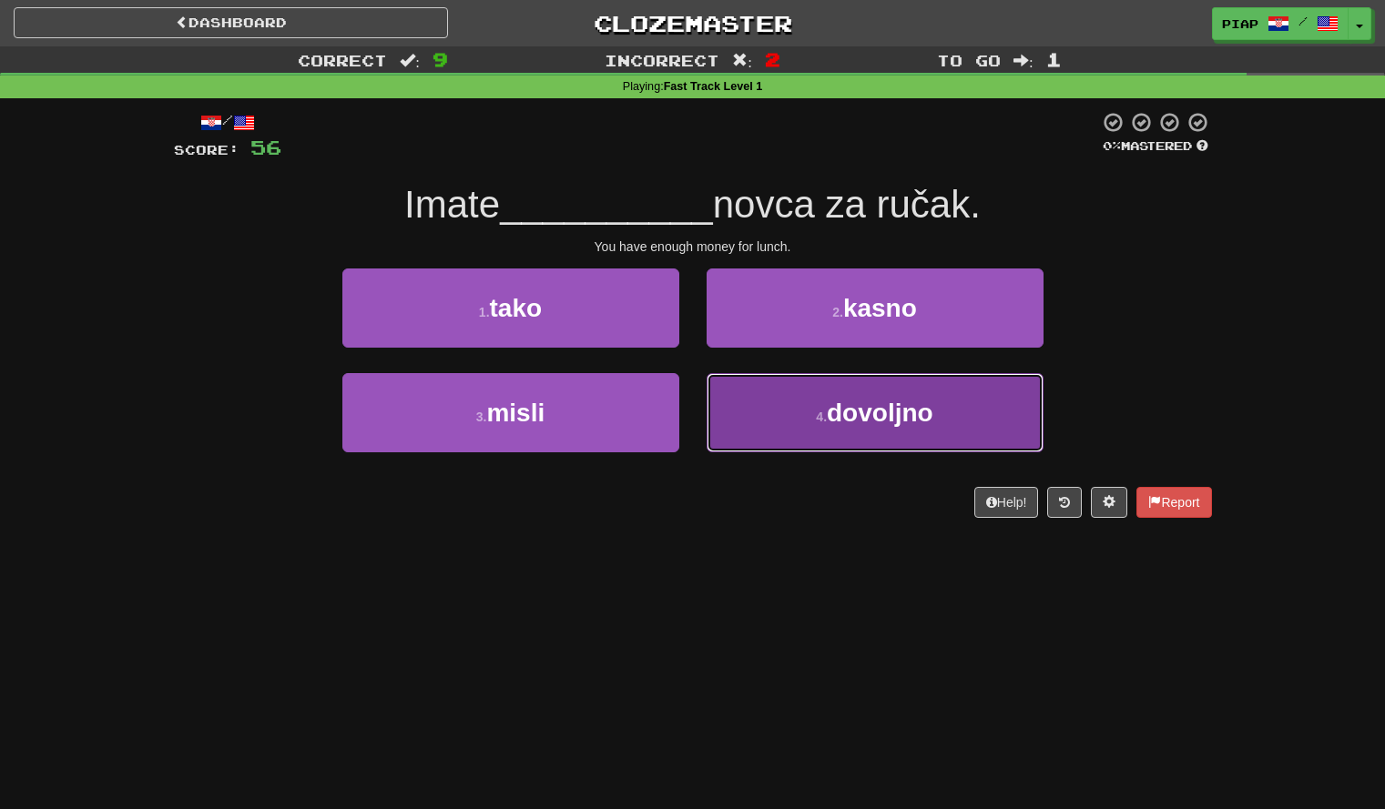
click at [1009, 422] on button "4 . dovoljno" at bounding box center [875, 412] width 337 height 79
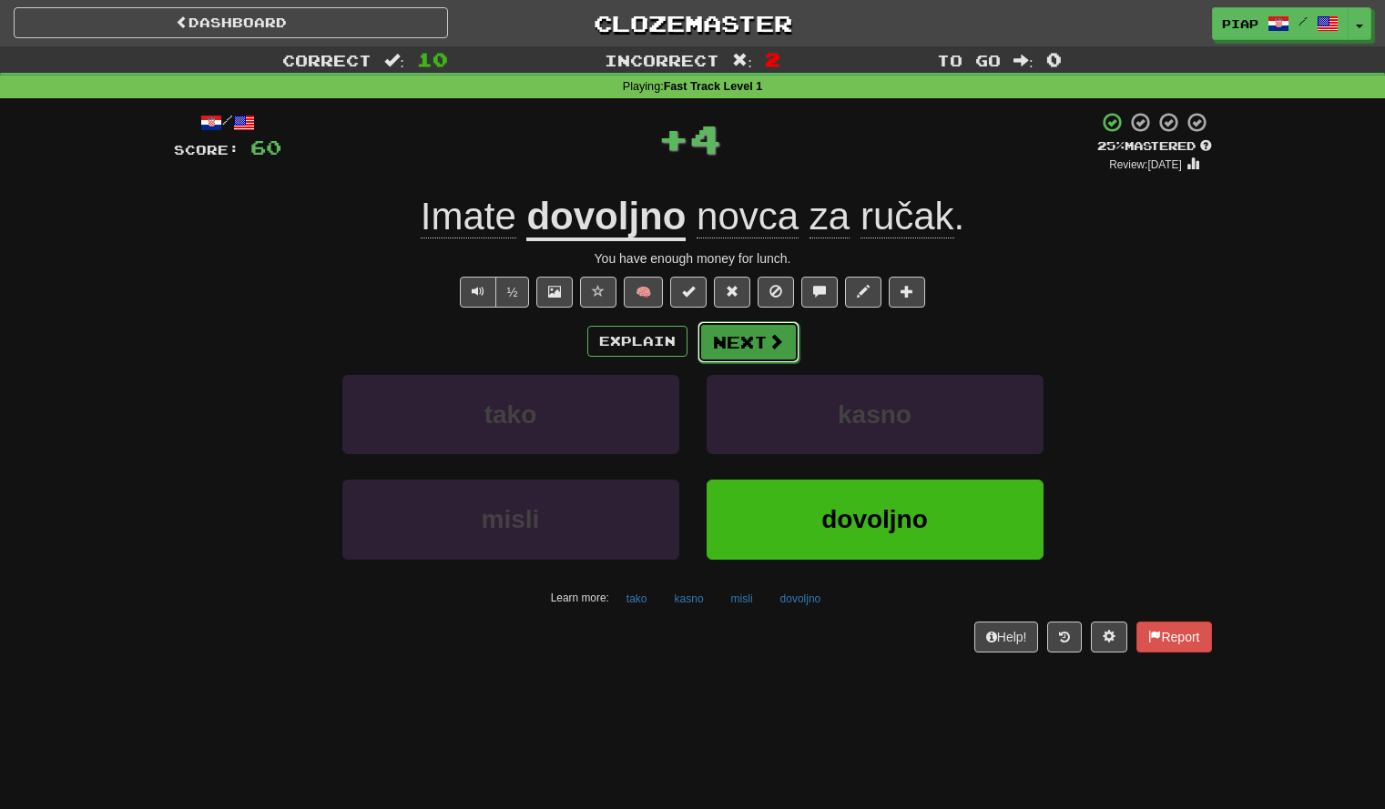
click at [764, 339] on button "Next" at bounding box center [748, 342] width 102 height 42
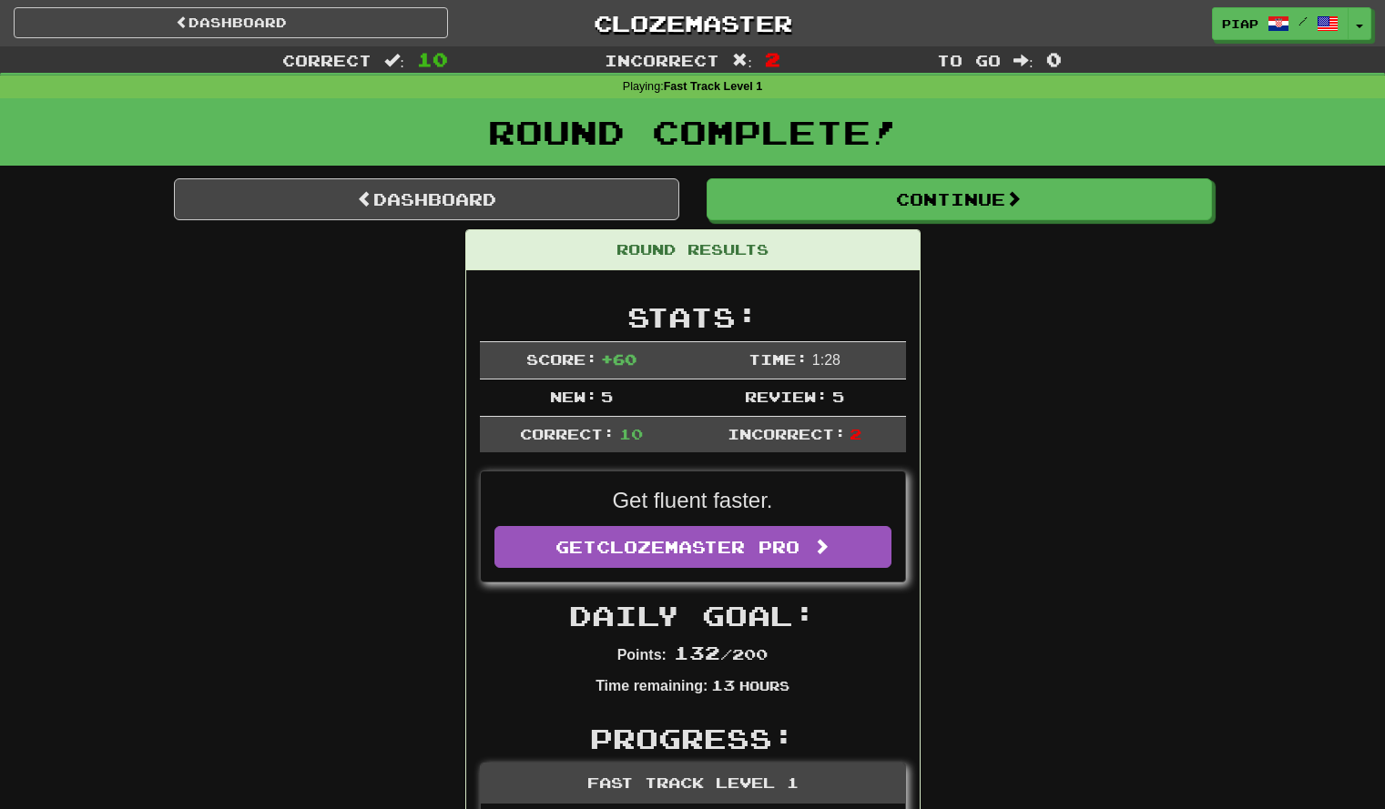
click at [928, 175] on div "Round Complete!" at bounding box center [692, 138] width 1385 height 80
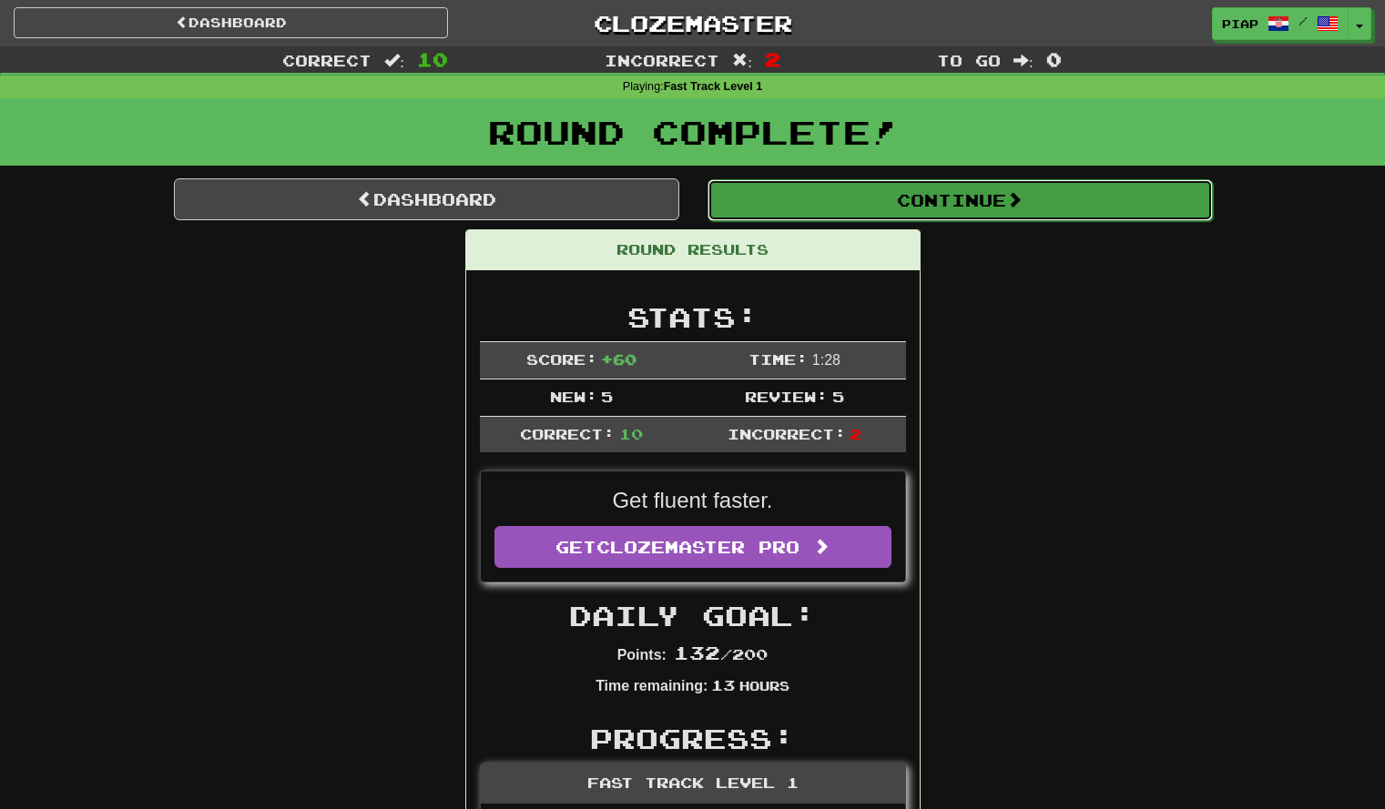
click at [928, 194] on button "Continue" at bounding box center [959, 200] width 505 height 42
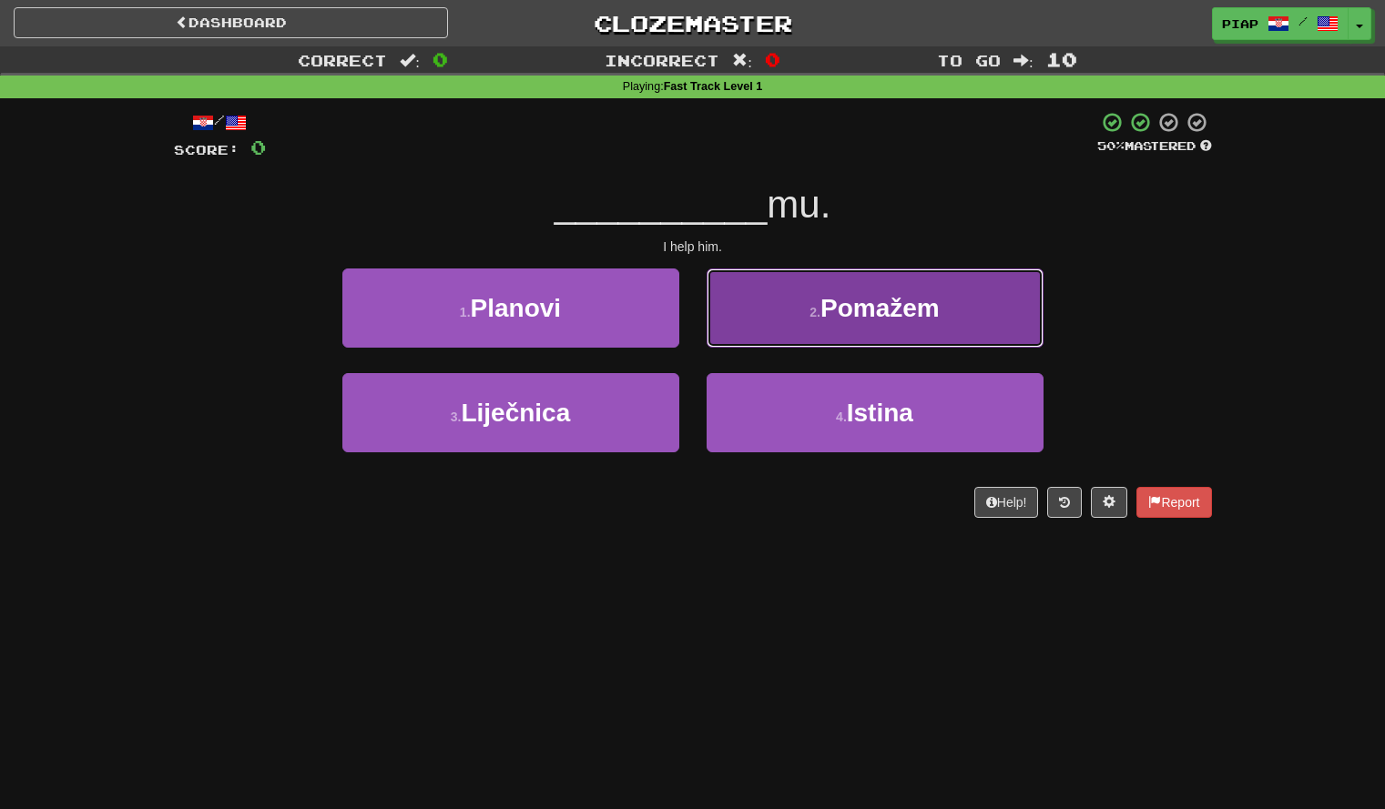
click at [925, 312] on span "Pomažem" at bounding box center [879, 308] width 119 height 28
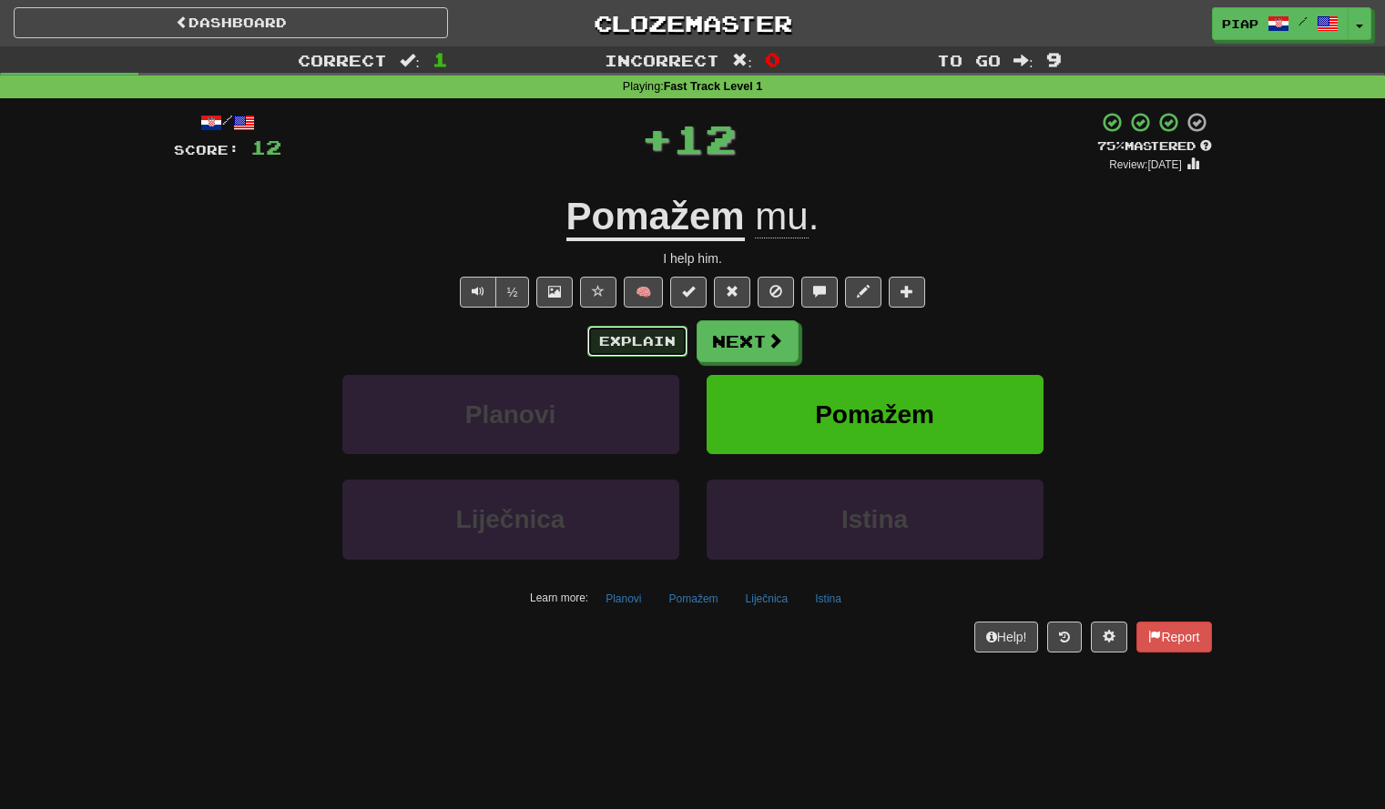
click at [661, 348] on button "Explain" at bounding box center [637, 341] width 100 height 31
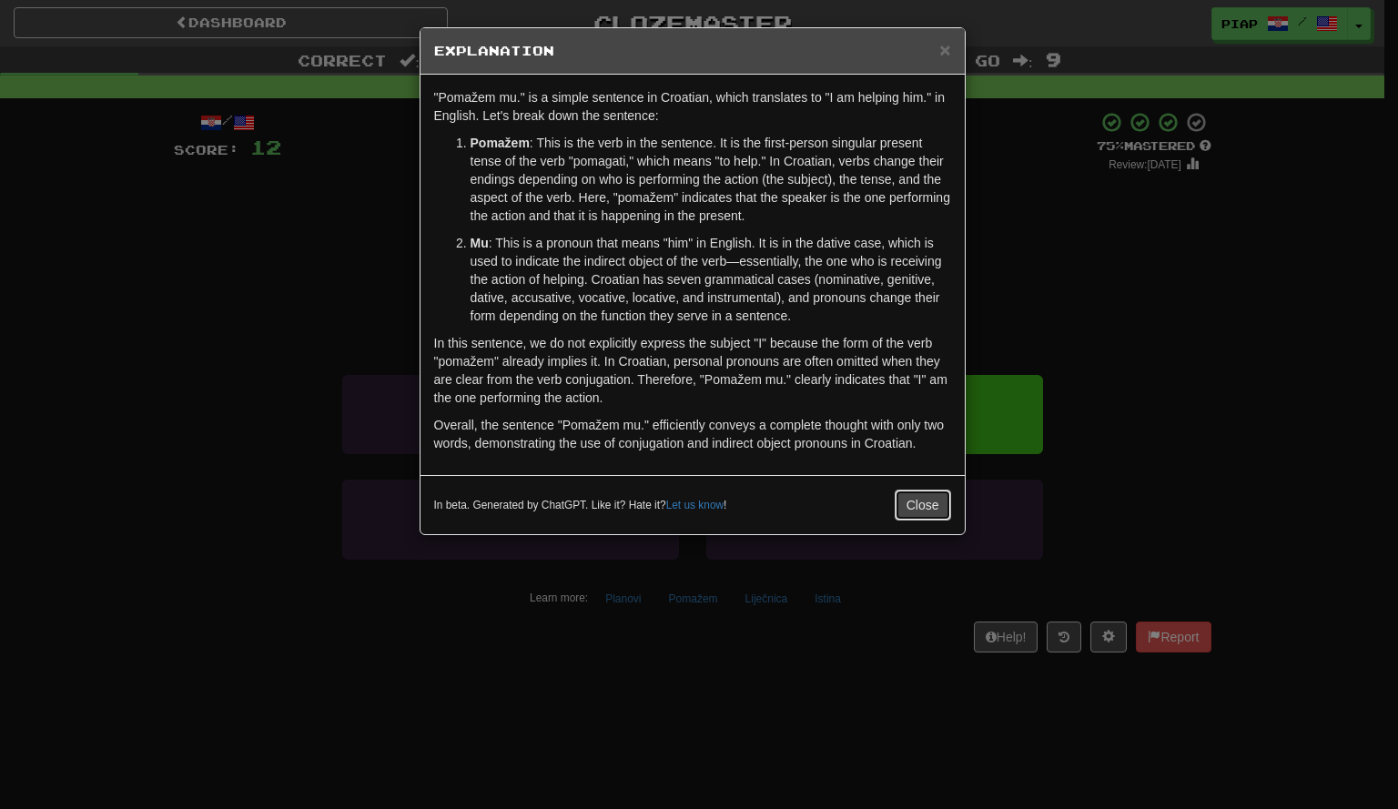
click at [918, 510] on button "Close" at bounding box center [923, 505] width 56 height 31
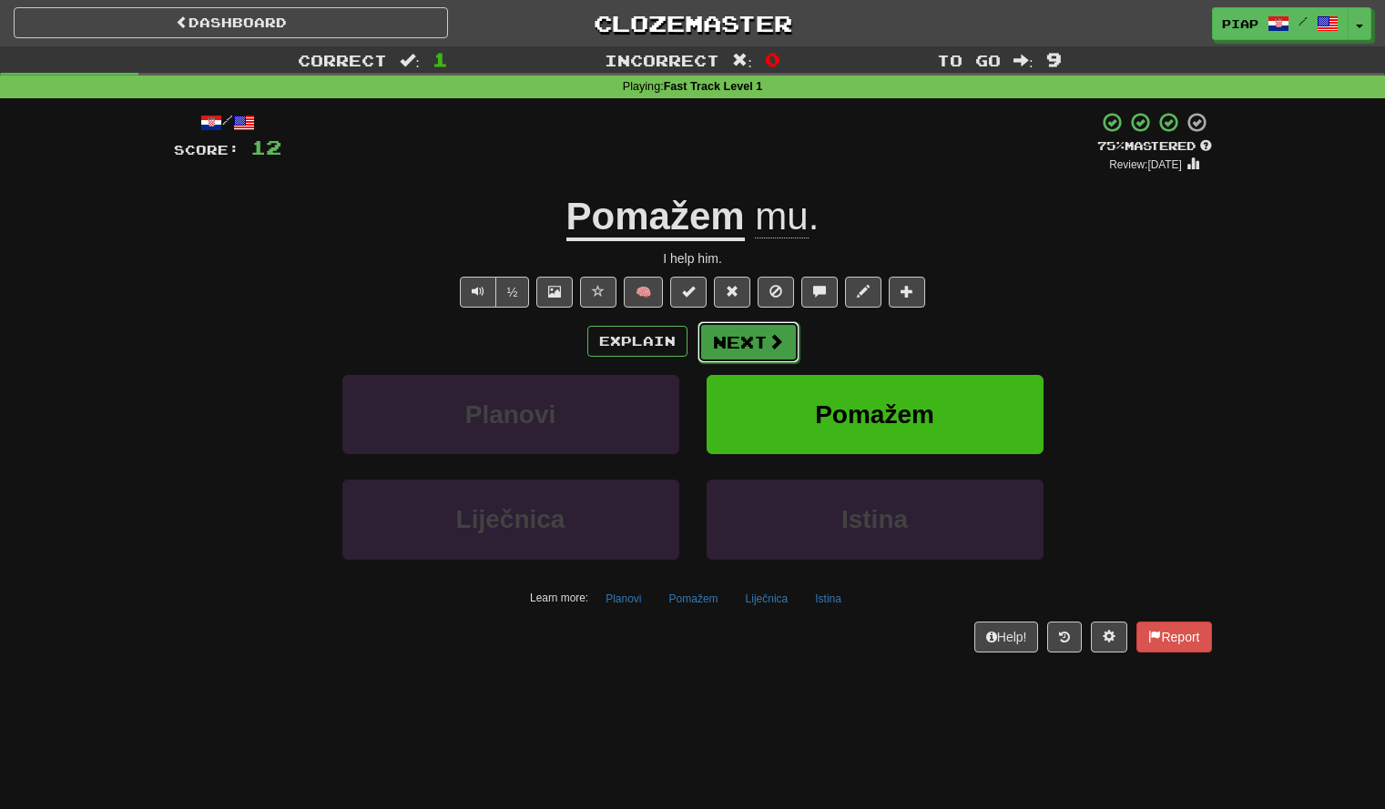
click at [745, 337] on button "Next" at bounding box center [748, 342] width 102 height 42
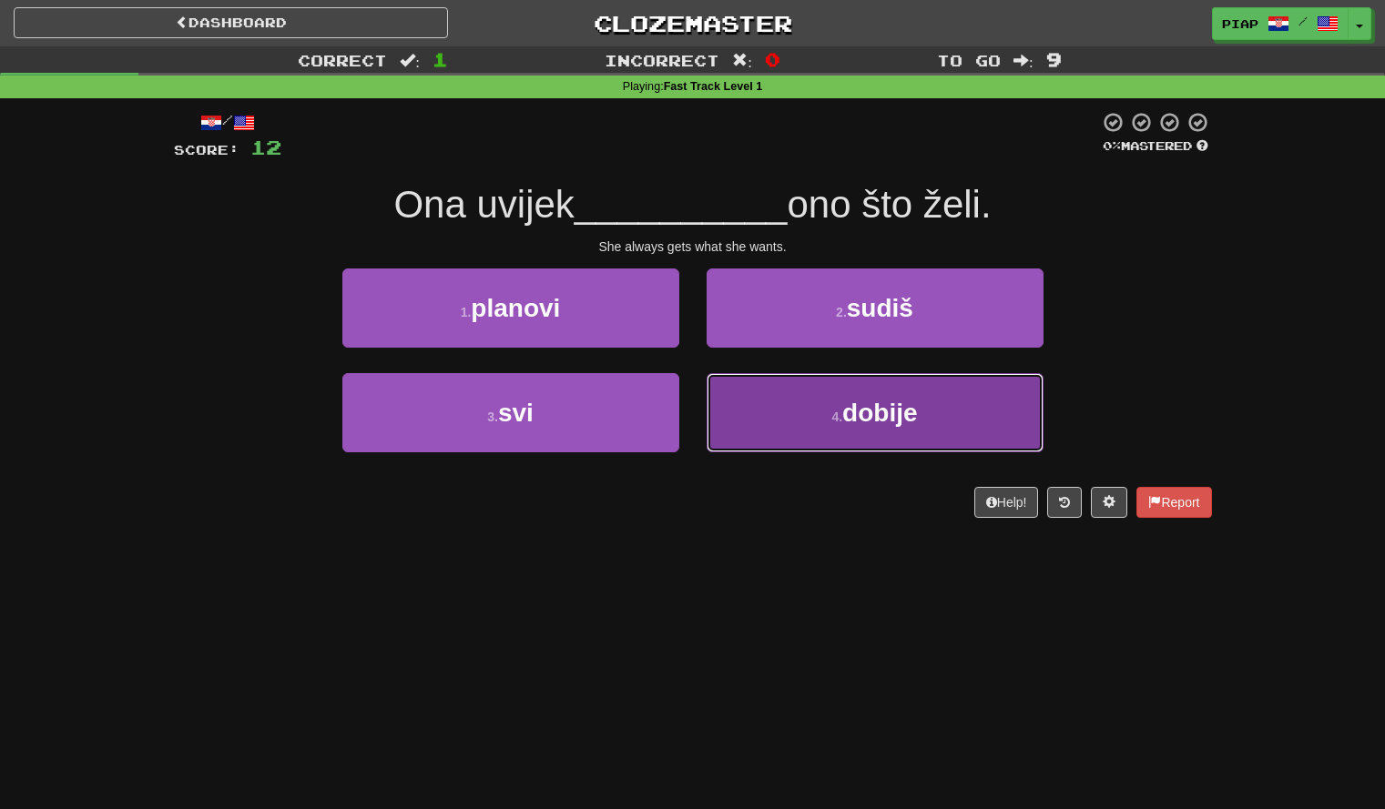
click at [790, 402] on button "4 . dobije" at bounding box center [875, 412] width 337 height 79
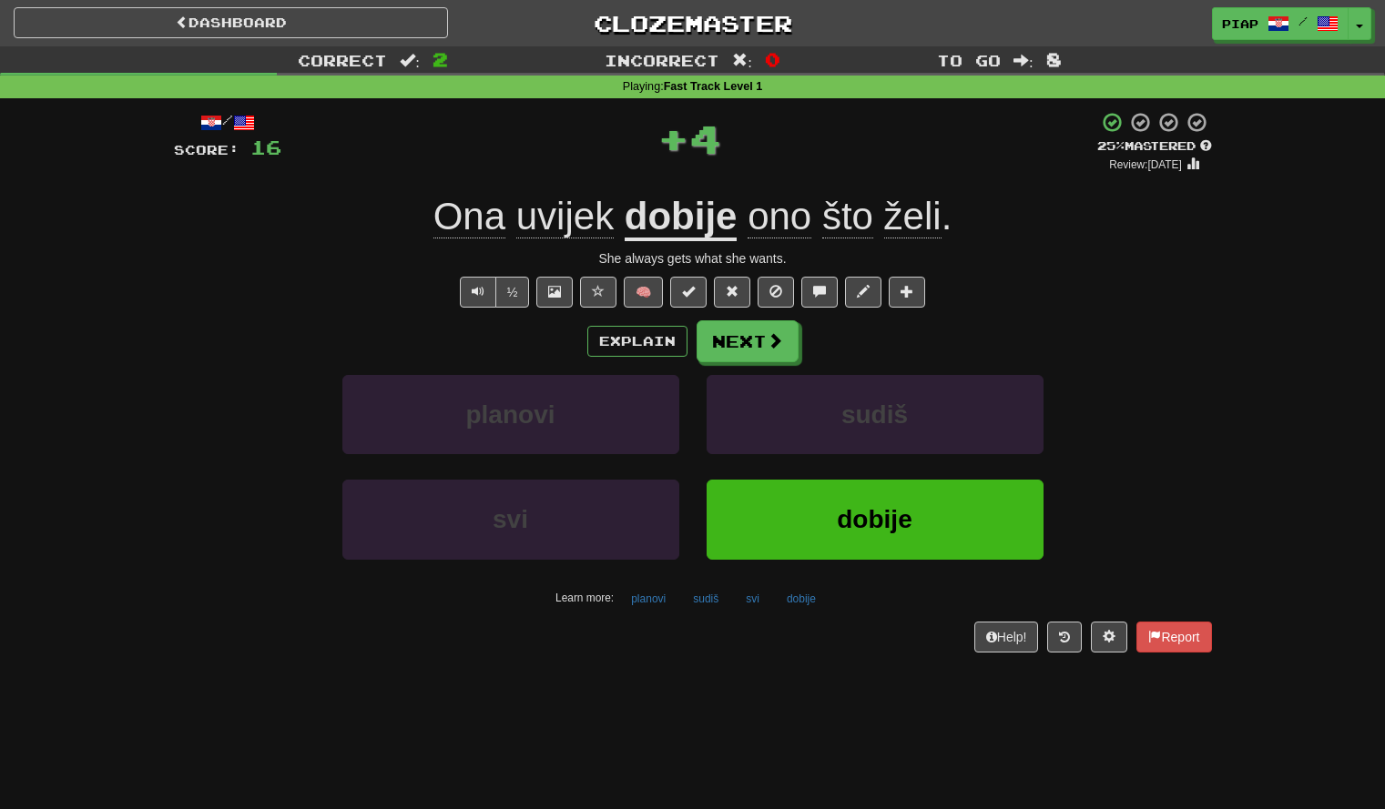
click at [660, 363] on div "Explain Next planovi sudiš svi dobije Learn more: planovi sudiš svi dobije" at bounding box center [693, 466] width 1038 height 292
click at [656, 359] on div "Explain Next" at bounding box center [693, 341] width 1038 height 42
click at [635, 346] on button "Explain" at bounding box center [637, 341] width 100 height 31
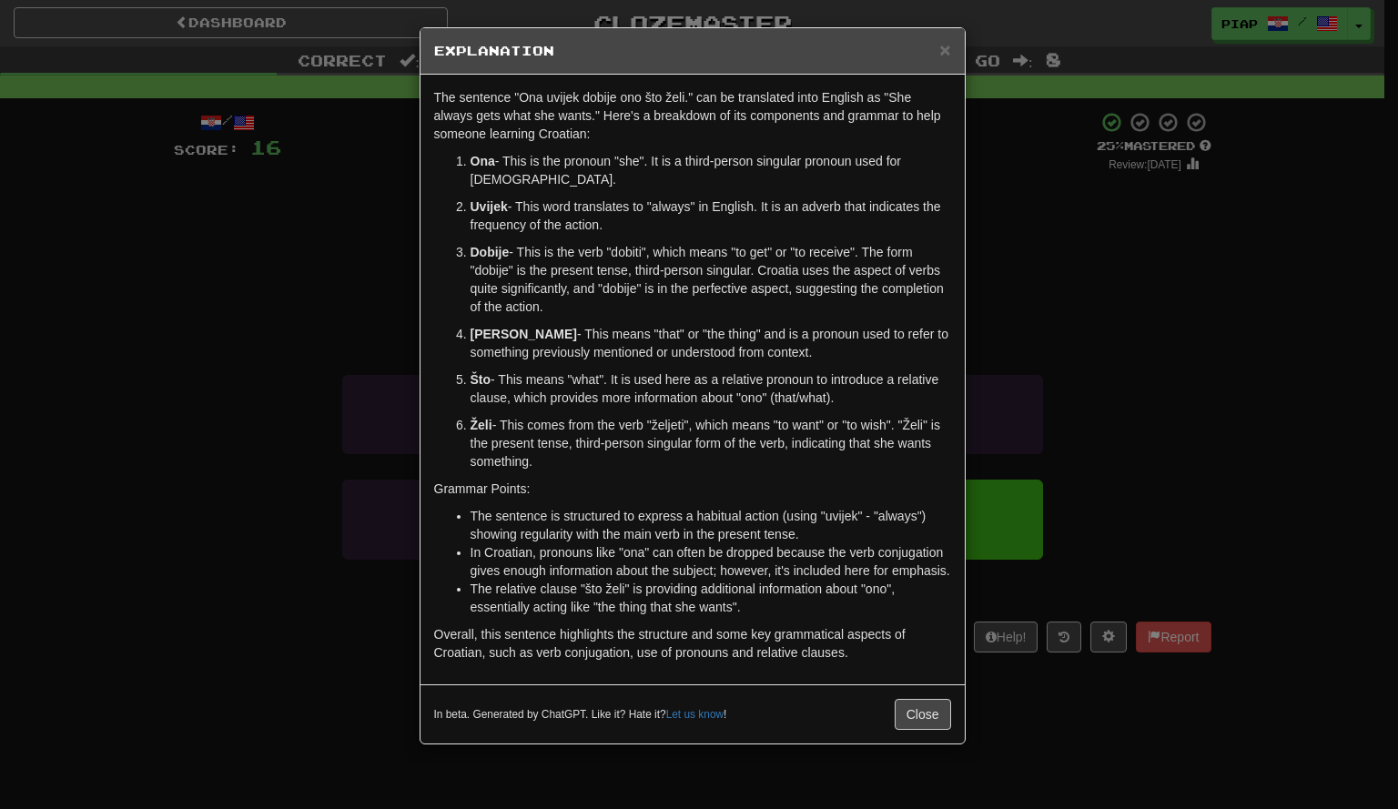
click at [1045, 321] on div "× Explanation The sentence "Ona uvijek dobije ono što želi." can be translated …" at bounding box center [699, 404] width 1398 height 809
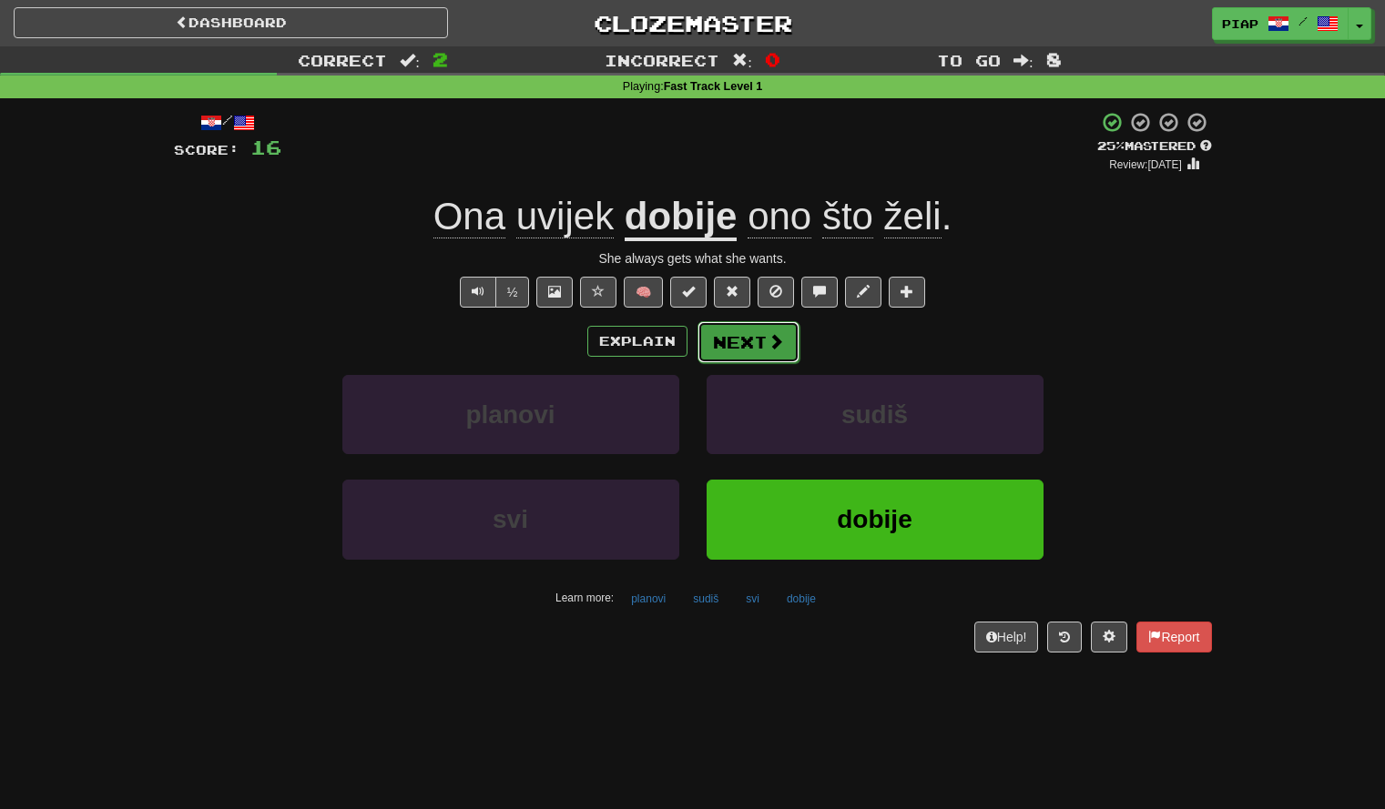
click at [773, 346] on span at bounding box center [776, 341] width 16 height 16
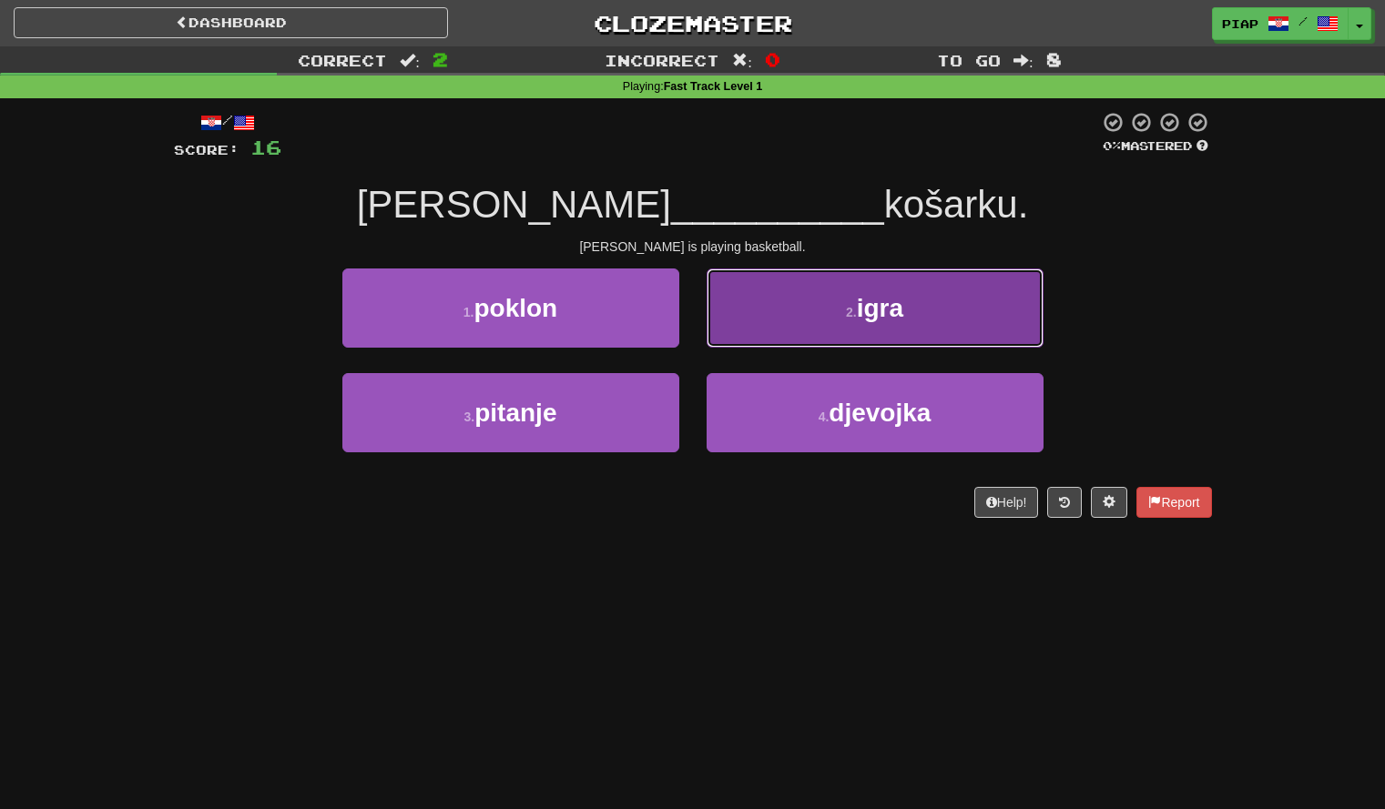
click at [778, 336] on button "2 . igra" at bounding box center [875, 308] width 337 height 79
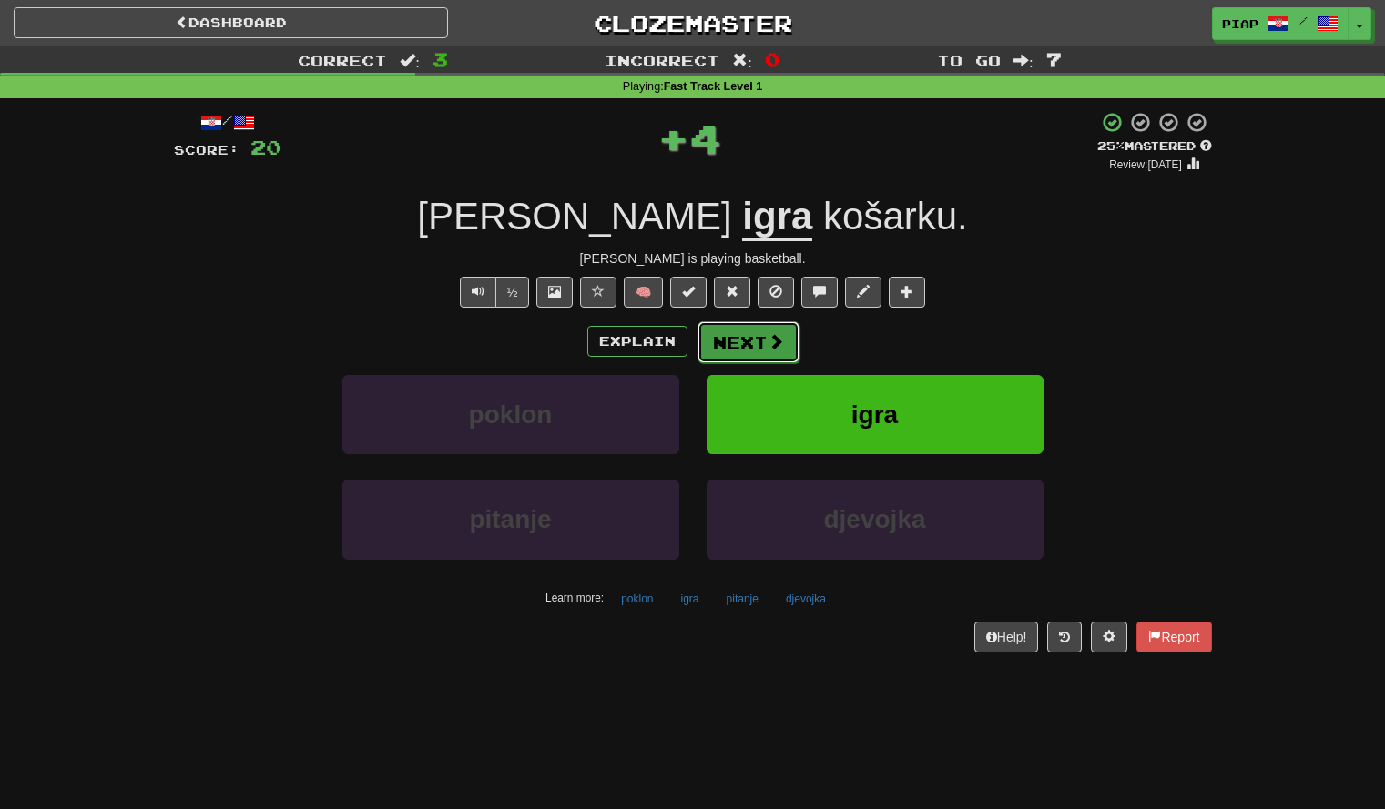
click at [774, 353] on button "Next" at bounding box center [748, 342] width 102 height 42
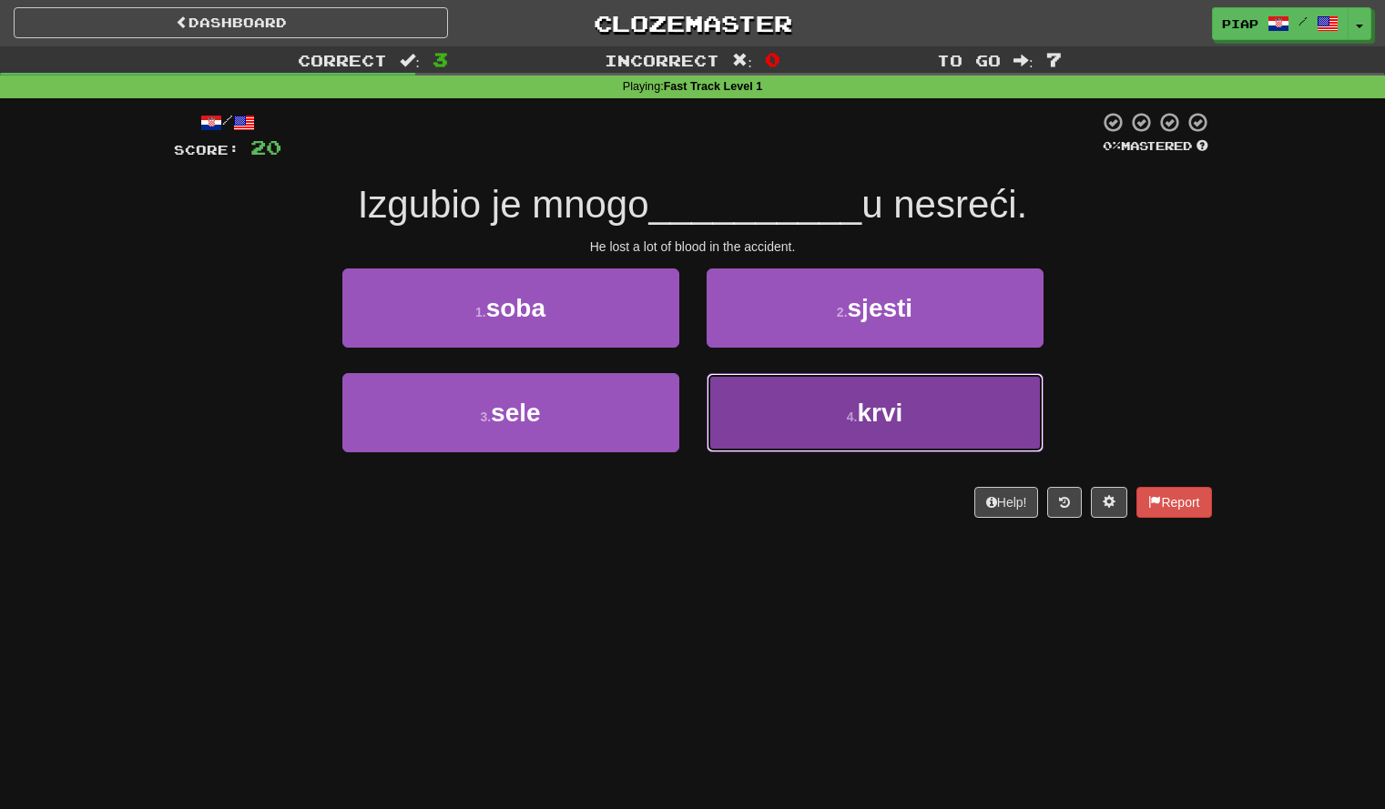
click at [792, 421] on button "4 . krvi" at bounding box center [875, 412] width 337 height 79
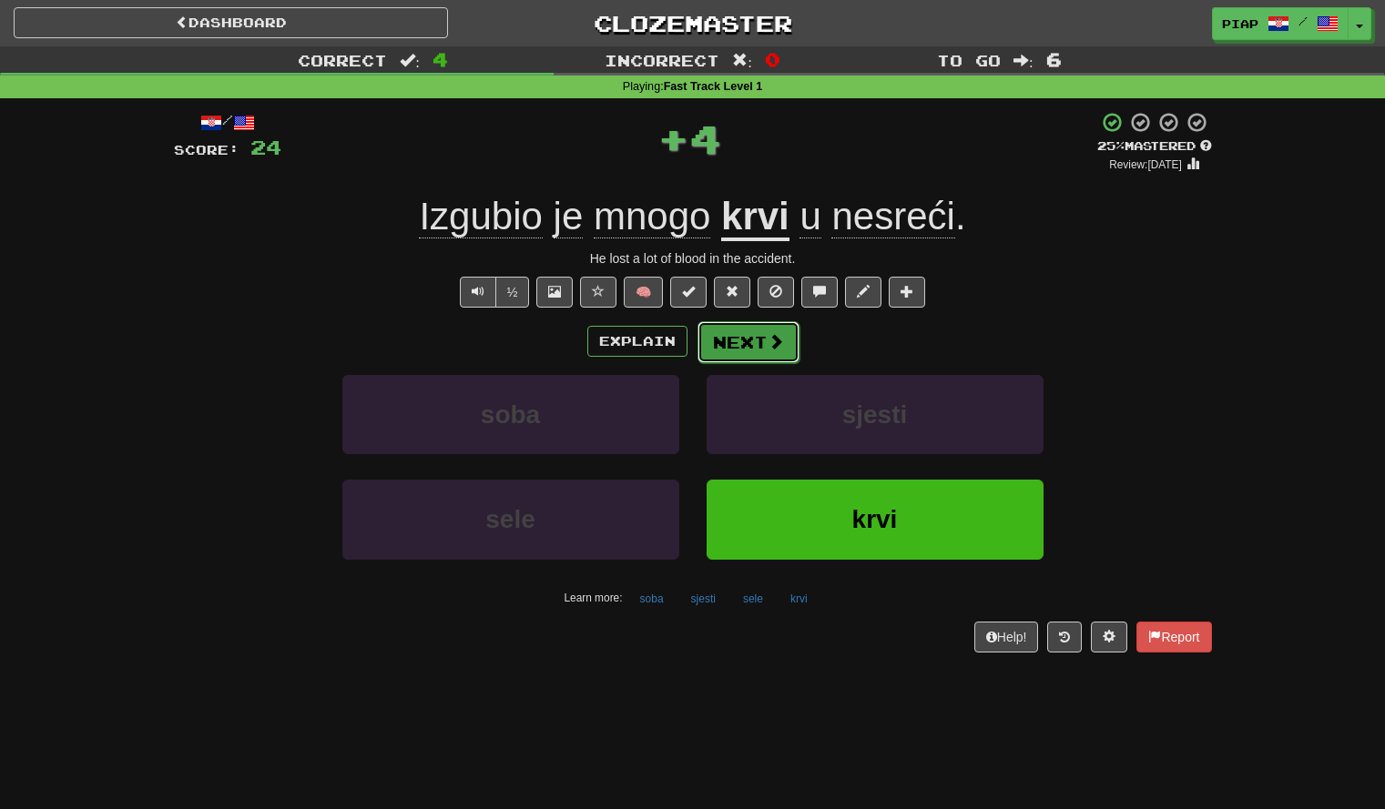
click at [768, 361] on button "Next" at bounding box center [748, 342] width 102 height 42
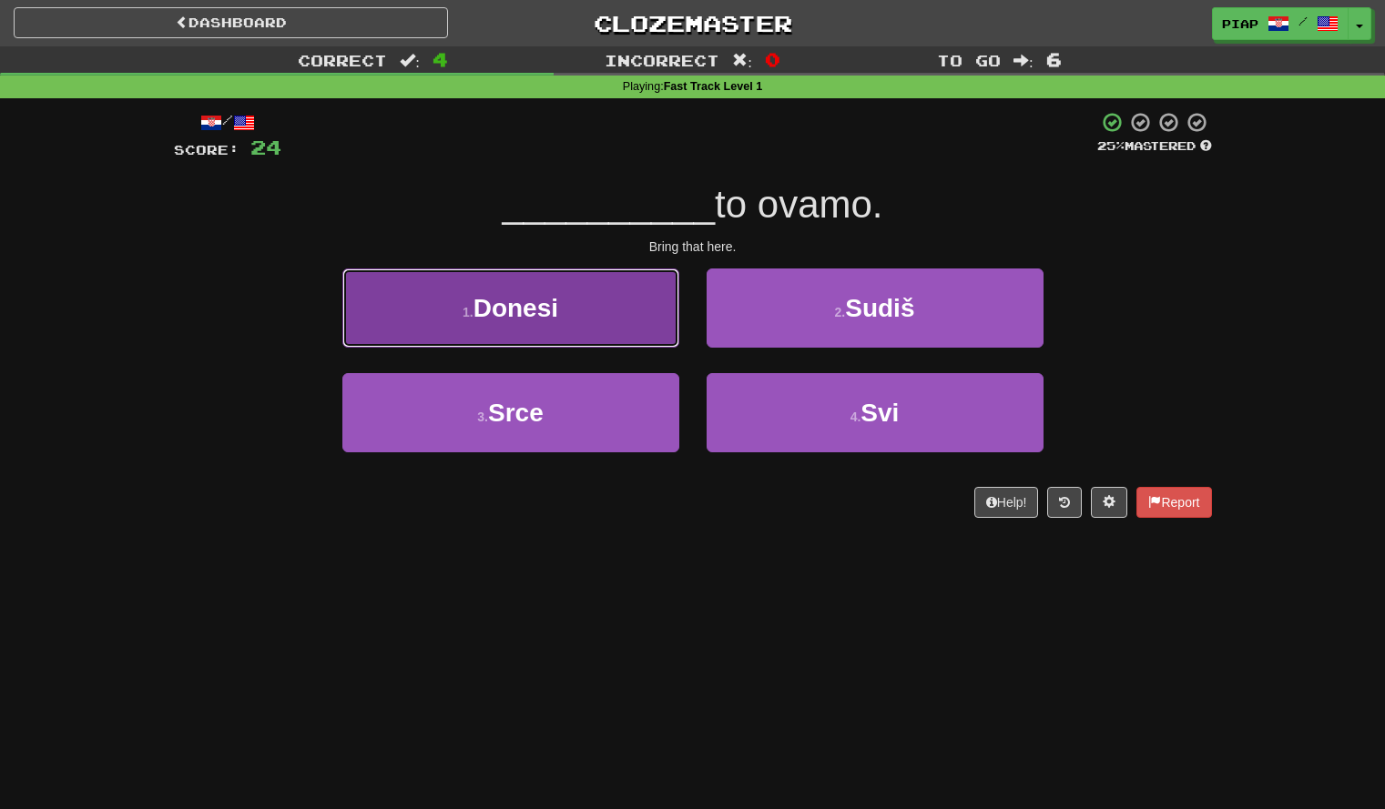
click at [626, 332] on button "1 . Donesi" at bounding box center [510, 308] width 337 height 79
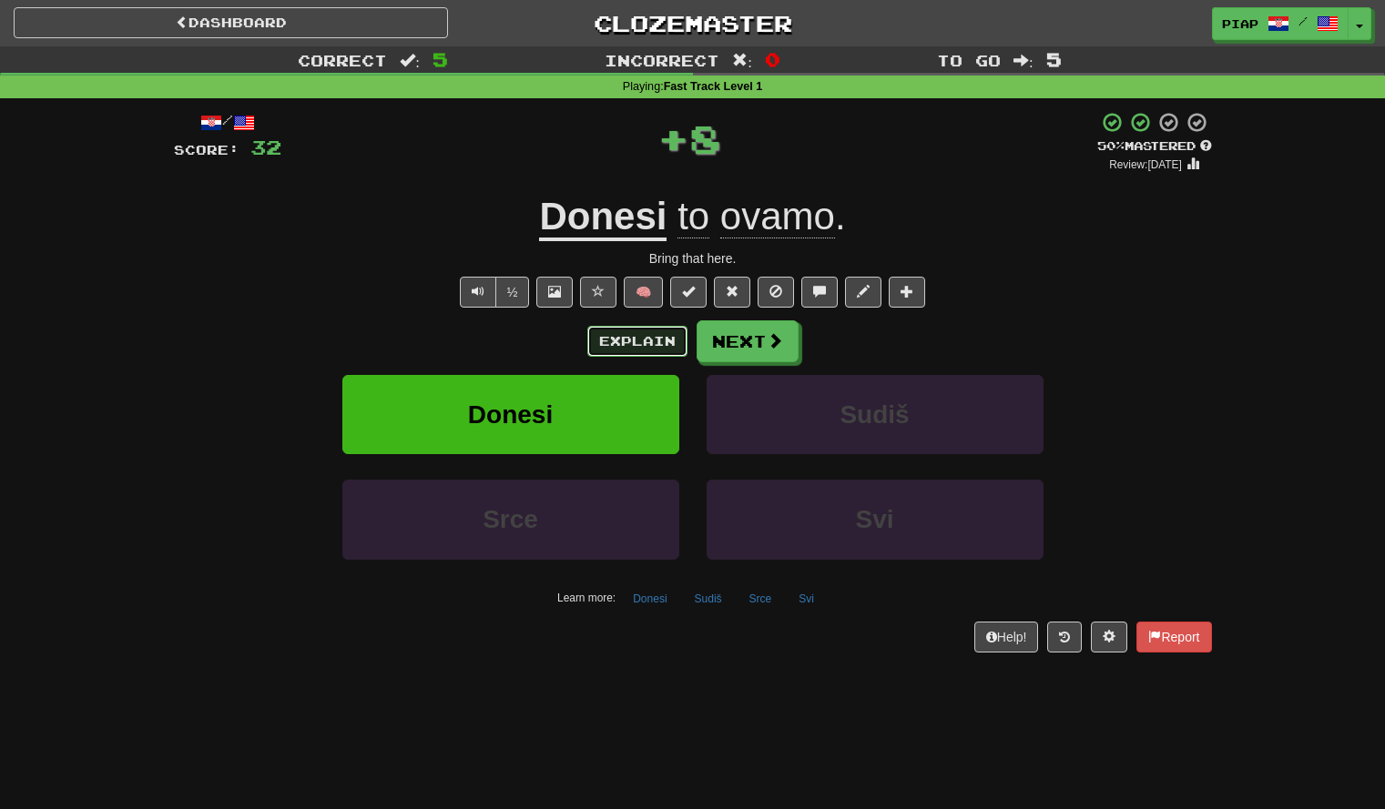
click at [664, 352] on button "Explain" at bounding box center [637, 341] width 100 height 31
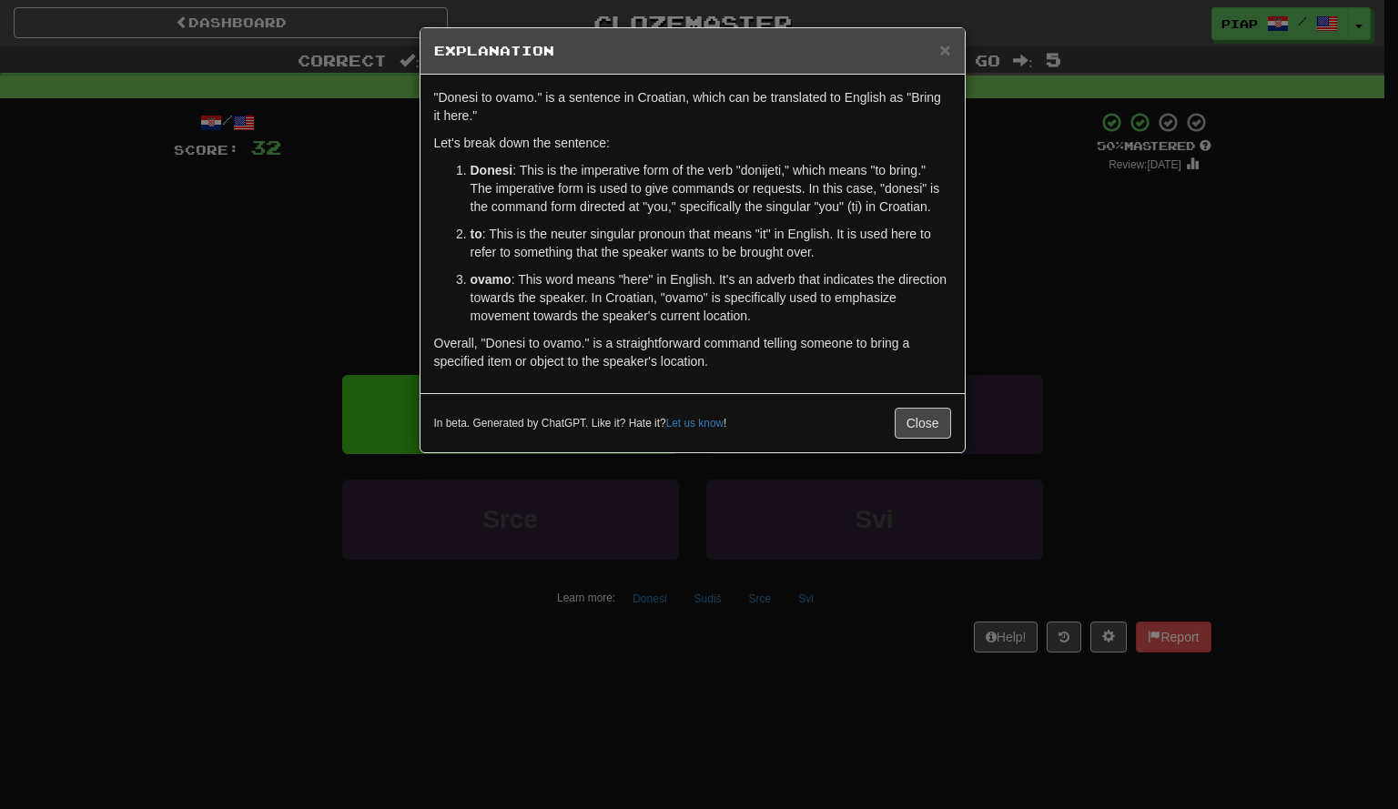
click at [930, 440] on div "In beta. Generated by ChatGPT. Like it? Hate it? Let us know ! Close" at bounding box center [693, 422] width 544 height 59
click at [919, 432] on button "Close" at bounding box center [923, 423] width 56 height 31
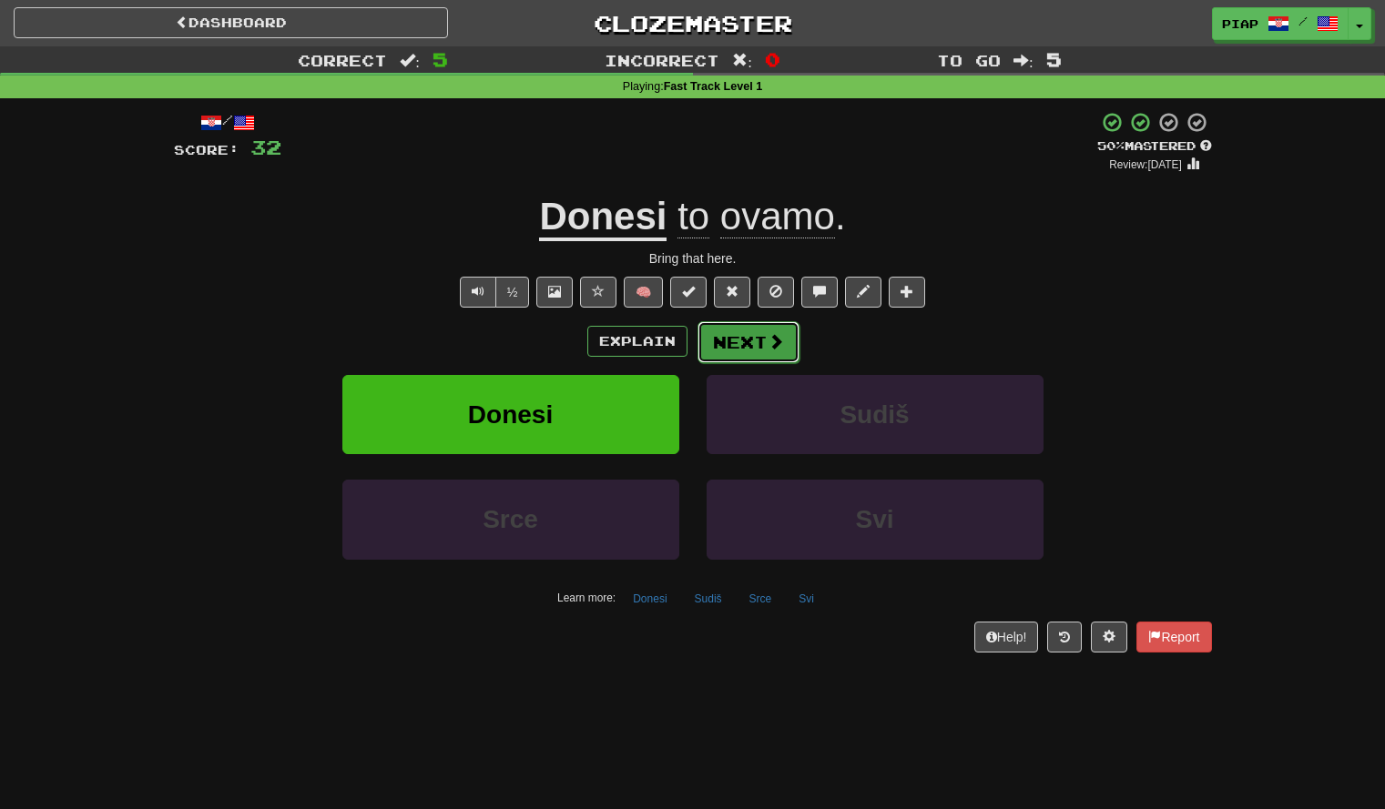
click at [744, 334] on button "Next" at bounding box center [748, 342] width 102 height 42
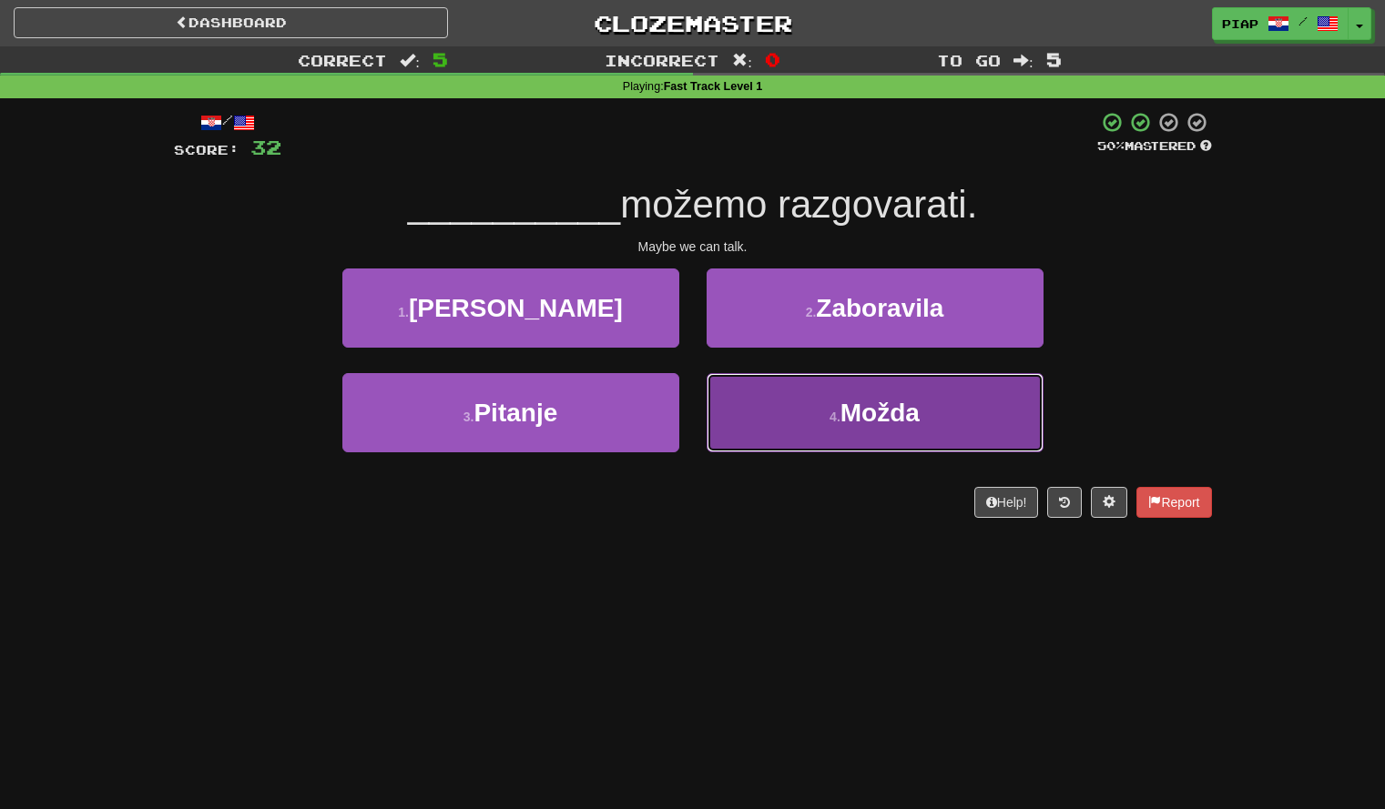
click at [775, 404] on button "4 . Možda" at bounding box center [875, 412] width 337 height 79
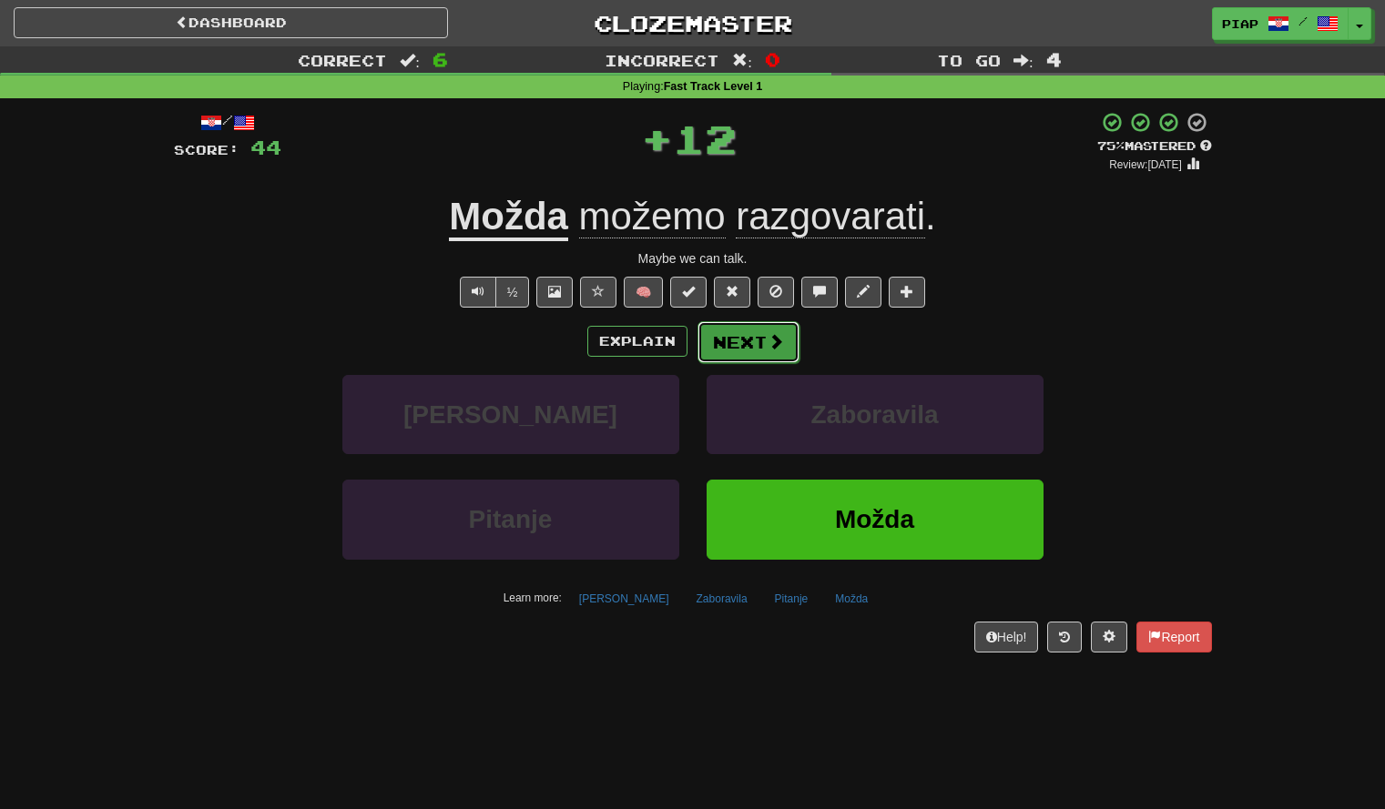
click at [752, 357] on button "Next" at bounding box center [748, 342] width 102 height 42
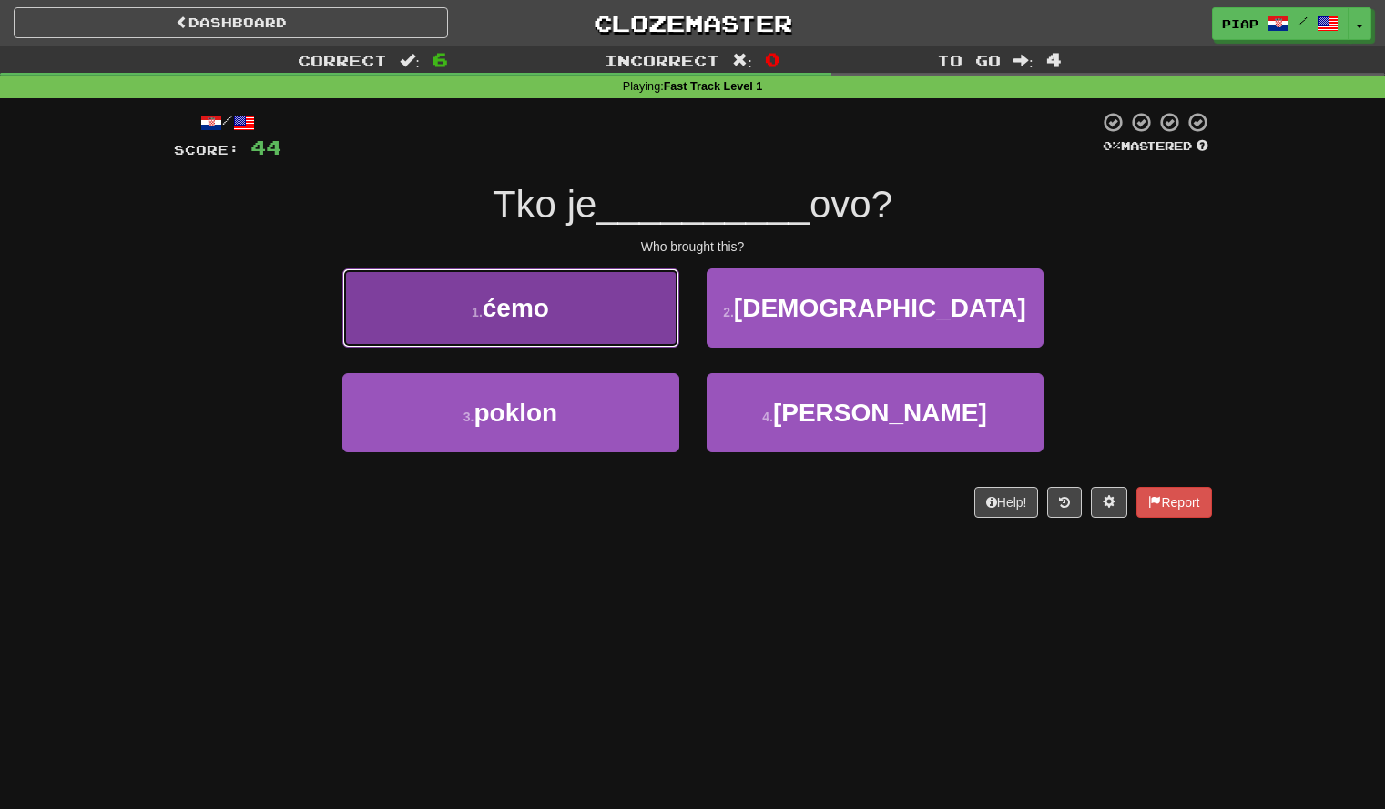
click at [619, 315] on button "1 . ćemo" at bounding box center [510, 308] width 337 height 79
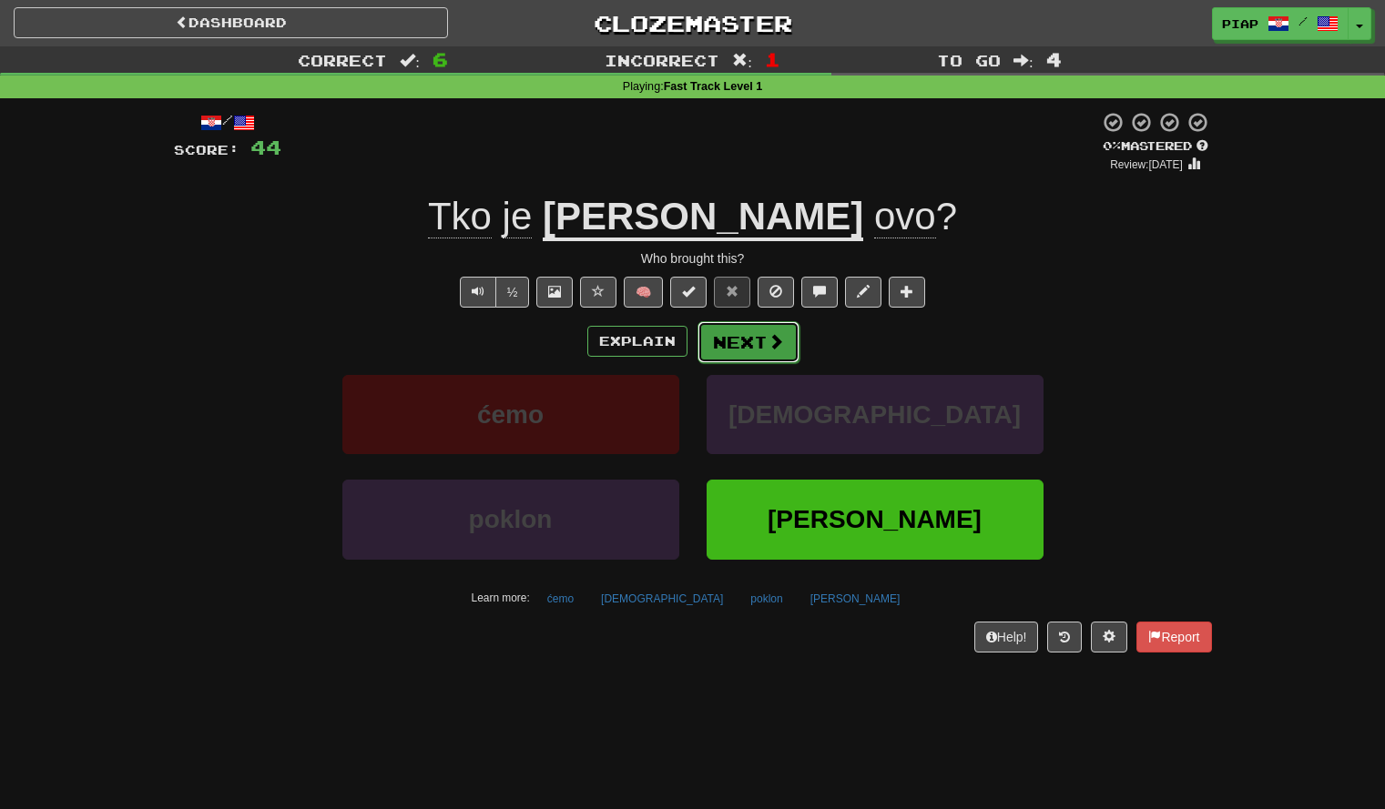
click at [722, 361] on button "Next" at bounding box center [748, 342] width 102 height 42
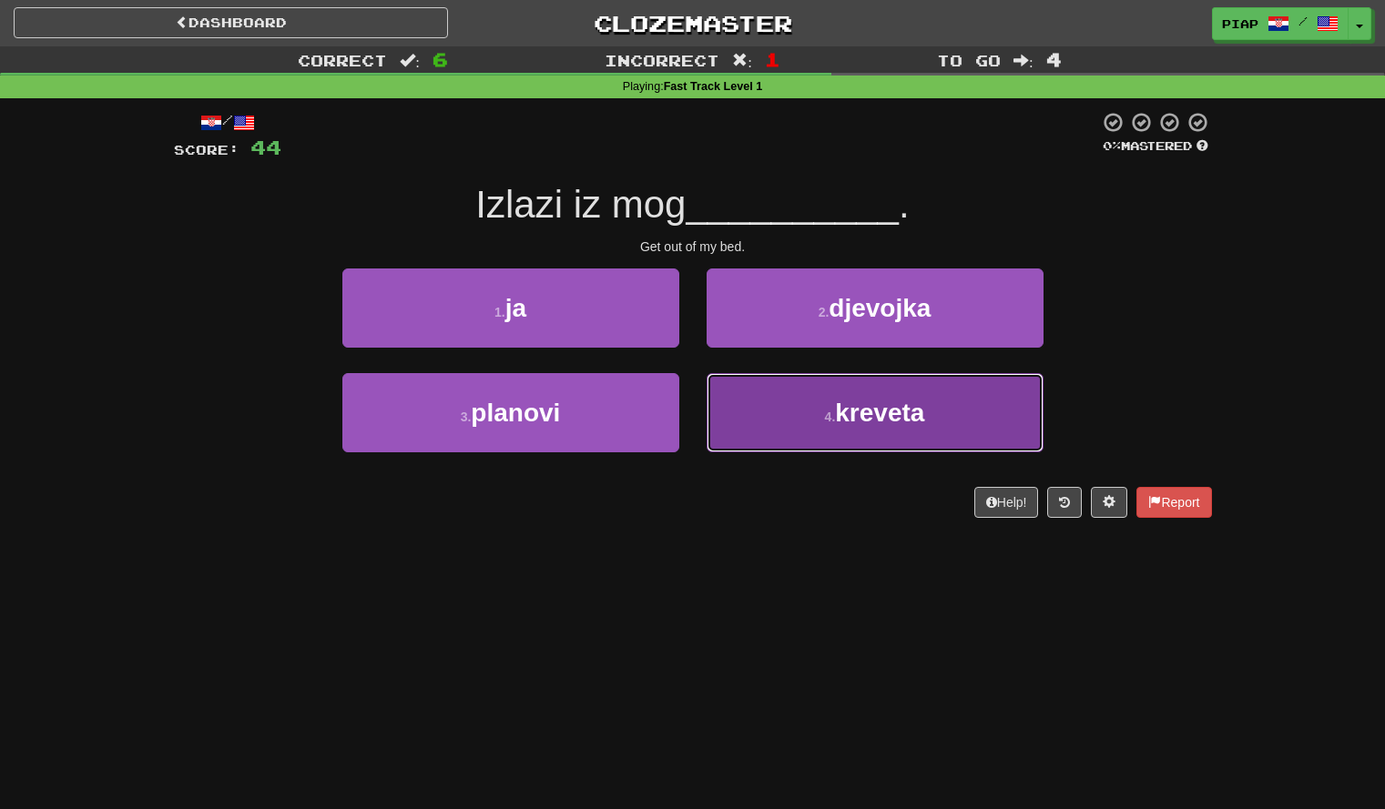
click at [739, 402] on button "4 . kreveta" at bounding box center [875, 412] width 337 height 79
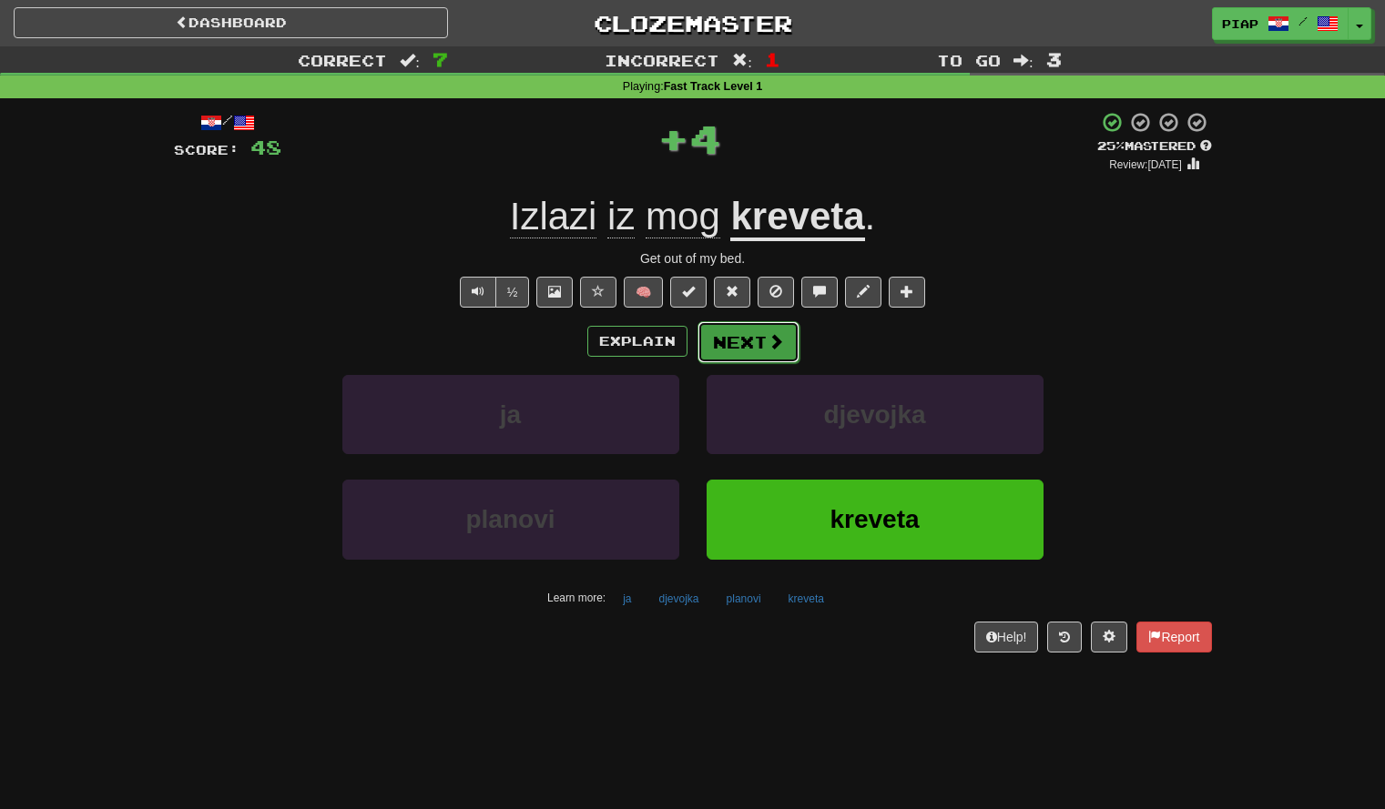
click at [768, 359] on button "Next" at bounding box center [748, 342] width 102 height 42
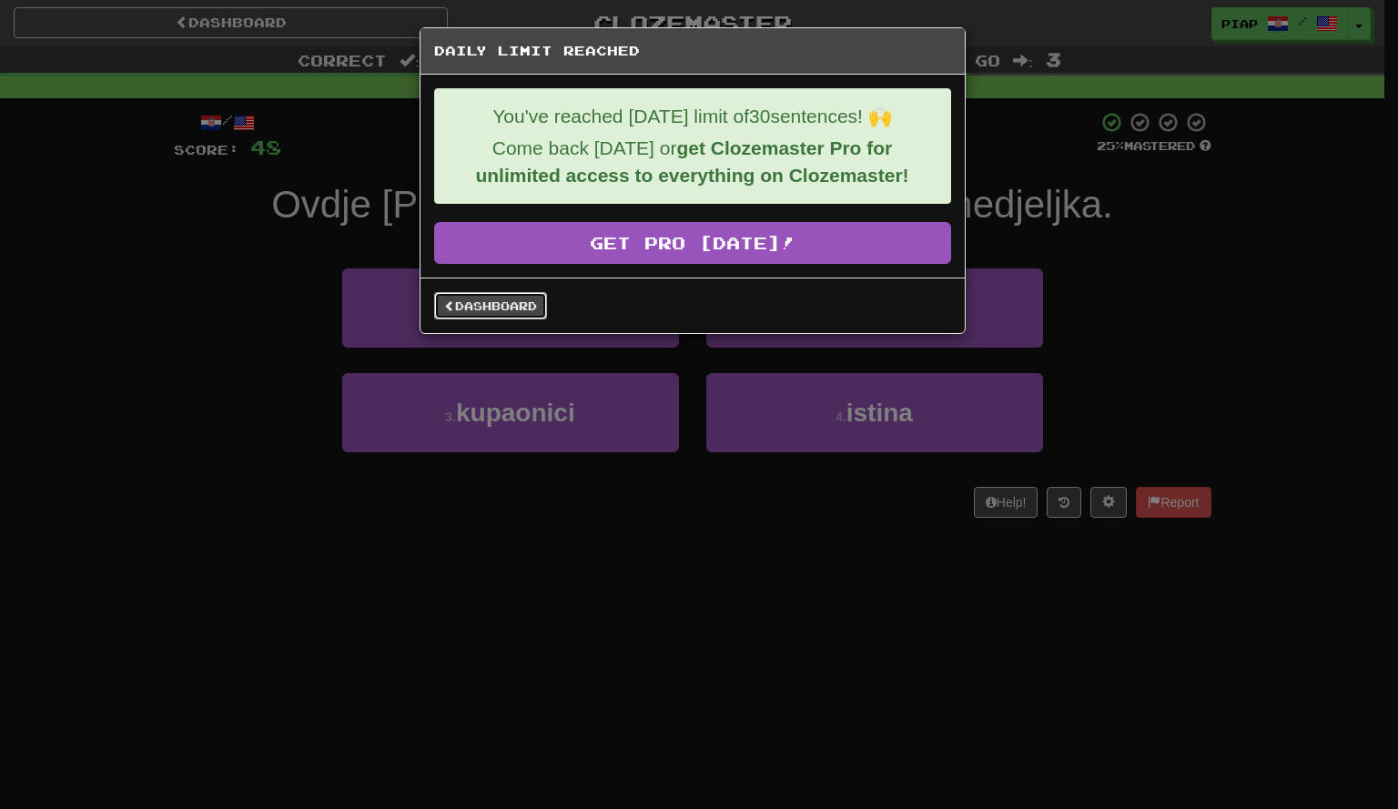
click at [519, 308] on link "Dashboard" at bounding box center [490, 305] width 113 height 27
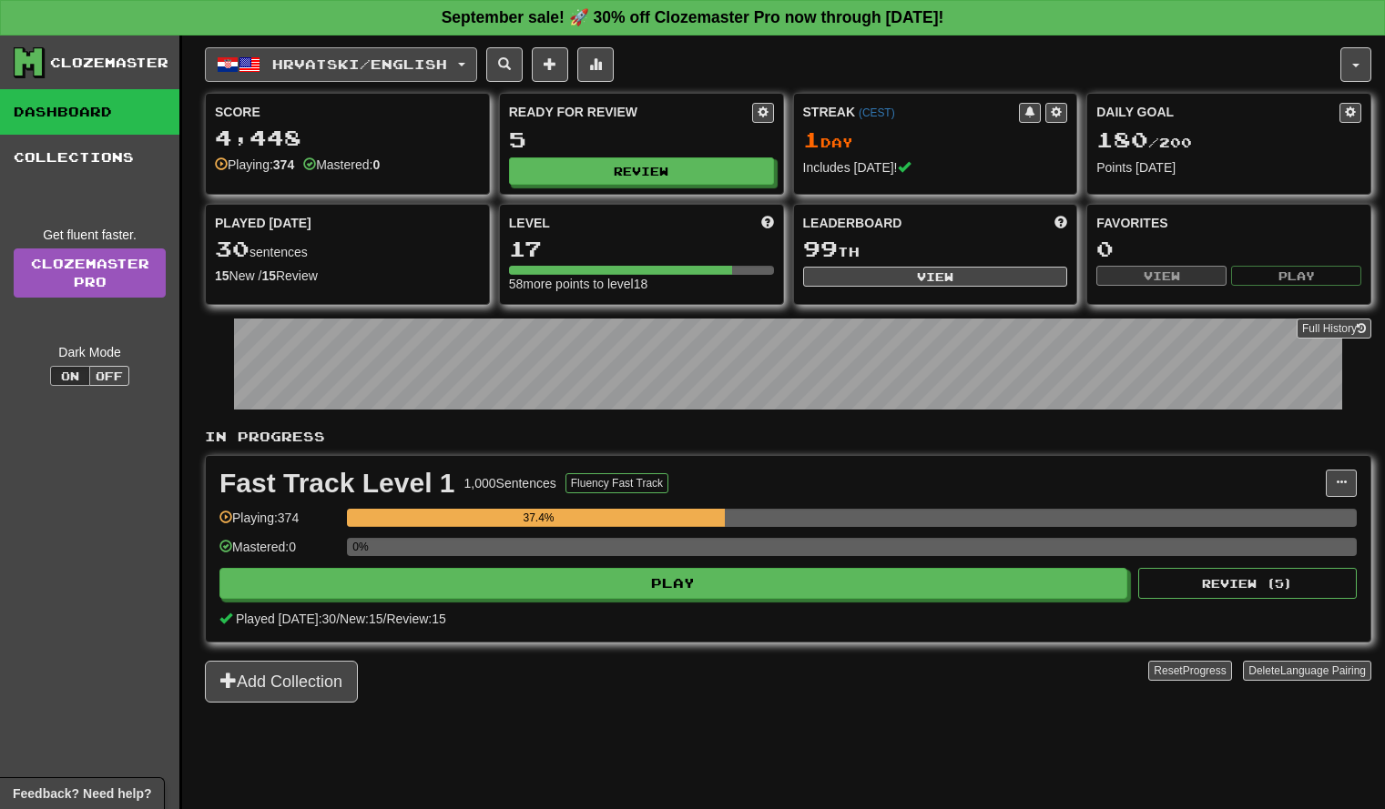
click at [442, 77] on button "Hrvatski / English" at bounding box center [341, 64] width 272 height 35
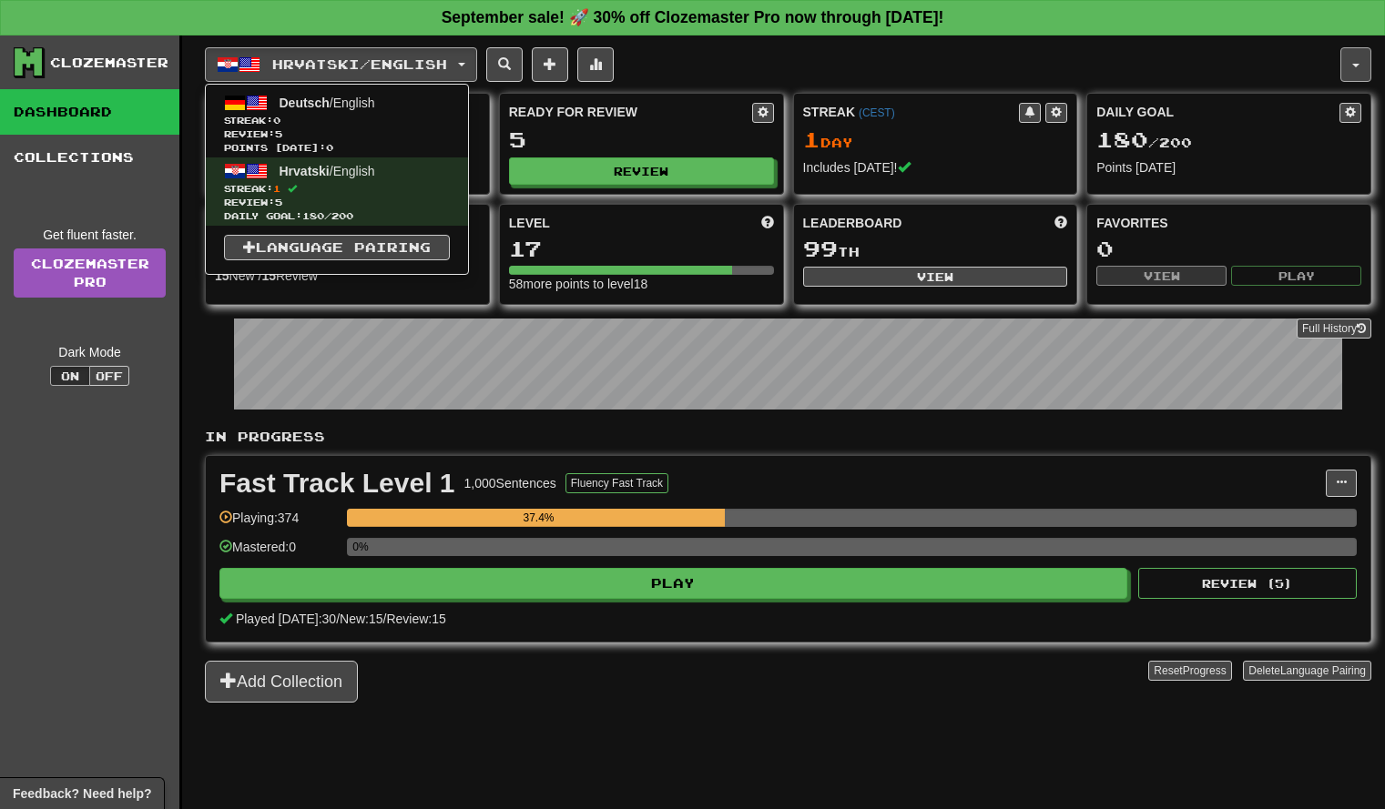
click at [1365, 79] on button "button" at bounding box center [1355, 64] width 31 height 35
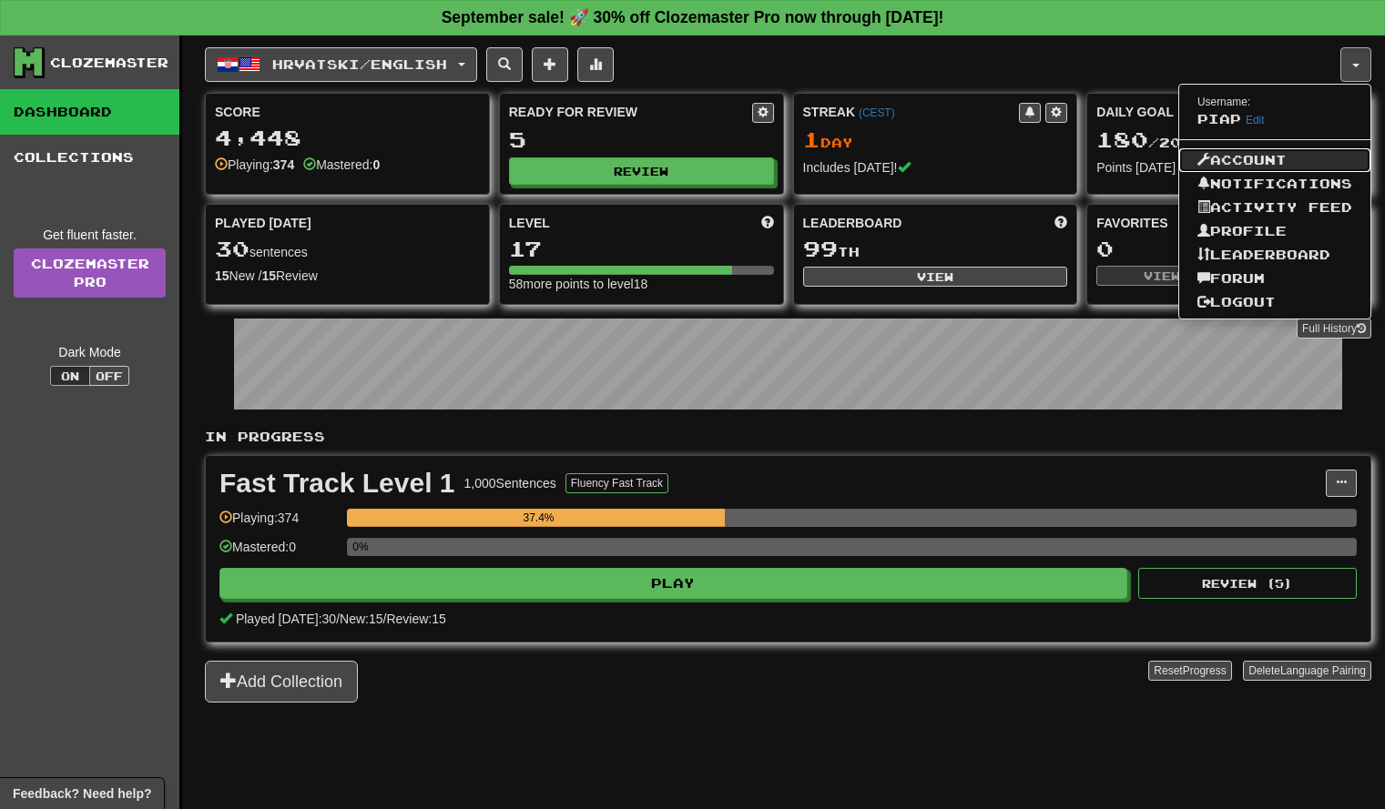
click at [1306, 169] on link "Account" at bounding box center [1274, 160] width 191 height 24
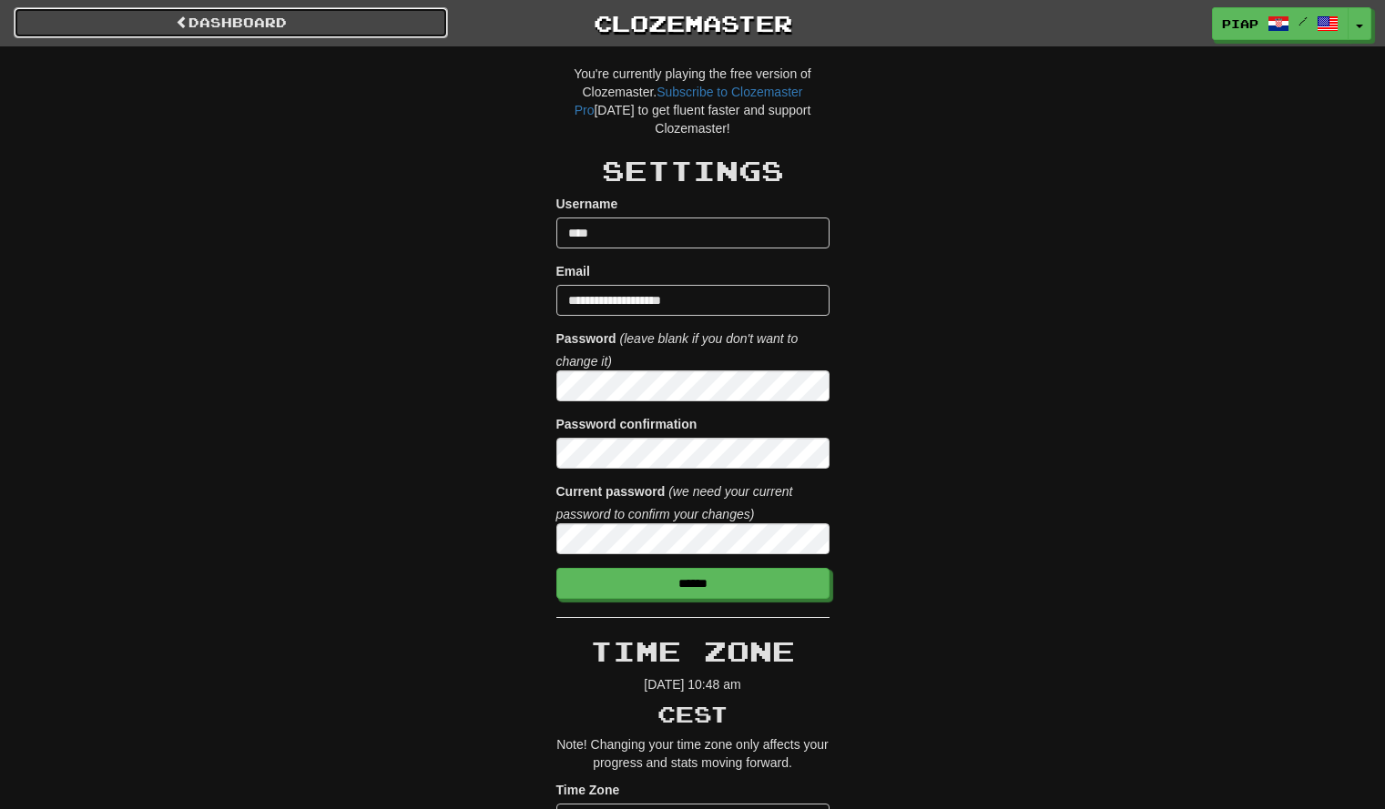
click at [215, 22] on link "Dashboard" at bounding box center [231, 22] width 434 height 31
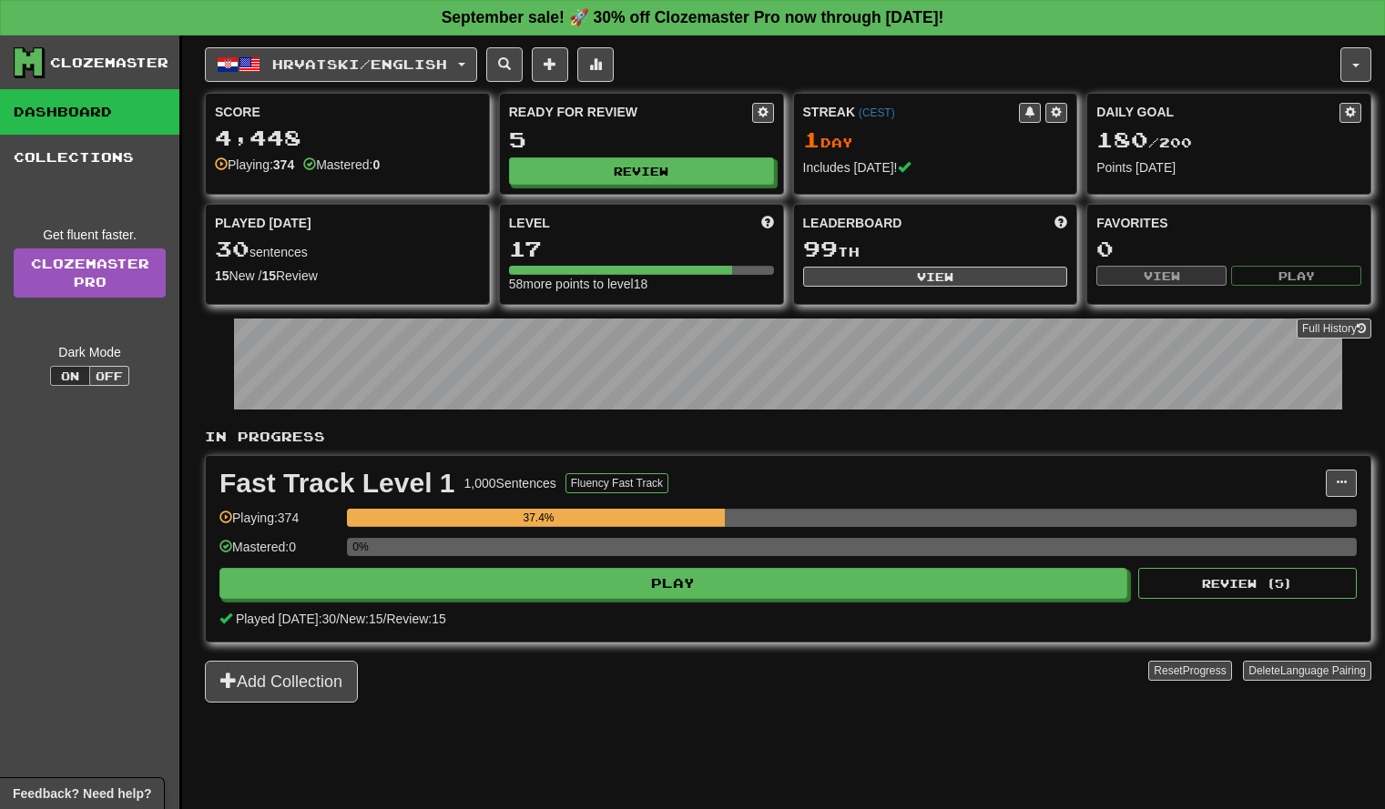
click at [405, 82] on div "Hrvatski / English Deutsch / English Streak: 0 Review: 5 Points today: 0 Hrvats…" at bounding box center [788, 445] width 1166 height 819
click at [374, 73] on button "Hrvatski / English" at bounding box center [341, 64] width 272 height 35
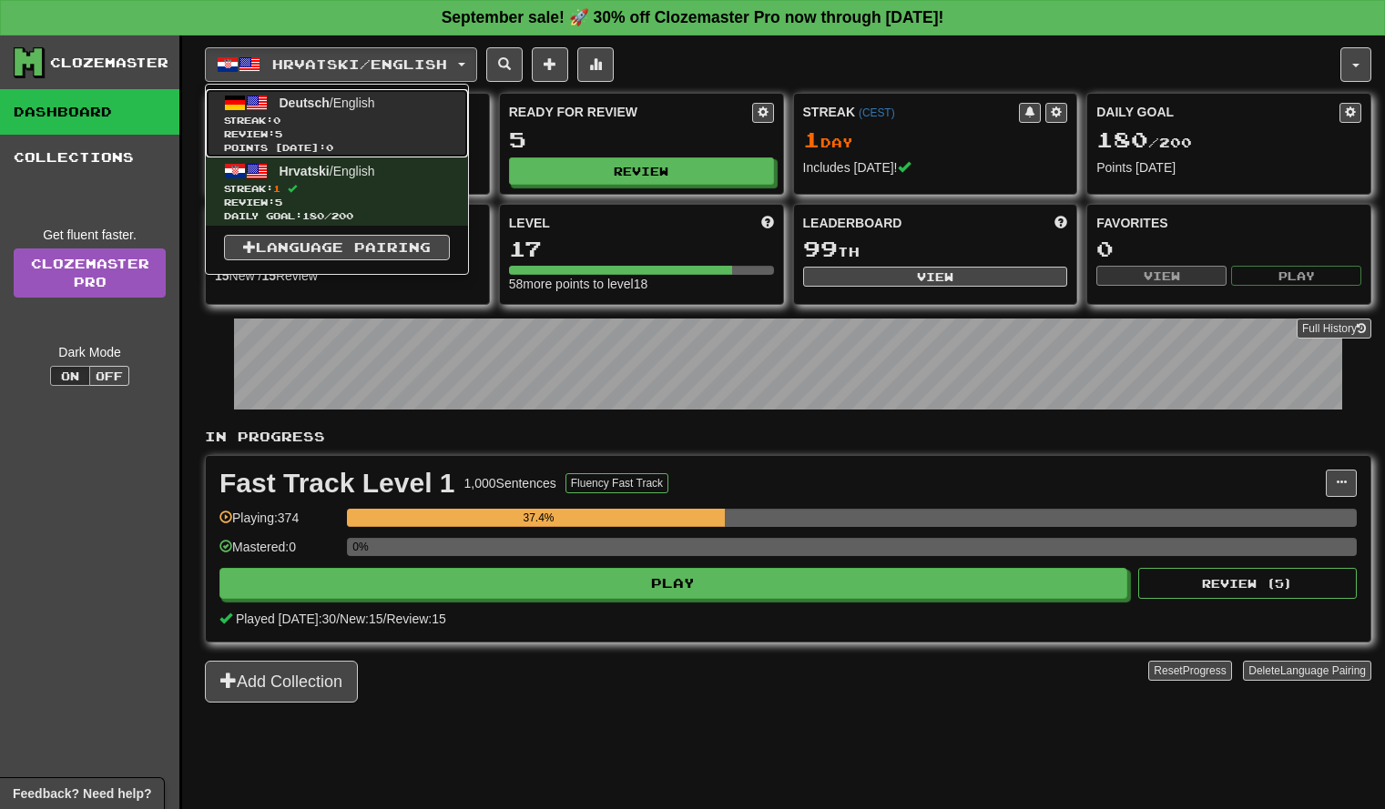
click at [361, 121] on span "Streak: 0" at bounding box center [337, 121] width 226 height 14
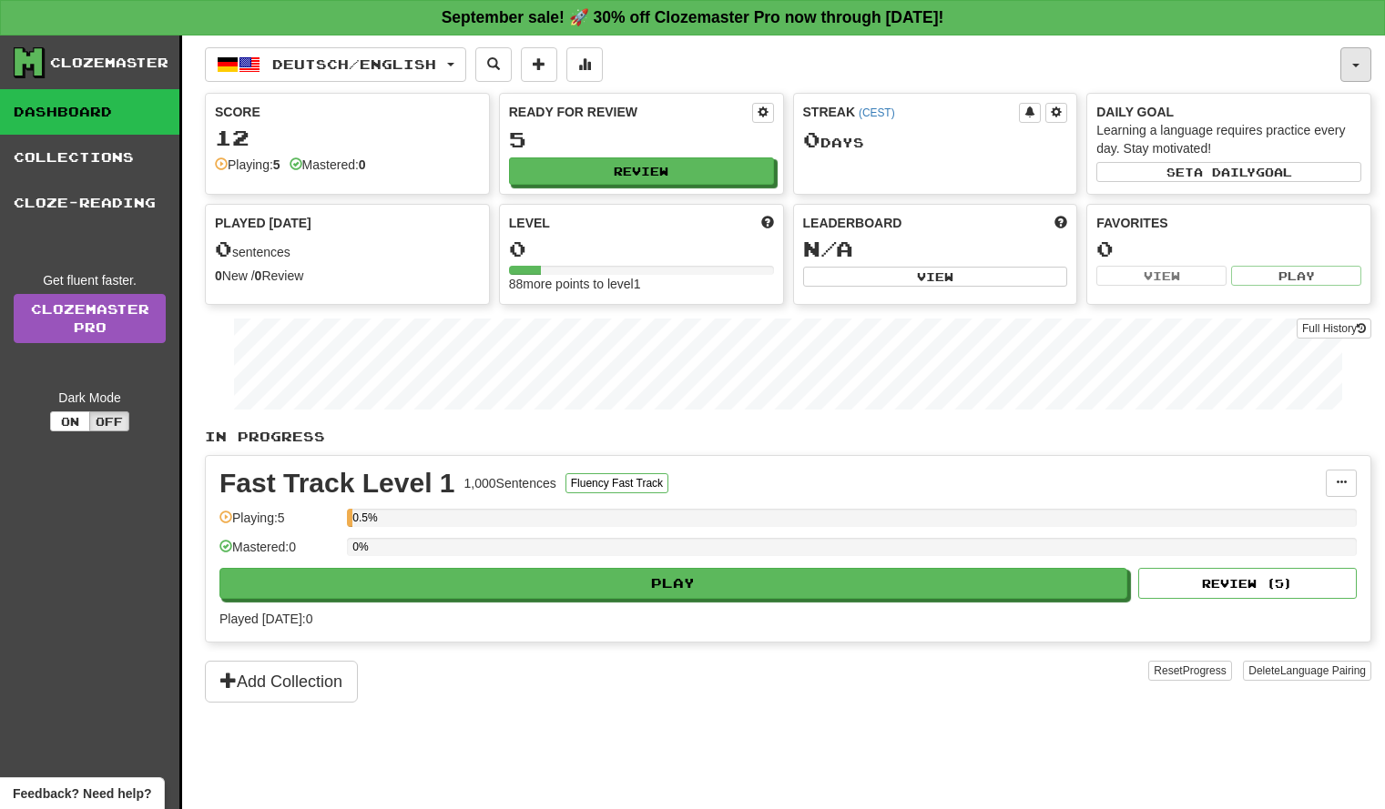
click at [1354, 78] on button "button" at bounding box center [1355, 64] width 31 height 35
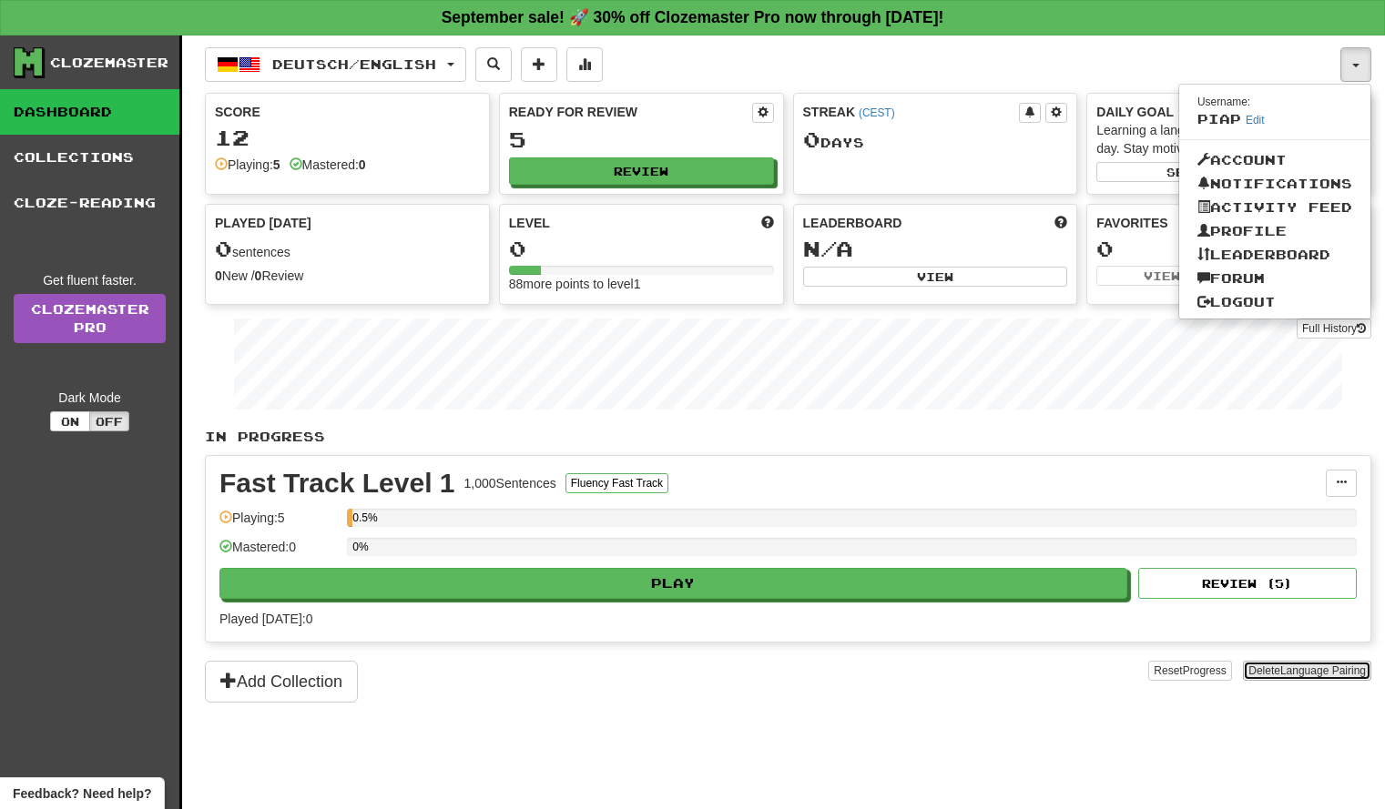
click at [1282, 672] on span "Language Pairing" at bounding box center [1323, 671] width 86 height 13
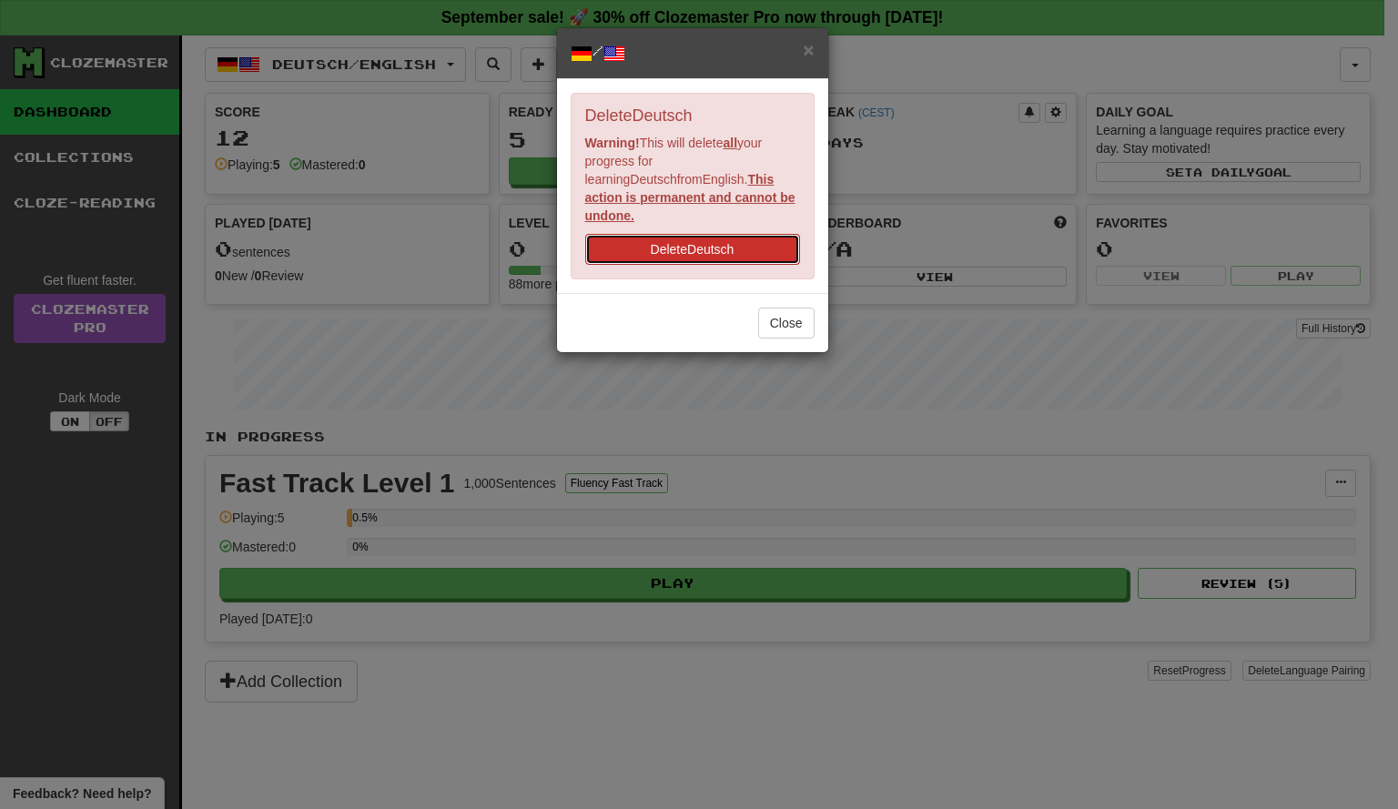
click at [785, 247] on button "Delete Deutsch" at bounding box center [692, 249] width 215 height 31
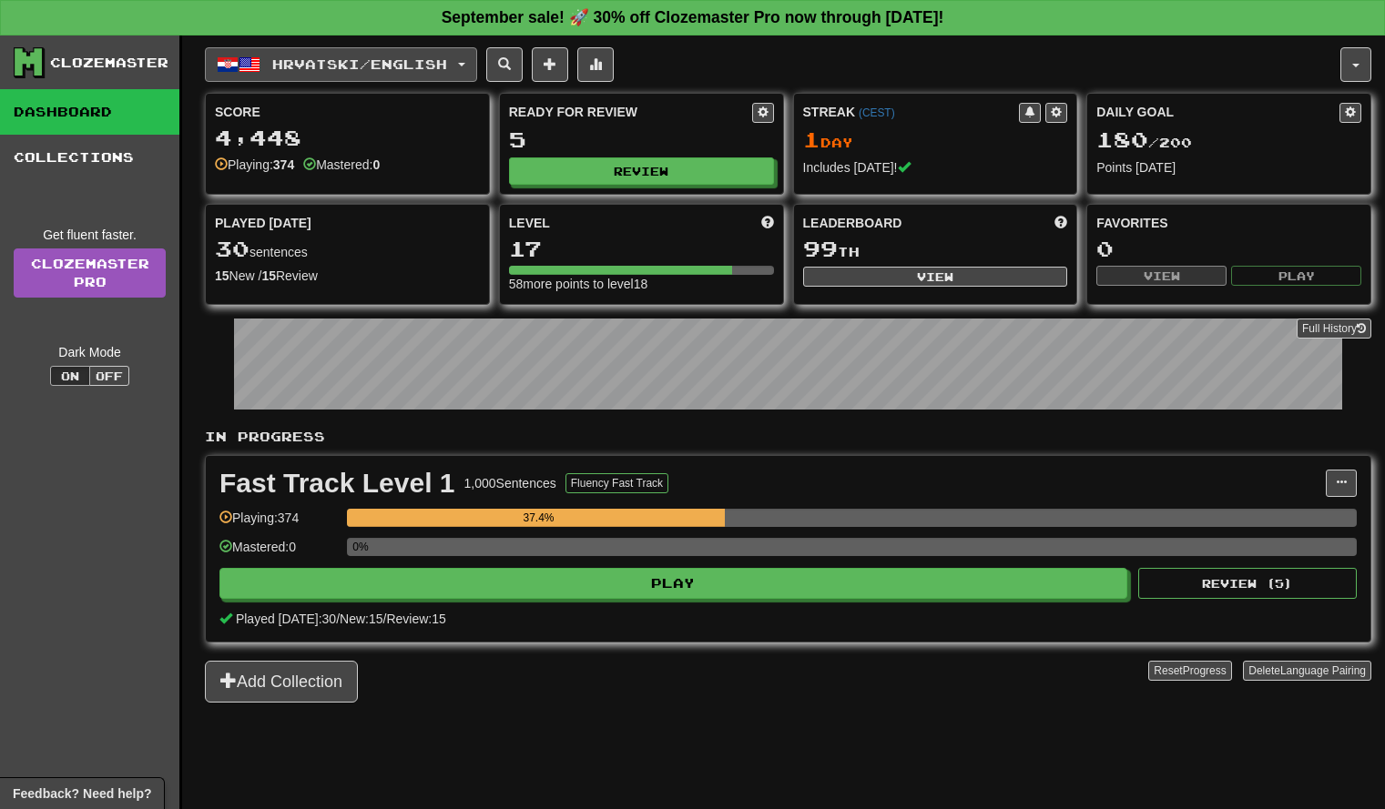
click at [347, 80] on button "Hrvatski / English" at bounding box center [341, 64] width 272 height 35
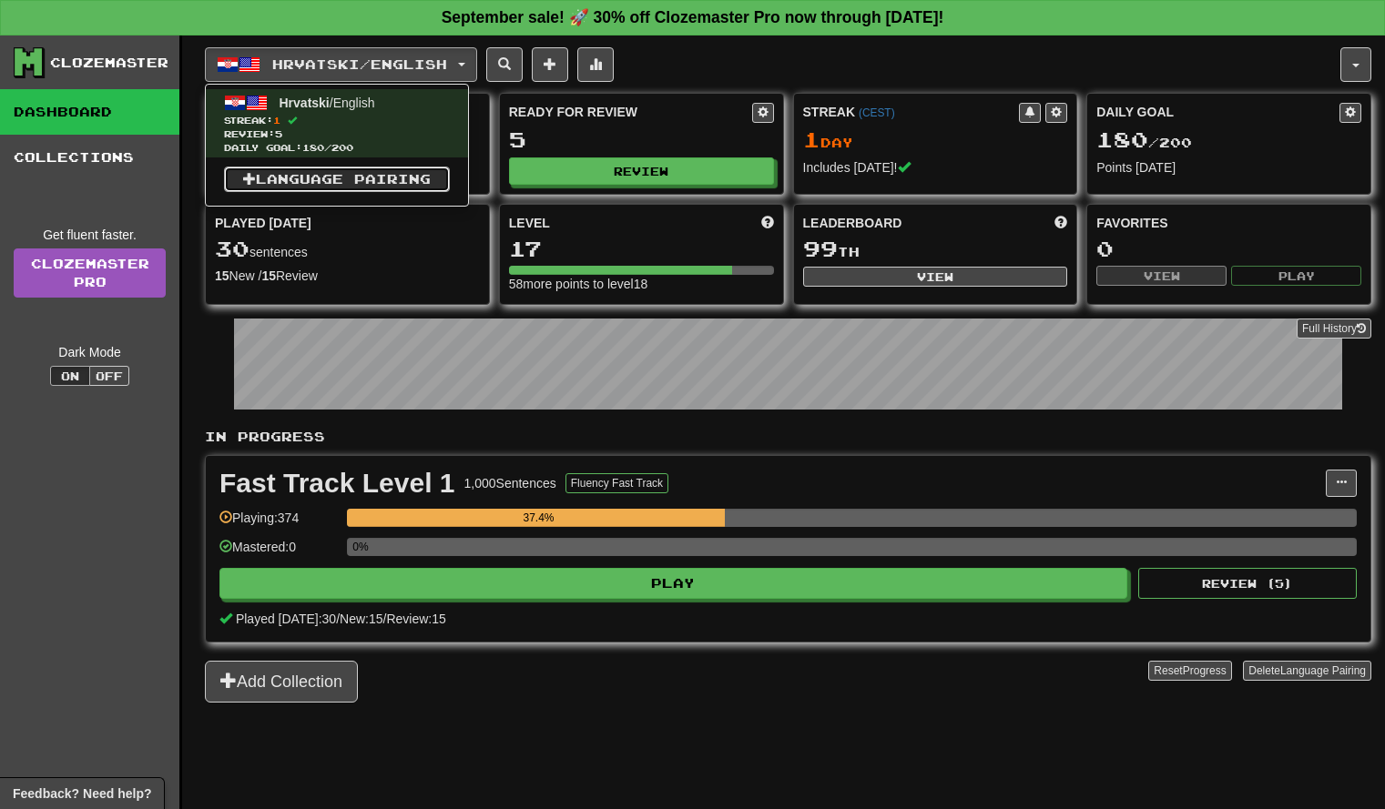
click at [374, 179] on link "Language Pairing" at bounding box center [337, 179] width 226 height 25
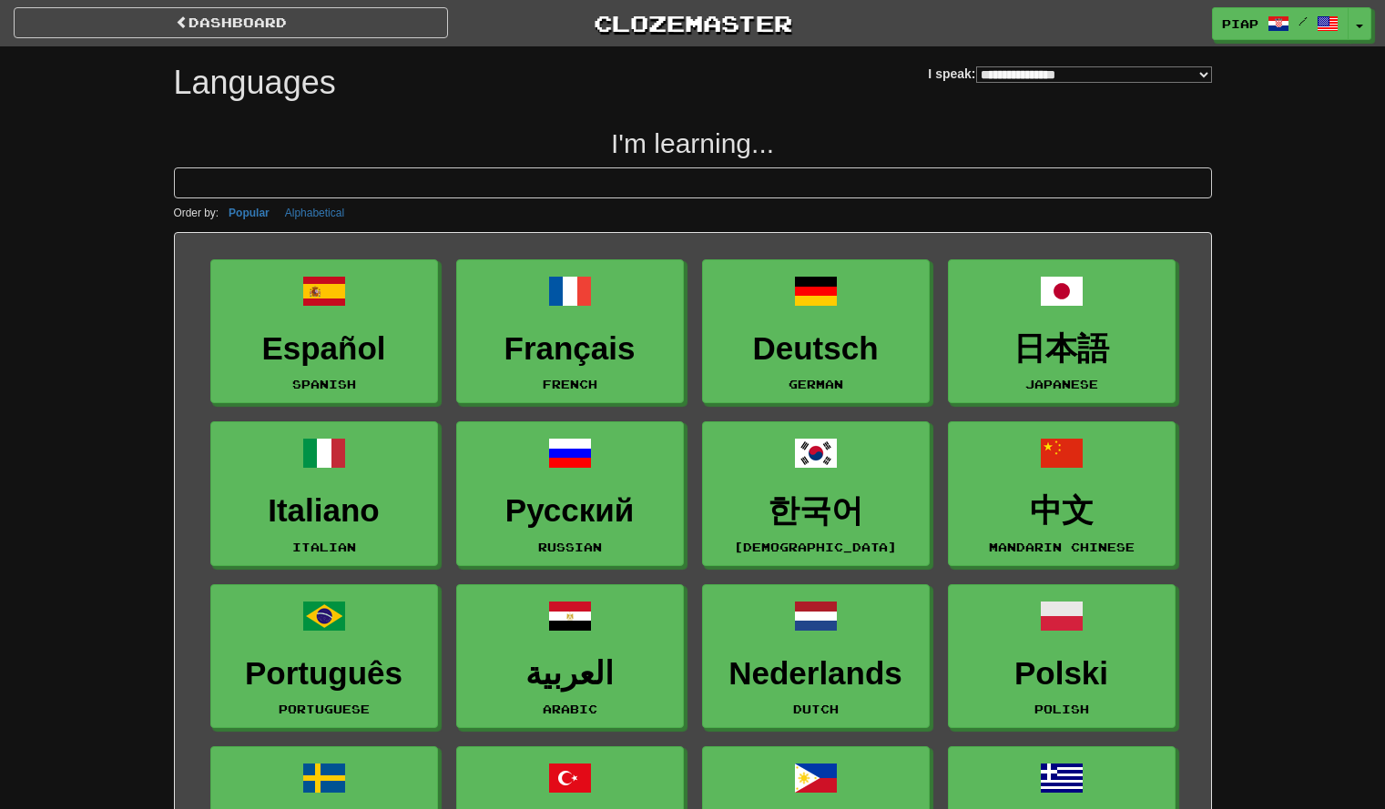
select select "*******"
click at [976, 81] on select "**********" at bounding box center [1094, 74] width 236 height 16
click at [857, 87] on div "**********" at bounding box center [693, 78] width 1038 height 64
click at [369, 36] on link "dashboard" at bounding box center [231, 22] width 434 height 31
